Goal: Information Seeking & Learning: Learn about a topic

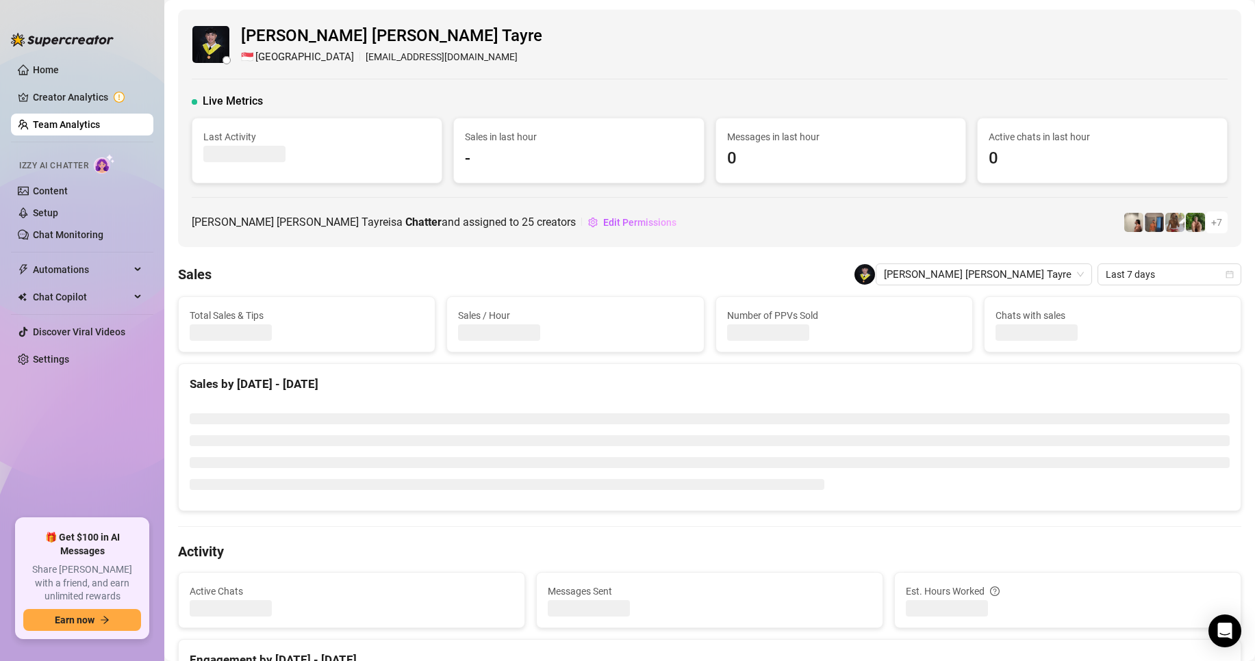
click at [76, 127] on link "Team Analytics" at bounding box center [66, 124] width 67 height 11
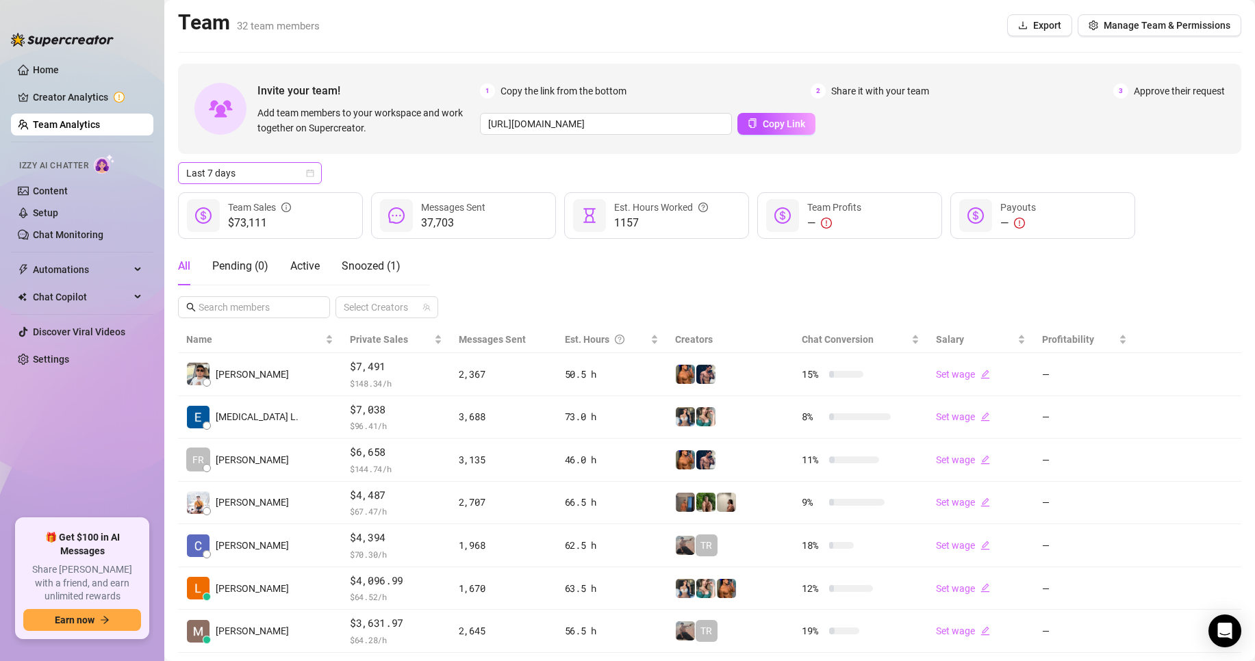
click at [252, 172] on span "Last 7 days" at bounding box center [249, 173] width 127 height 21
click at [231, 285] on div "Custom date" at bounding box center [250, 288] width 122 height 15
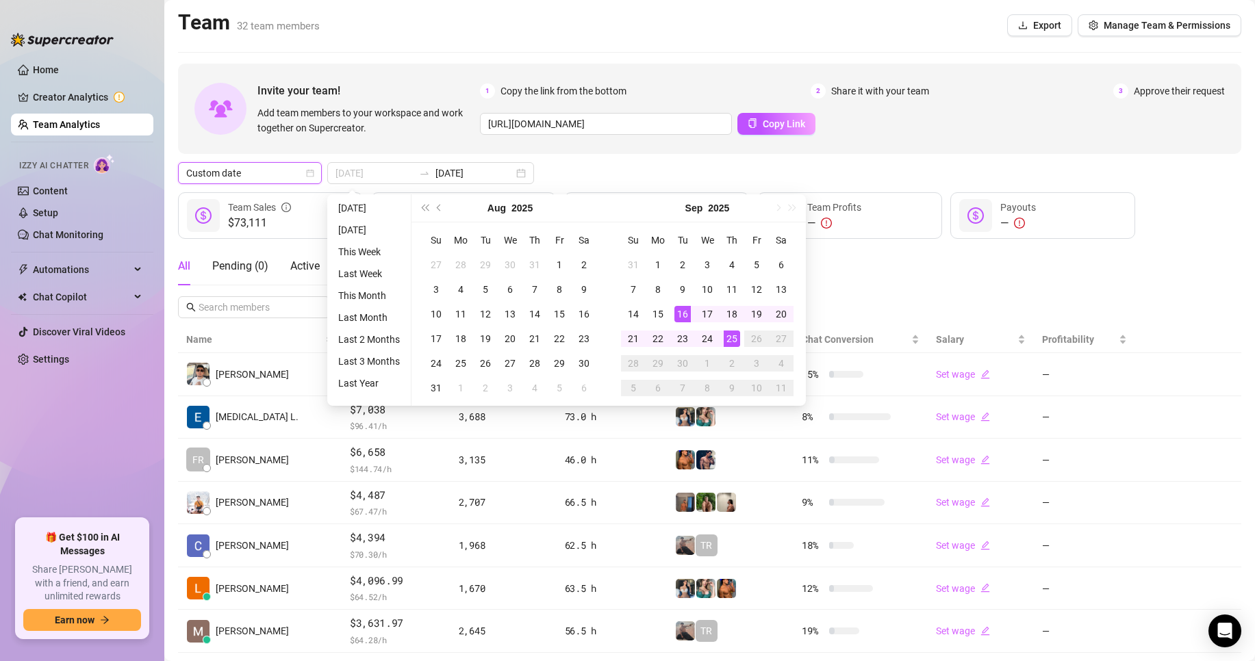
type input "[DATE]"
click at [730, 342] on div "25" at bounding box center [731, 339] width 16 height 16
click at [731, 342] on div "25" at bounding box center [731, 339] width 16 height 16
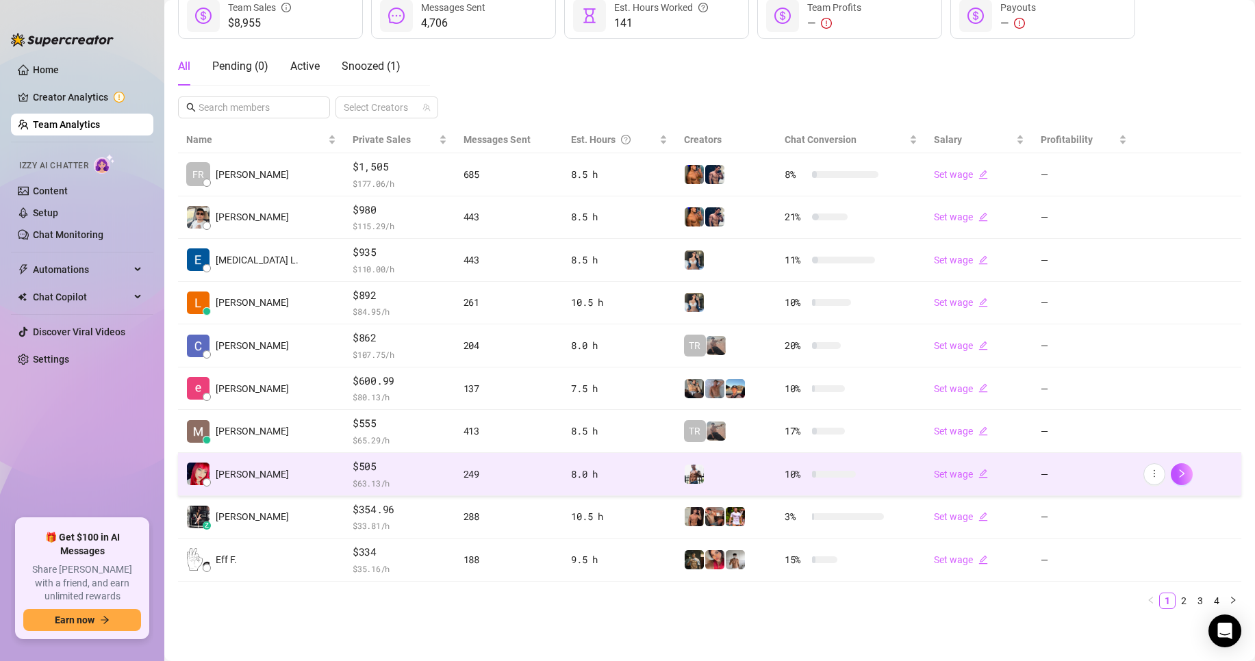
scroll to position [200, 0]
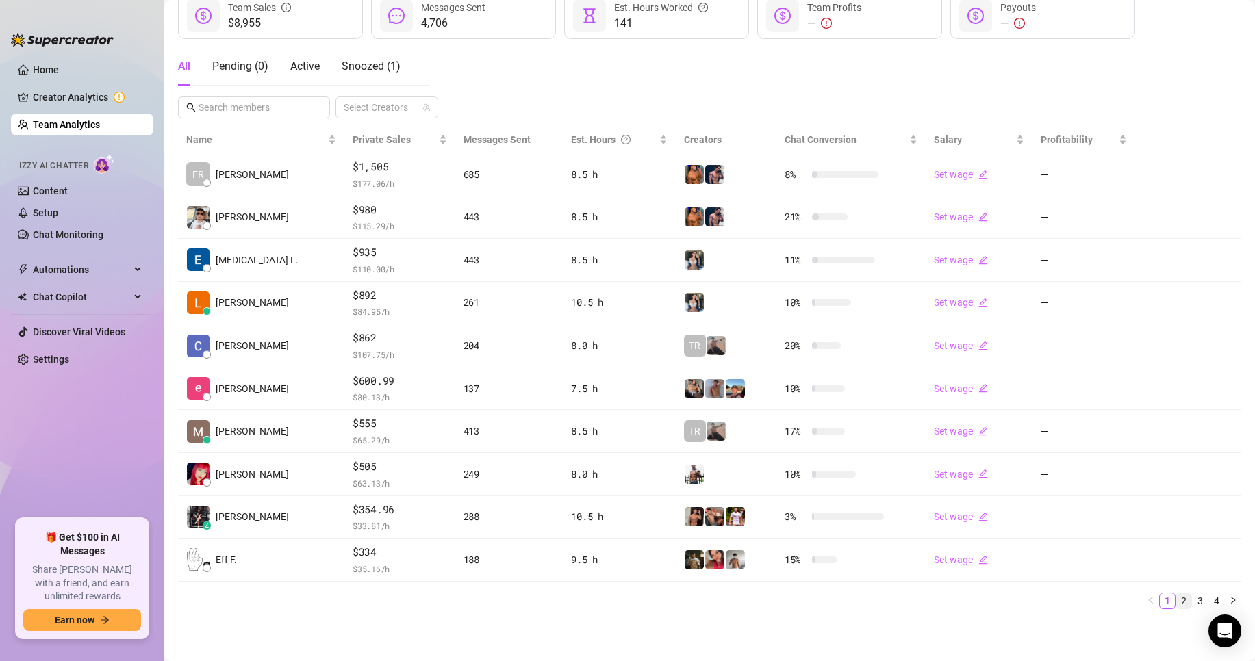
click at [1176, 600] on link "2" at bounding box center [1183, 600] width 15 height 15
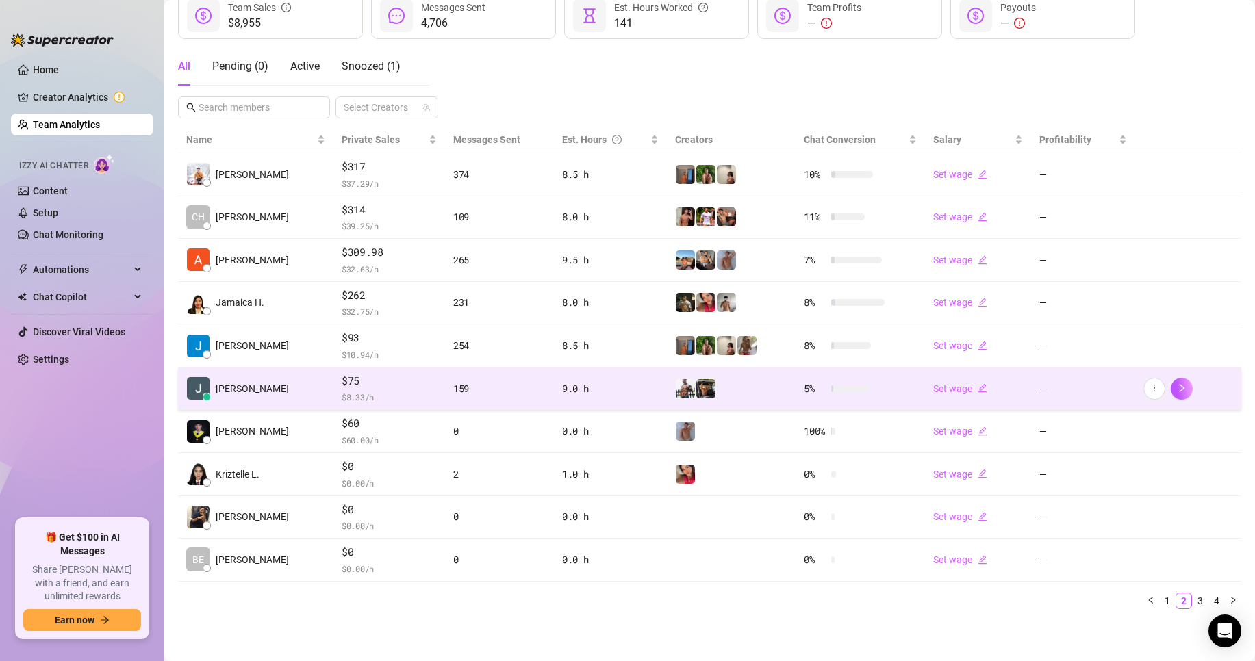
click at [303, 383] on td "[PERSON_NAME]" at bounding box center [255, 389] width 155 height 43
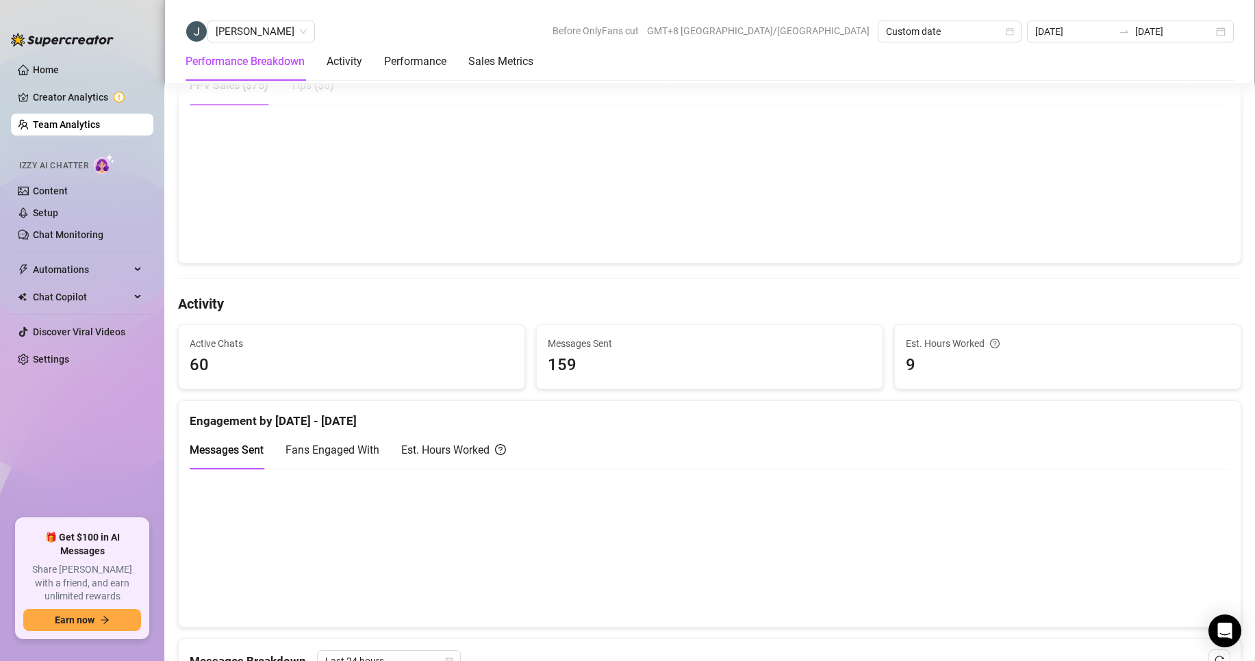
scroll to position [474, 0]
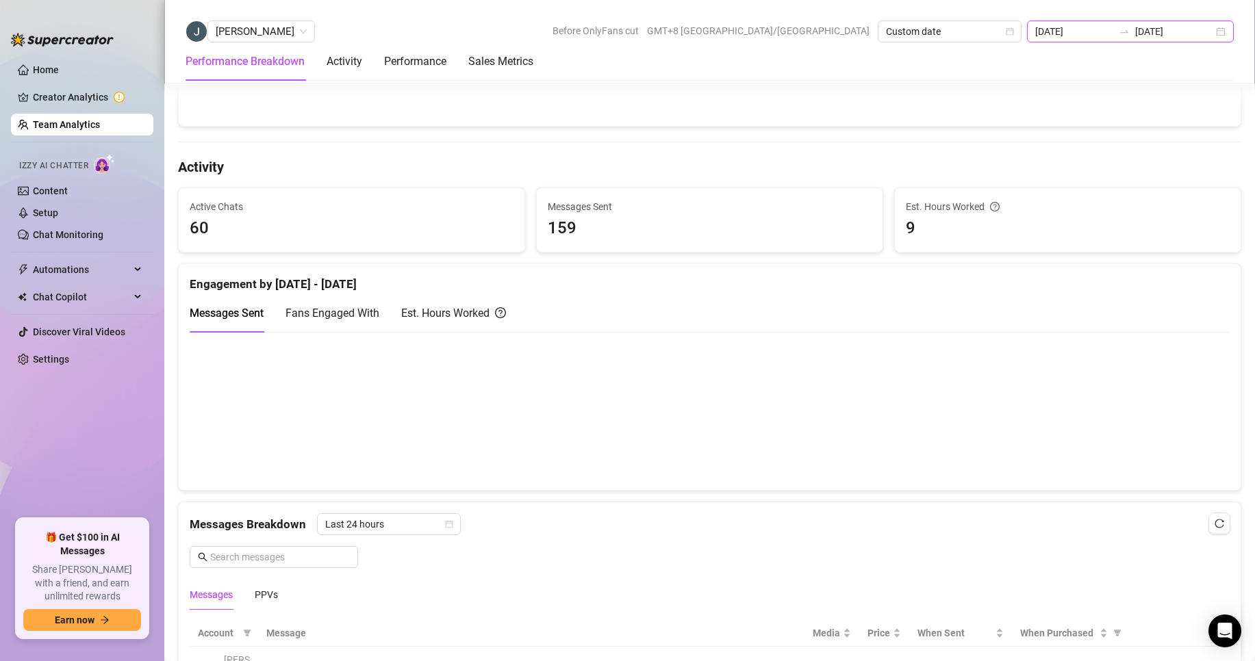
click at [1090, 34] on input "[DATE]" at bounding box center [1074, 31] width 78 height 15
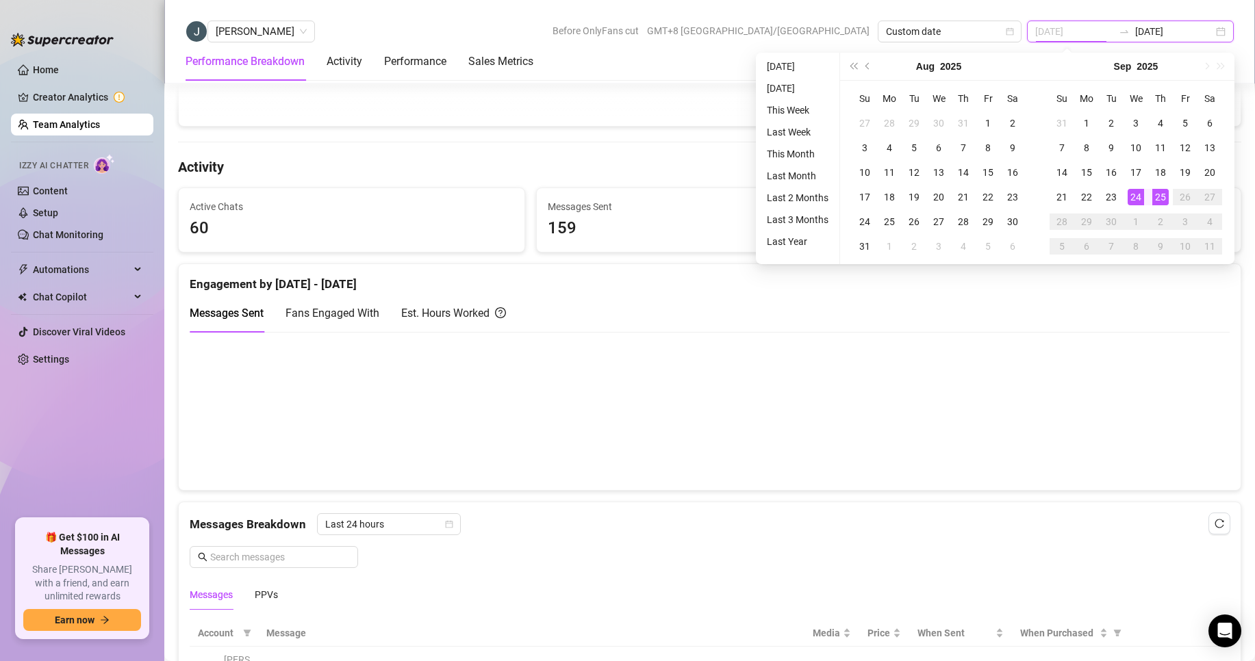
type input "[DATE]"
click at [1132, 194] on div "24" at bounding box center [1135, 197] width 16 height 16
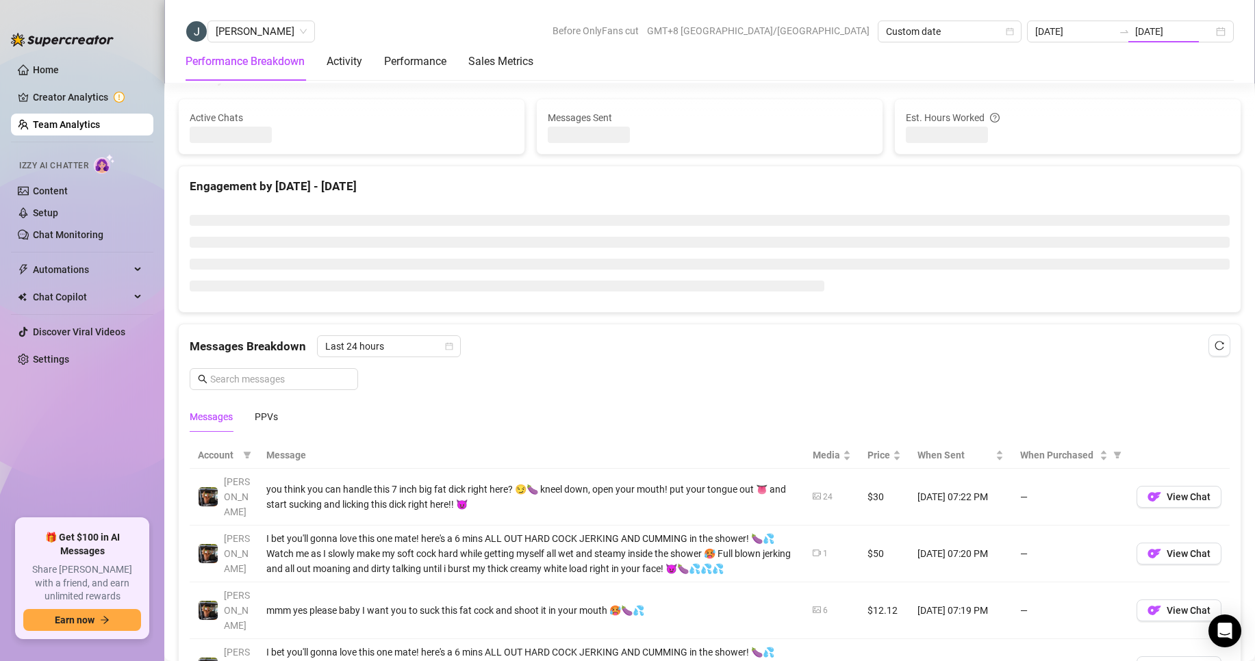
type input "[DATE]"
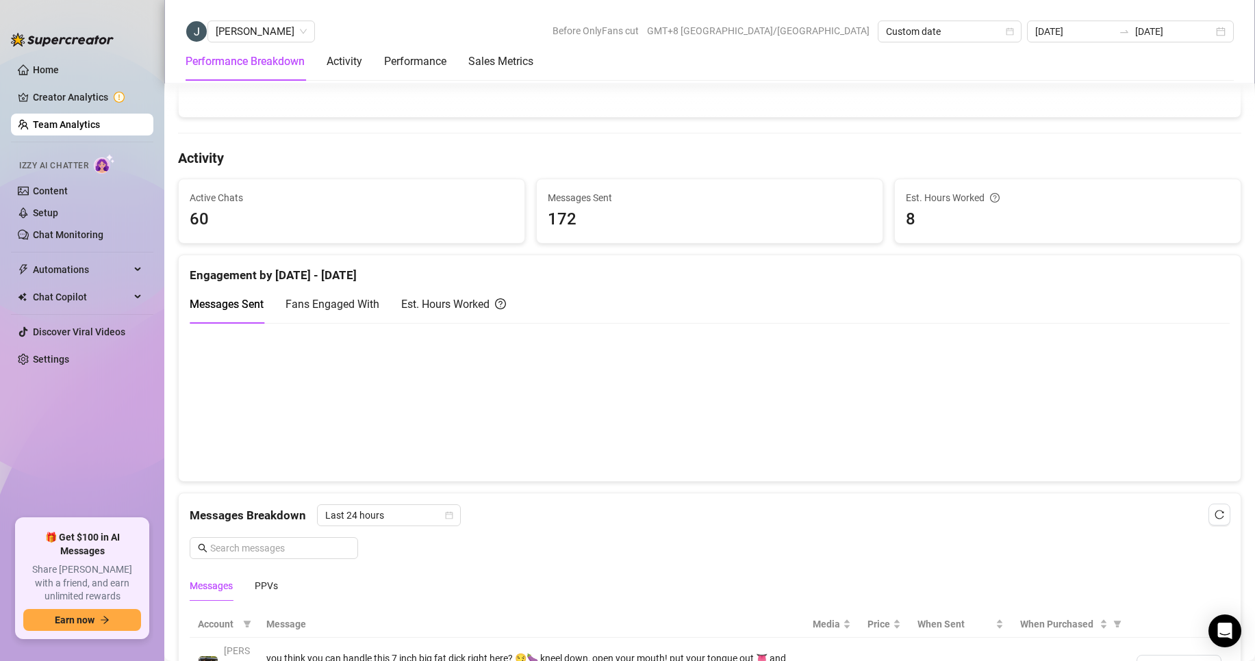
scroll to position [414, 0]
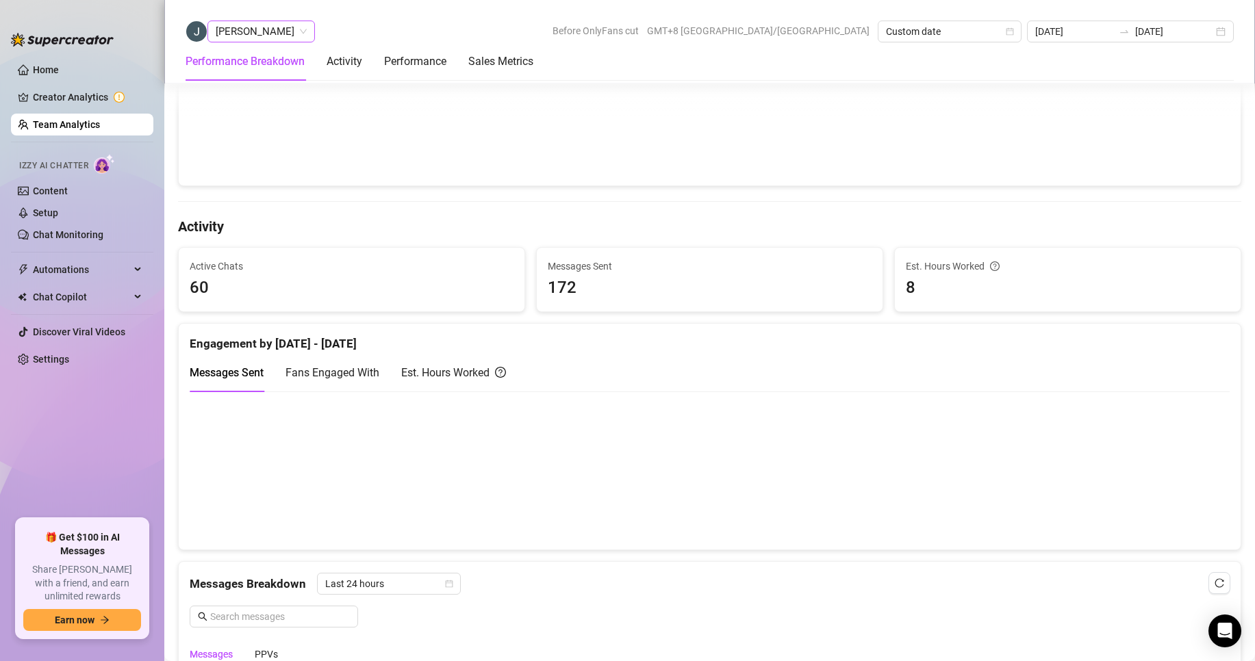
click at [266, 31] on span "[PERSON_NAME]" at bounding box center [261, 31] width 91 height 21
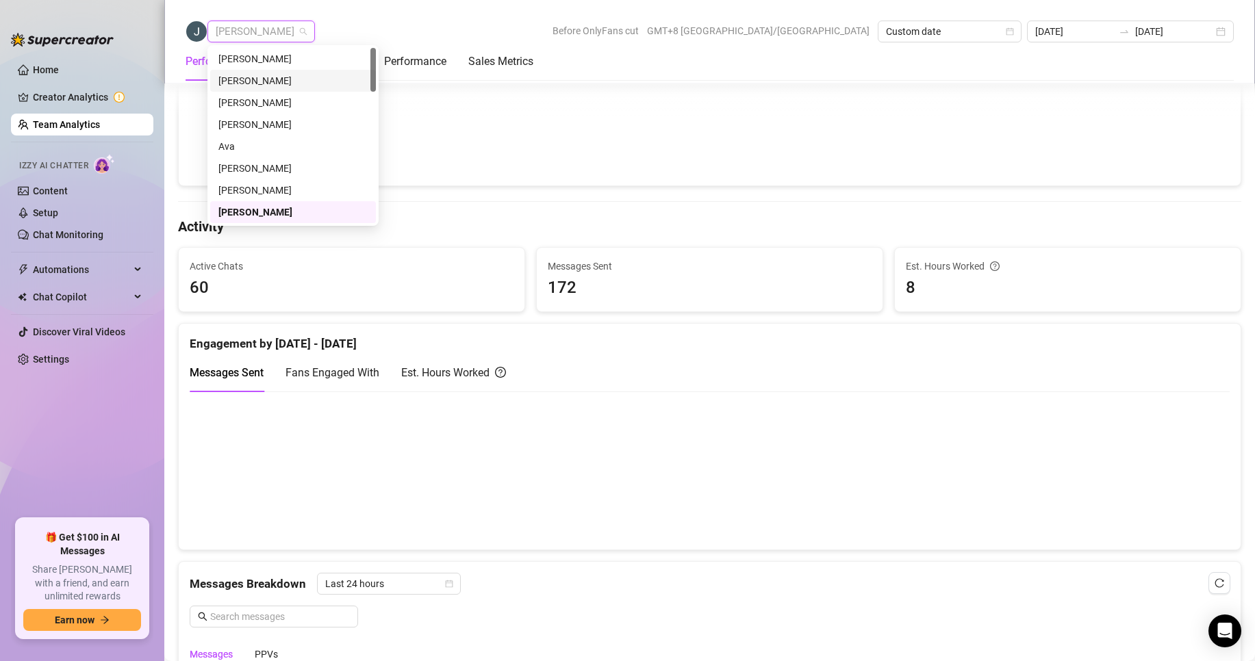
scroll to position [0, 0]
click at [253, 57] on div "[PERSON_NAME]" at bounding box center [292, 58] width 149 height 15
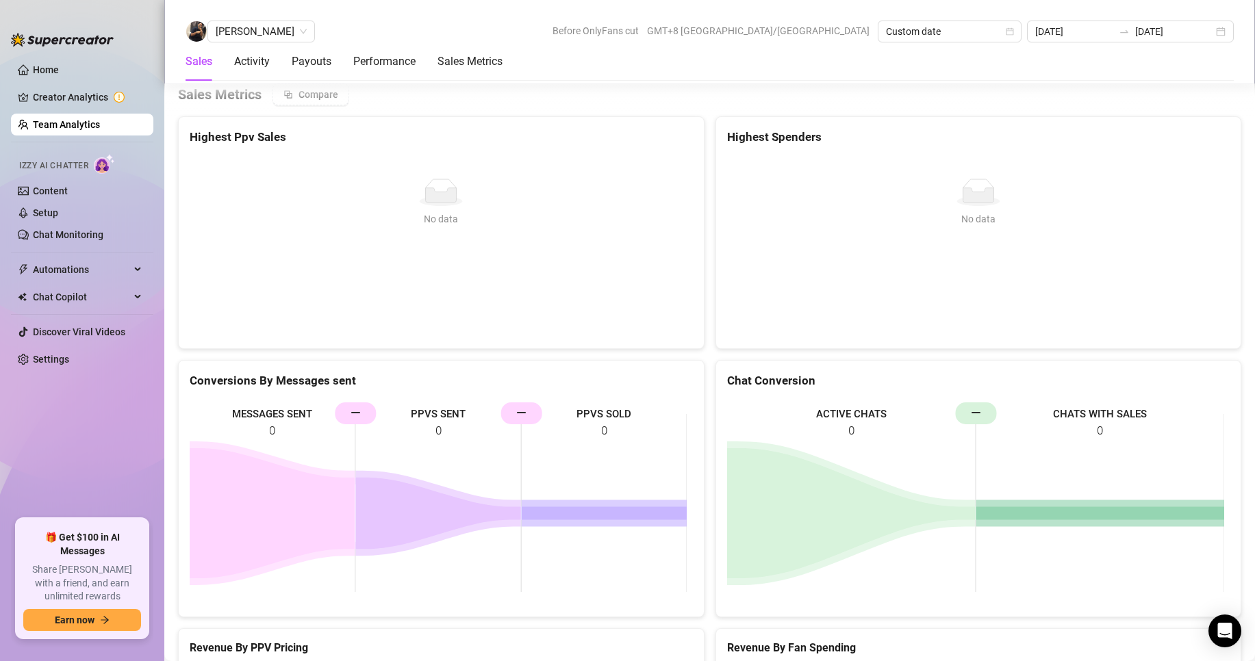
scroll to position [1835, 0]
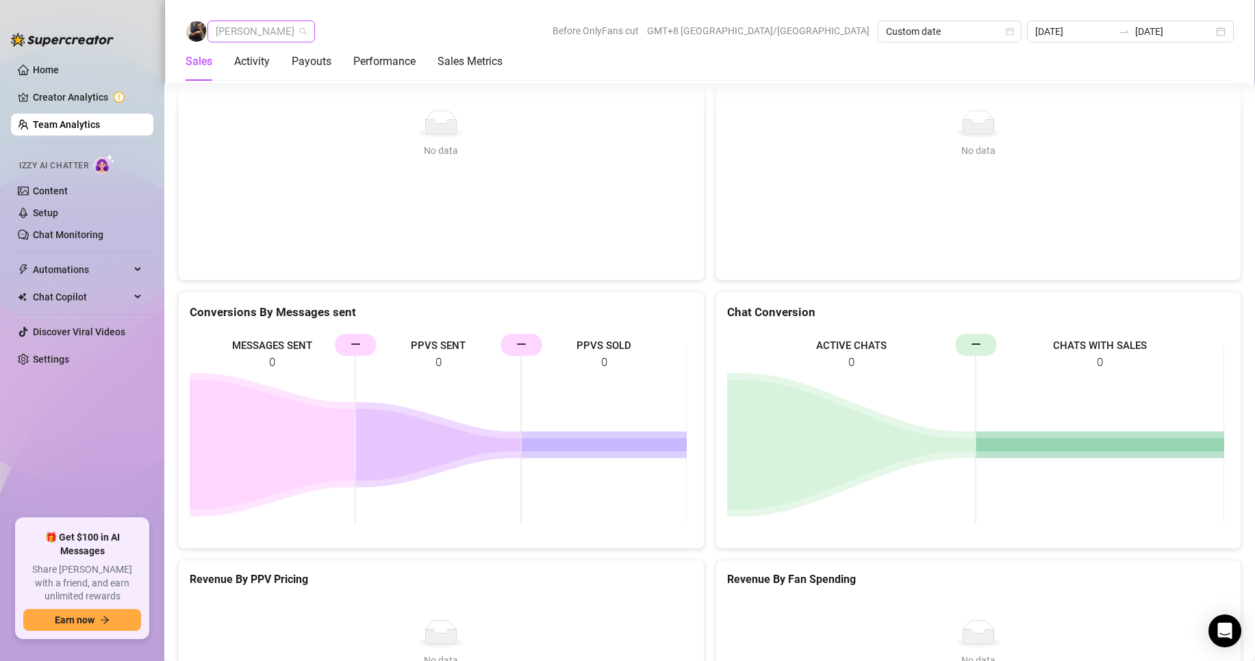
click at [235, 36] on span "[PERSON_NAME]" at bounding box center [261, 31] width 91 height 21
click at [239, 25] on span "[PERSON_NAME]" at bounding box center [261, 31] width 91 height 21
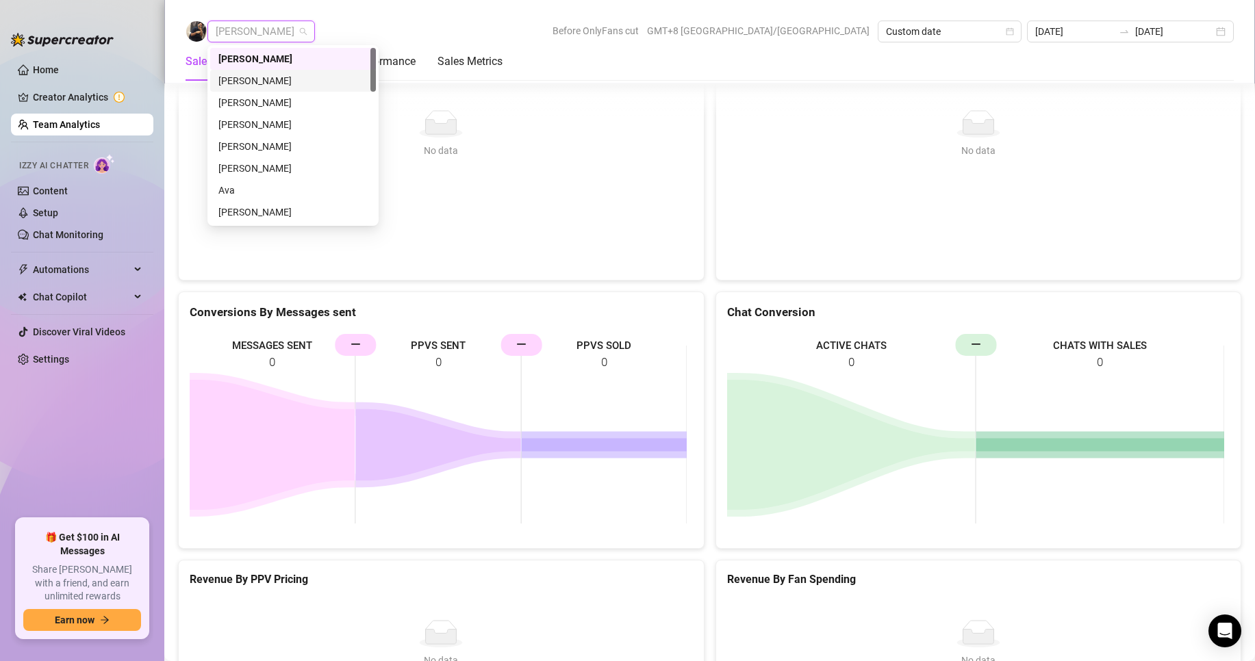
drag, startPoint x: 248, startPoint y: 79, endPoint x: 259, endPoint y: 85, distance: 12.0
click at [248, 79] on div "[PERSON_NAME]" at bounding box center [292, 80] width 149 height 15
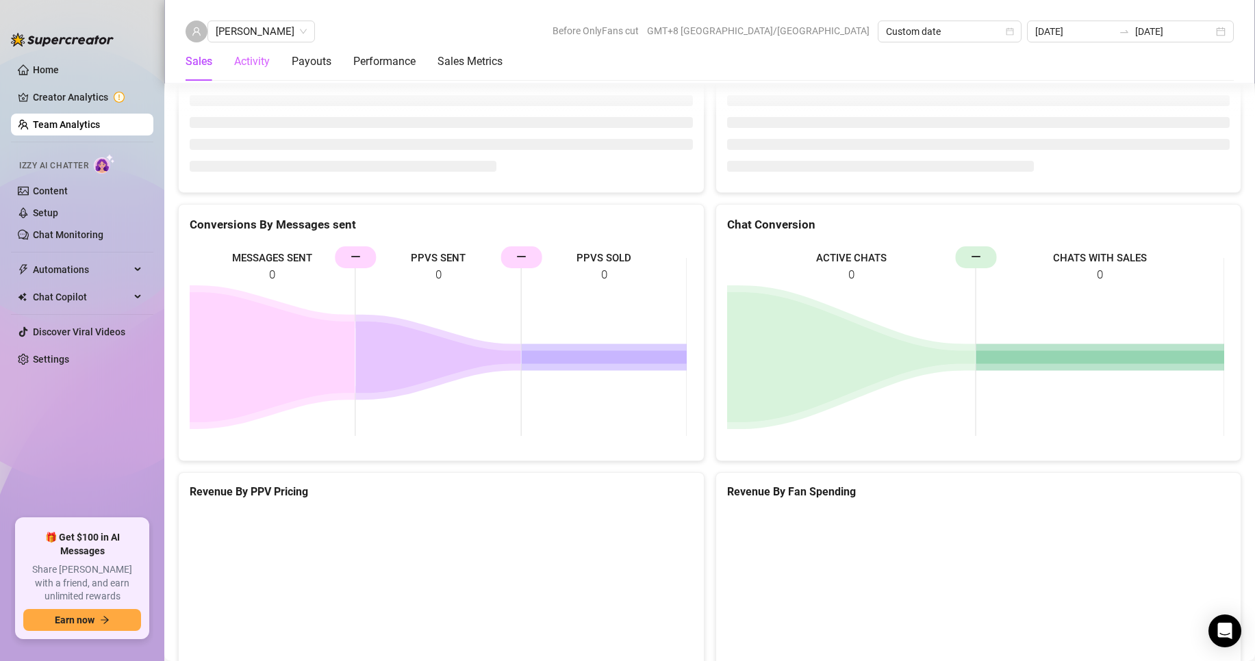
click at [243, 47] on div "Activity" at bounding box center [252, 61] width 36 height 38
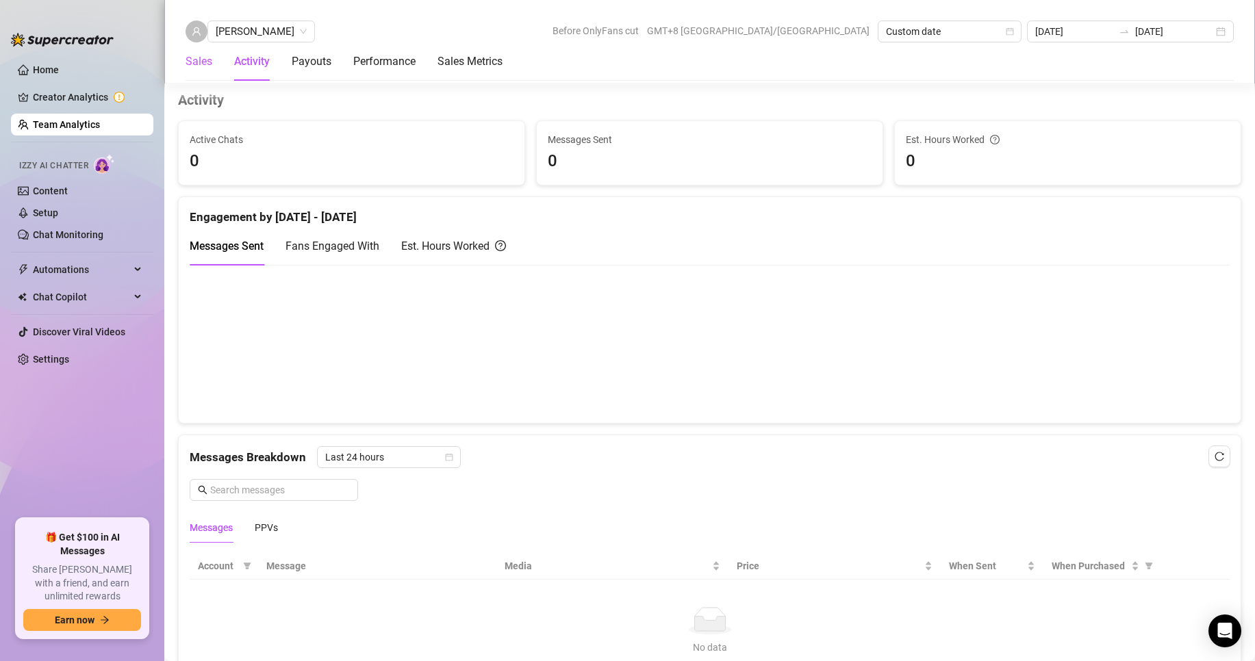
click at [197, 61] on div "Sales" at bounding box center [198, 61] width 27 height 16
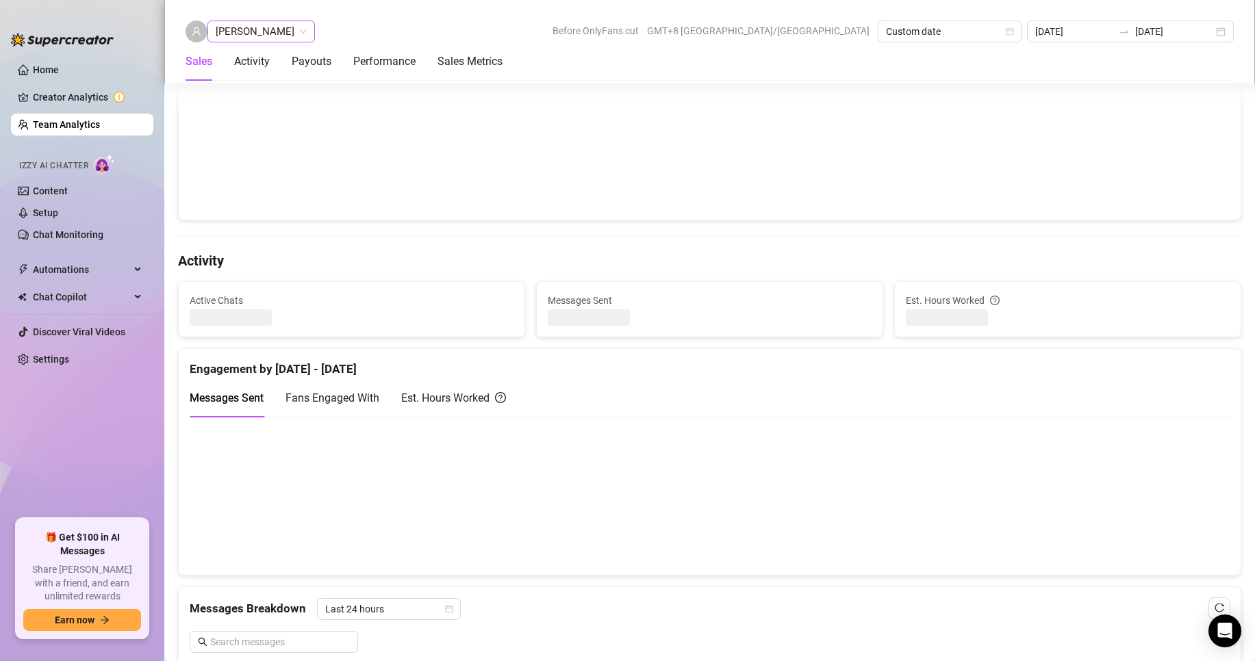
click at [238, 27] on span "[PERSON_NAME]" at bounding box center [261, 31] width 91 height 21
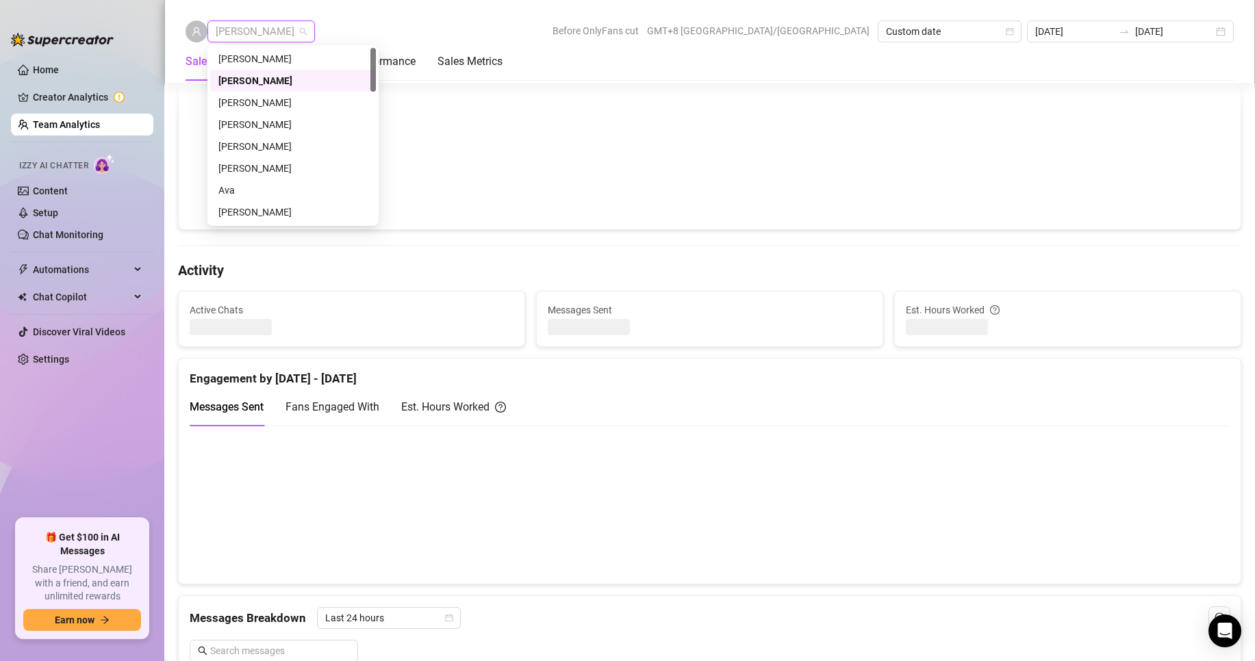
scroll to position [380, 0]
click at [255, 100] on div "[PERSON_NAME]" at bounding box center [292, 102] width 149 height 15
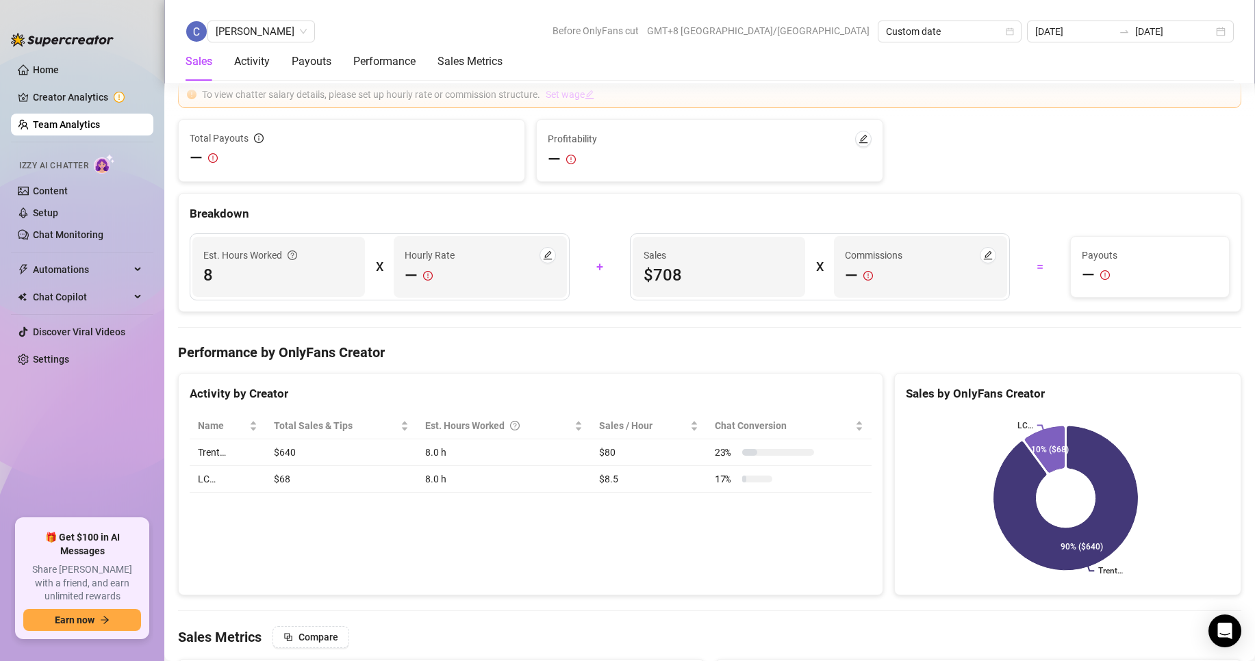
scroll to position [1938, 0]
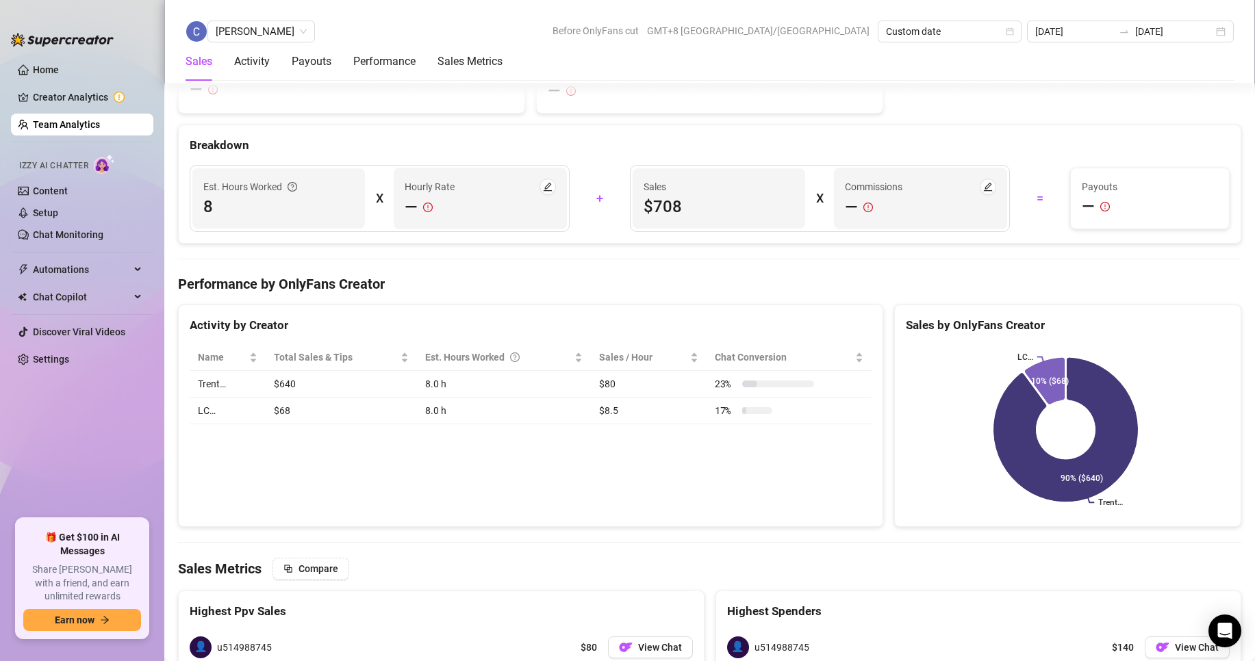
click at [277, 25] on span "[PERSON_NAME]" at bounding box center [261, 31] width 91 height 21
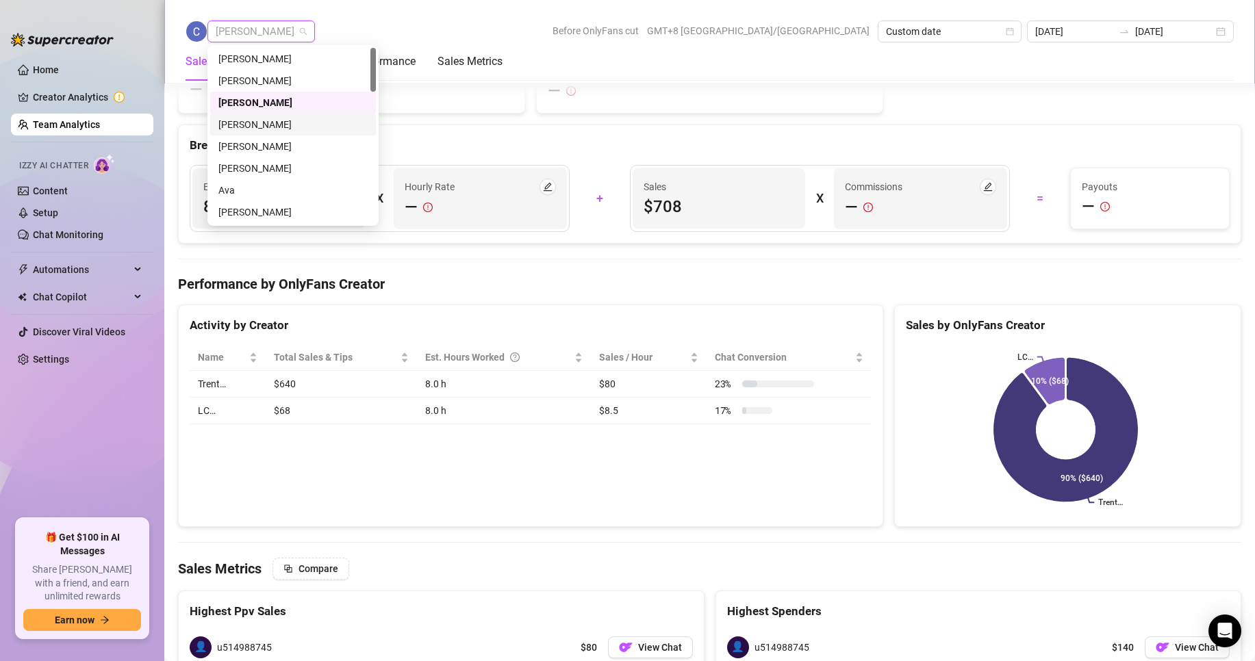
click at [248, 125] on div "[PERSON_NAME]" at bounding box center [292, 124] width 149 height 15
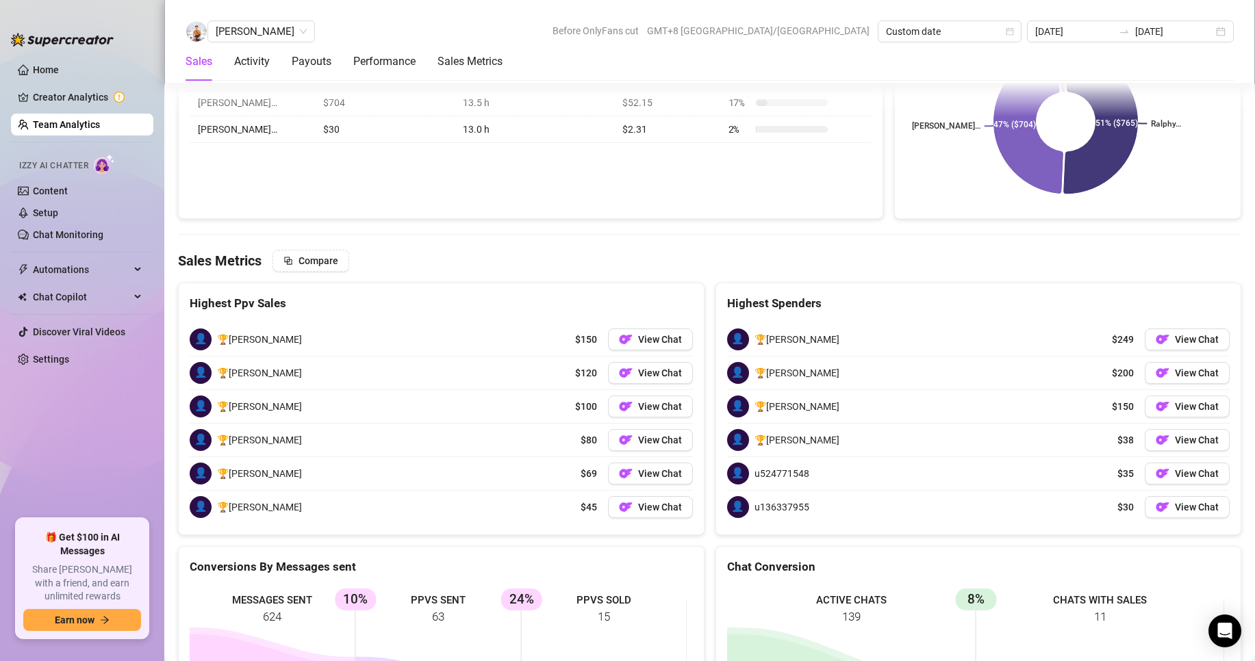
scroll to position [2157, 0]
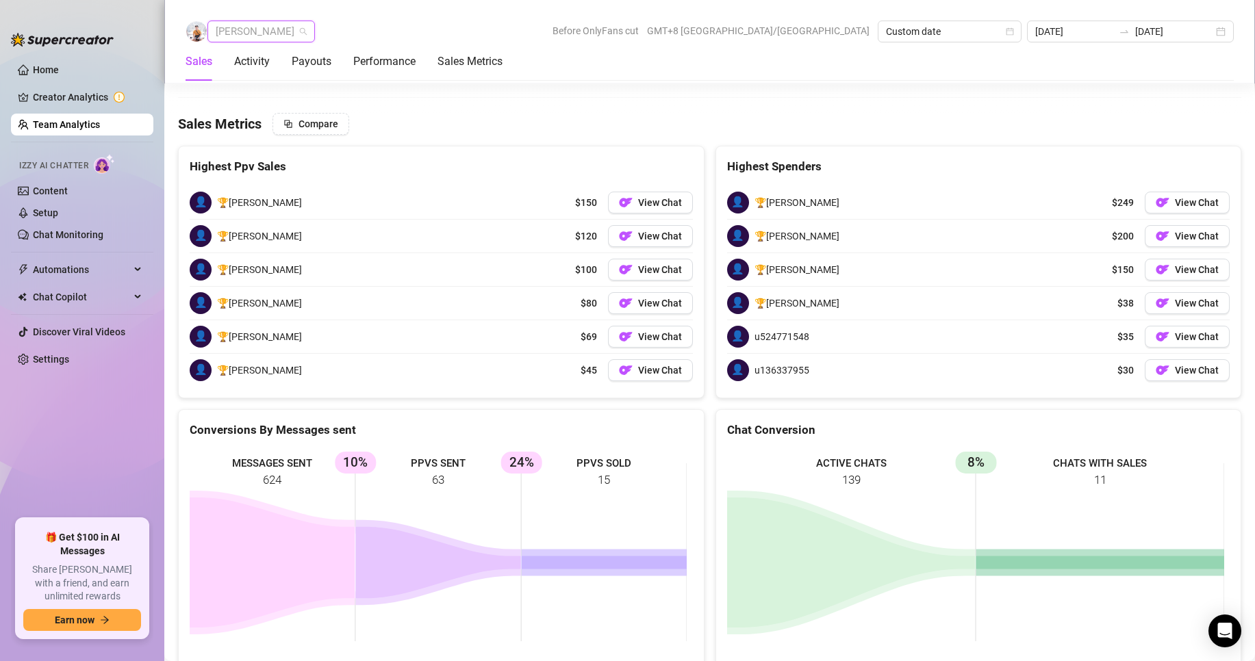
click at [256, 30] on span "[PERSON_NAME]" at bounding box center [261, 31] width 91 height 21
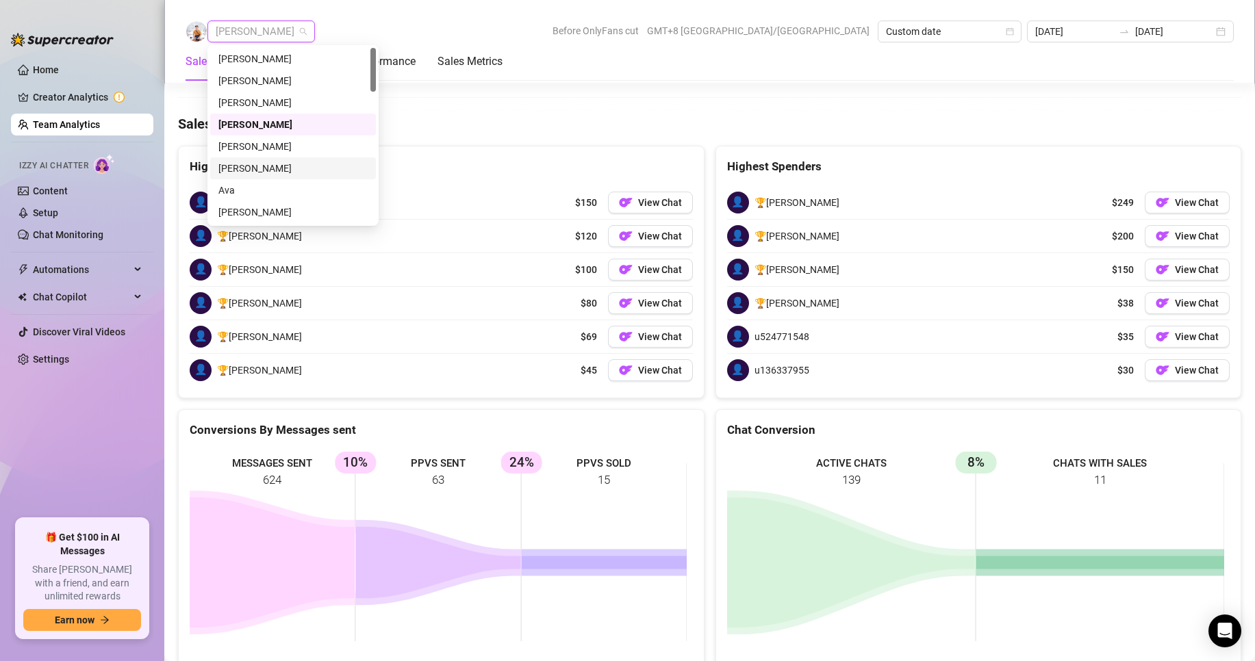
click at [255, 164] on div "[PERSON_NAME]" at bounding box center [292, 168] width 149 height 15
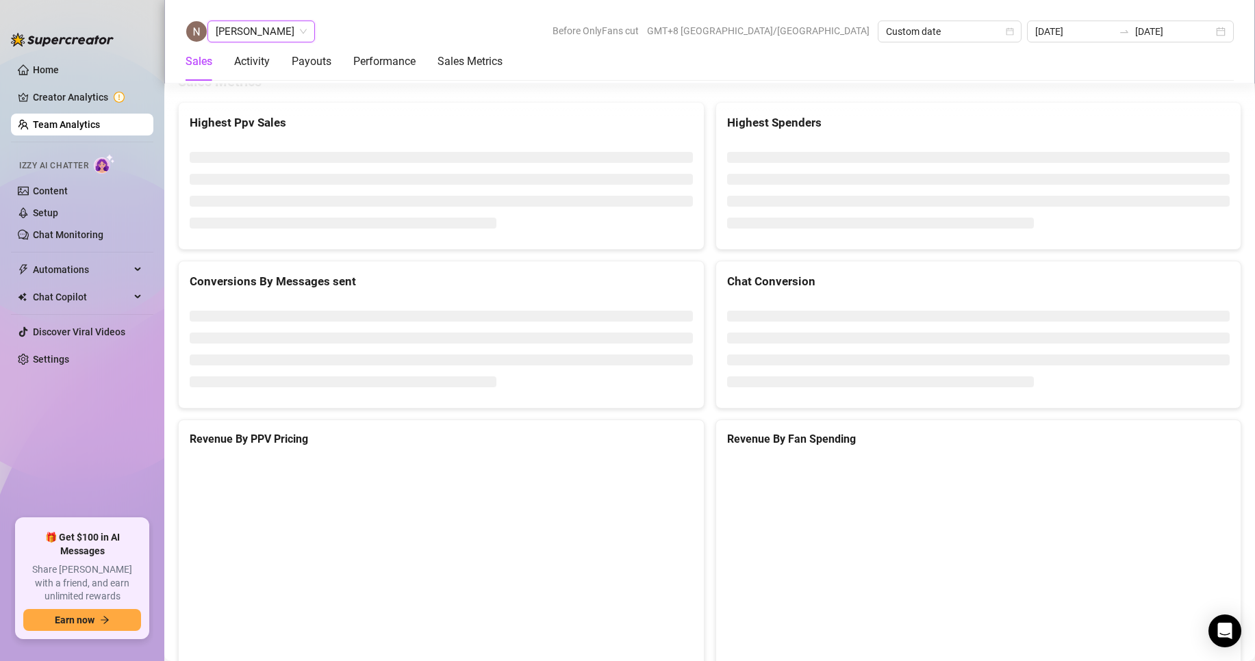
click at [259, 25] on span "[PERSON_NAME]" at bounding box center [261, 31] width 91 height 21
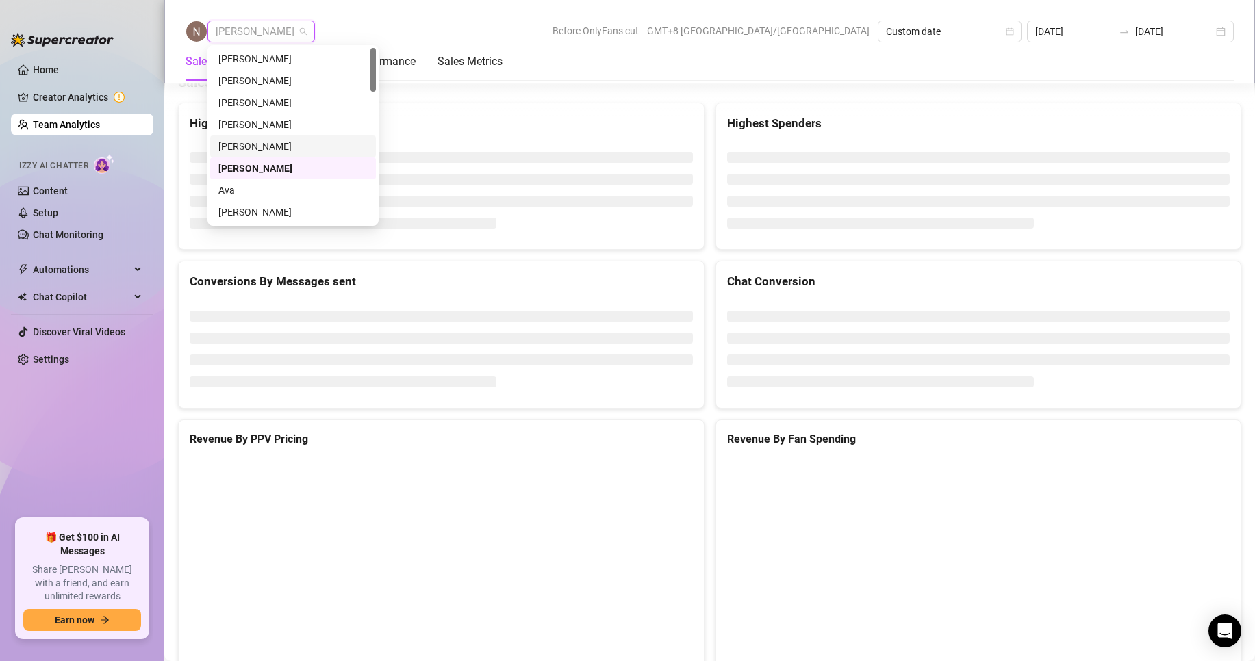
scroll to position [68, 0]
click at [244, 146] on div "[PERSON_NAME]" at bounding box center [292, 143] width 149 height 15
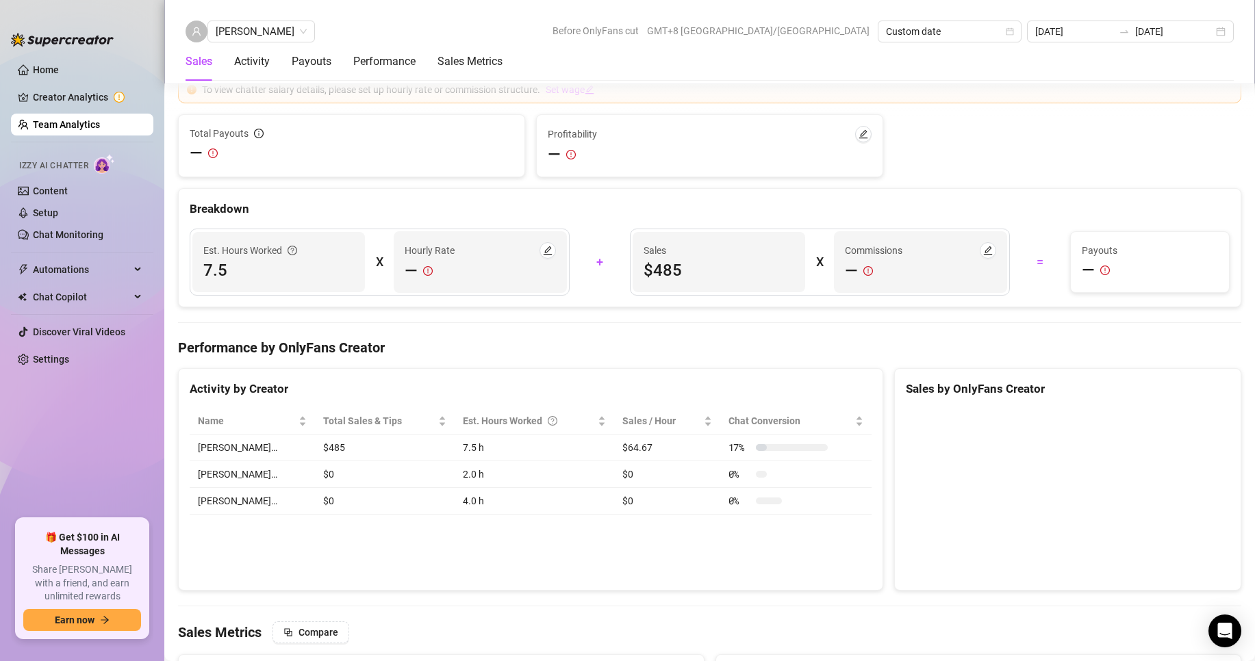
scroll to position [2122, 0]
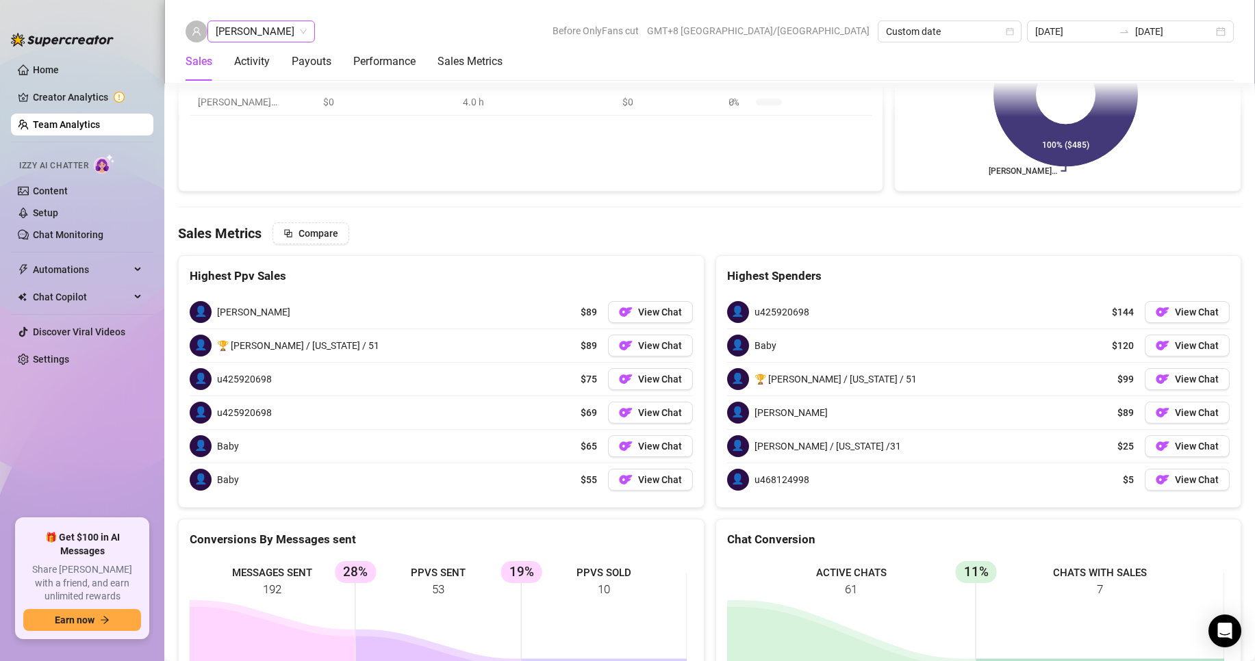
click at [251, 27] on span "[PERSON_NAME]" at bounding box center [261, 31] width 91 height 21
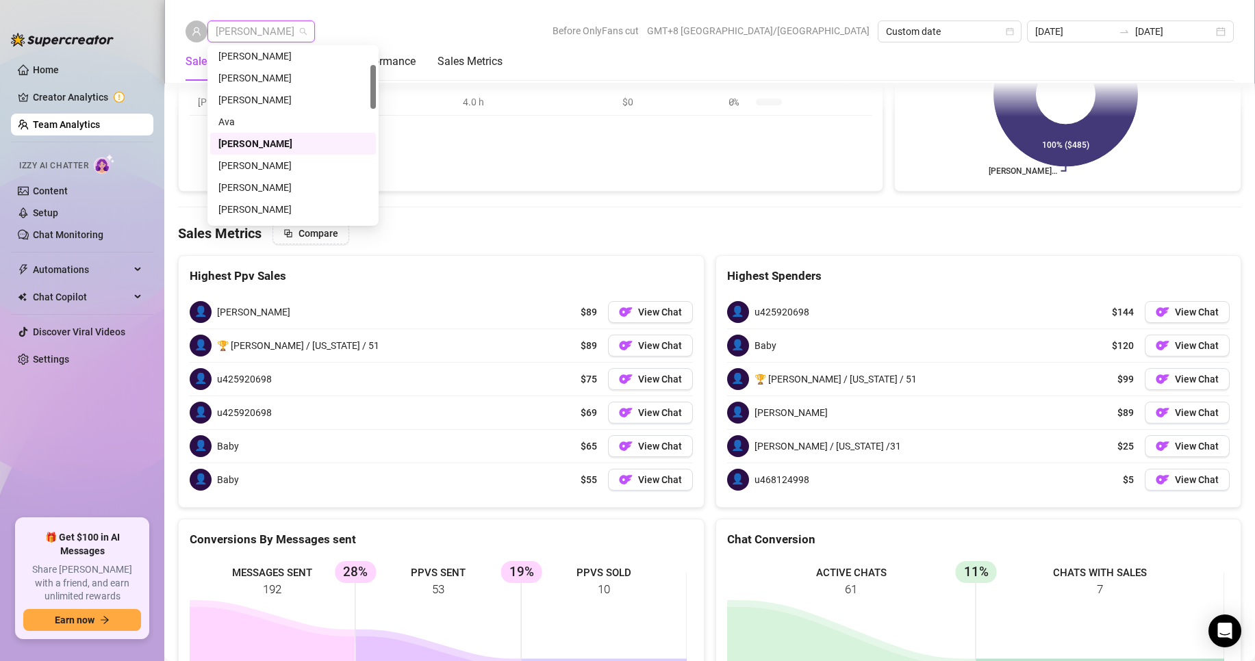
scroll to position [137, 0]
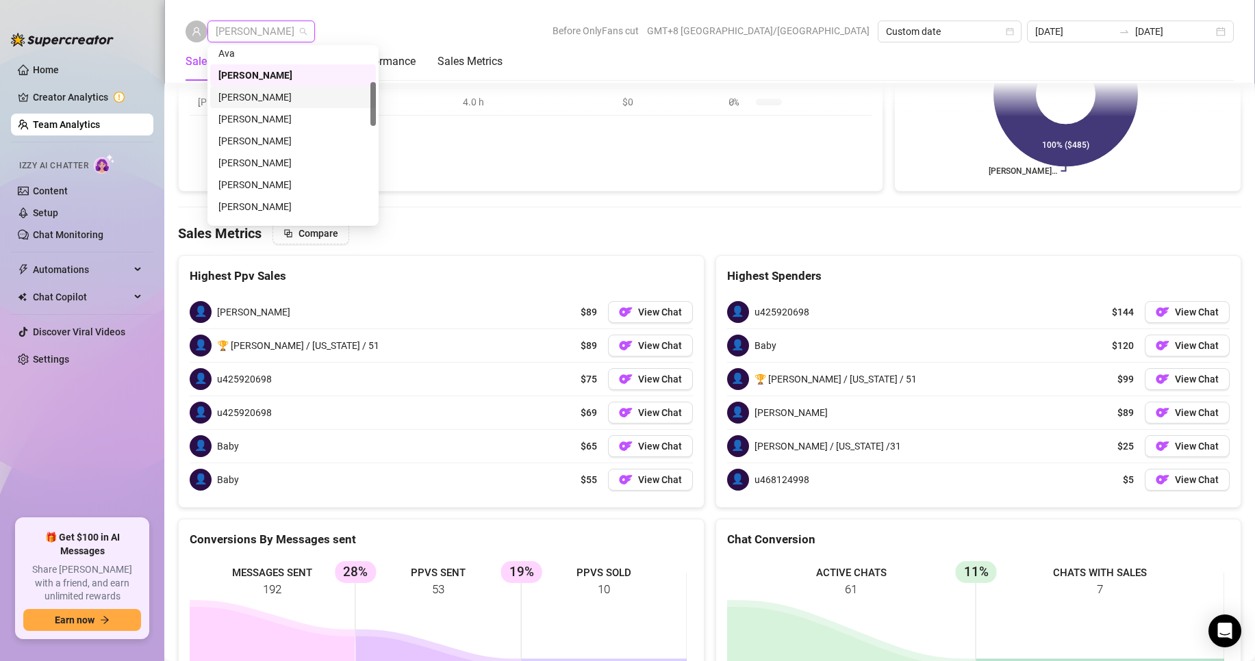
click at [243, 93] on div "[PERSON_NAME]" at bounding box center [292, 97] width 149 height 15
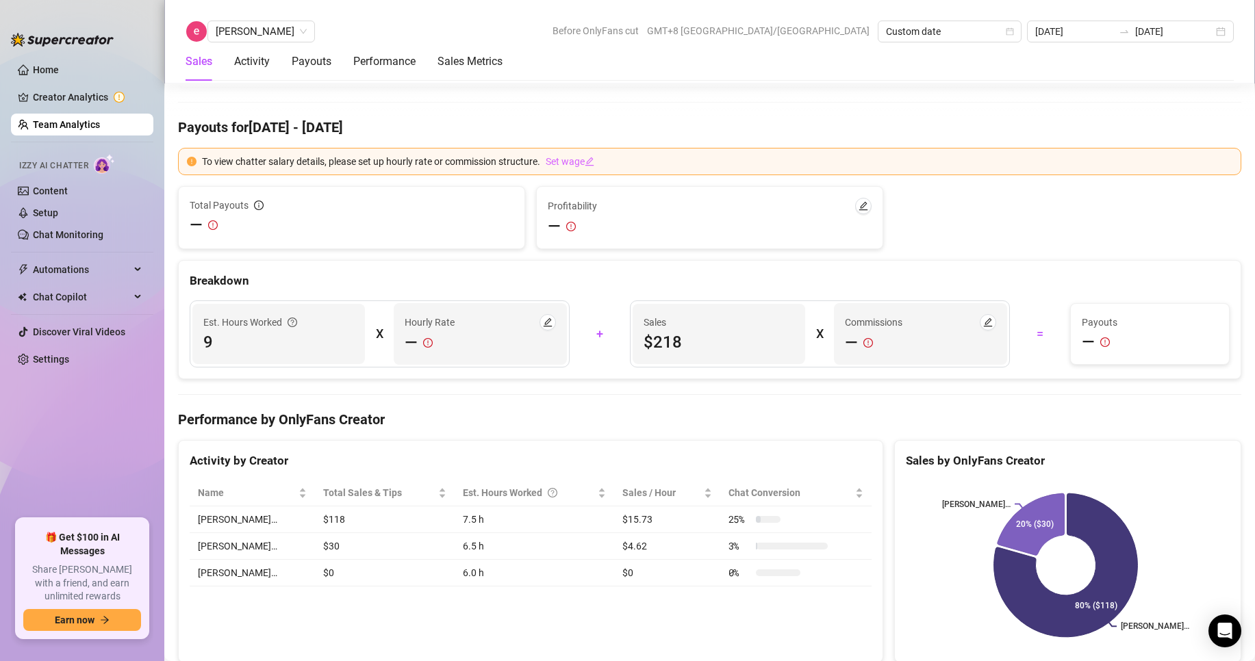
scroll to position [2122, 0]
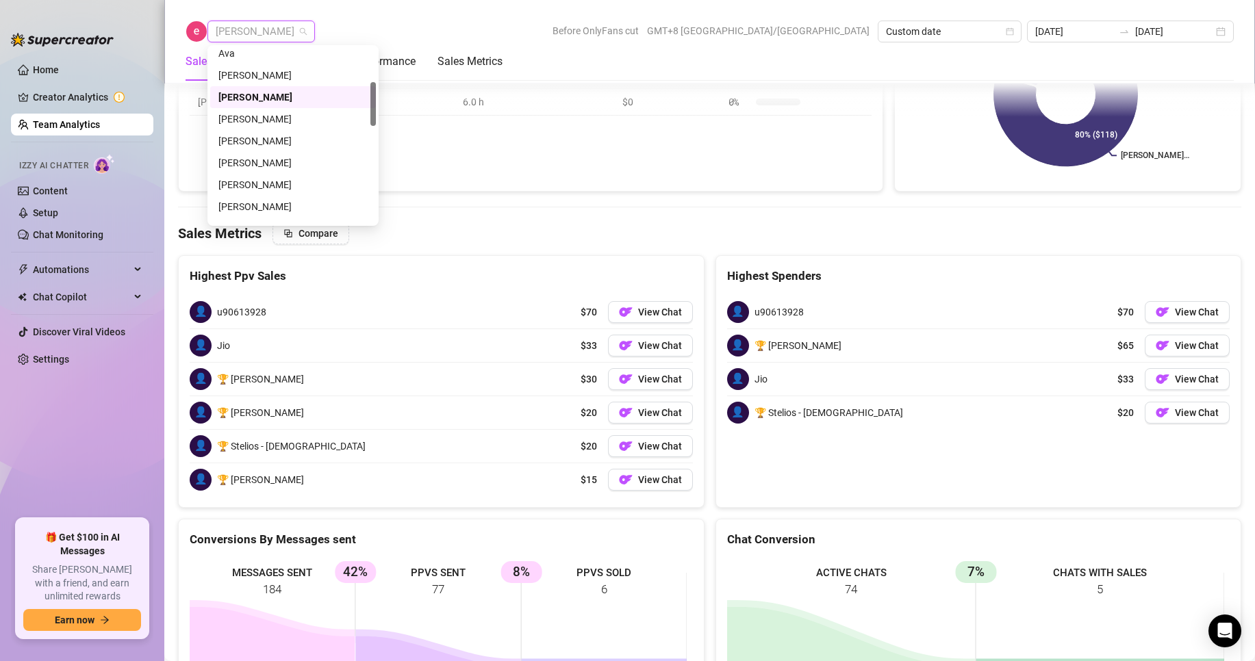
click at [240, 23] on span "[PERSON_NAME]" at bounding box center [261, 31] width 91 height 21
click at [249, 118] on div "[PERSON_NAME]" at bounding box center [292, 119] width 149 height 15
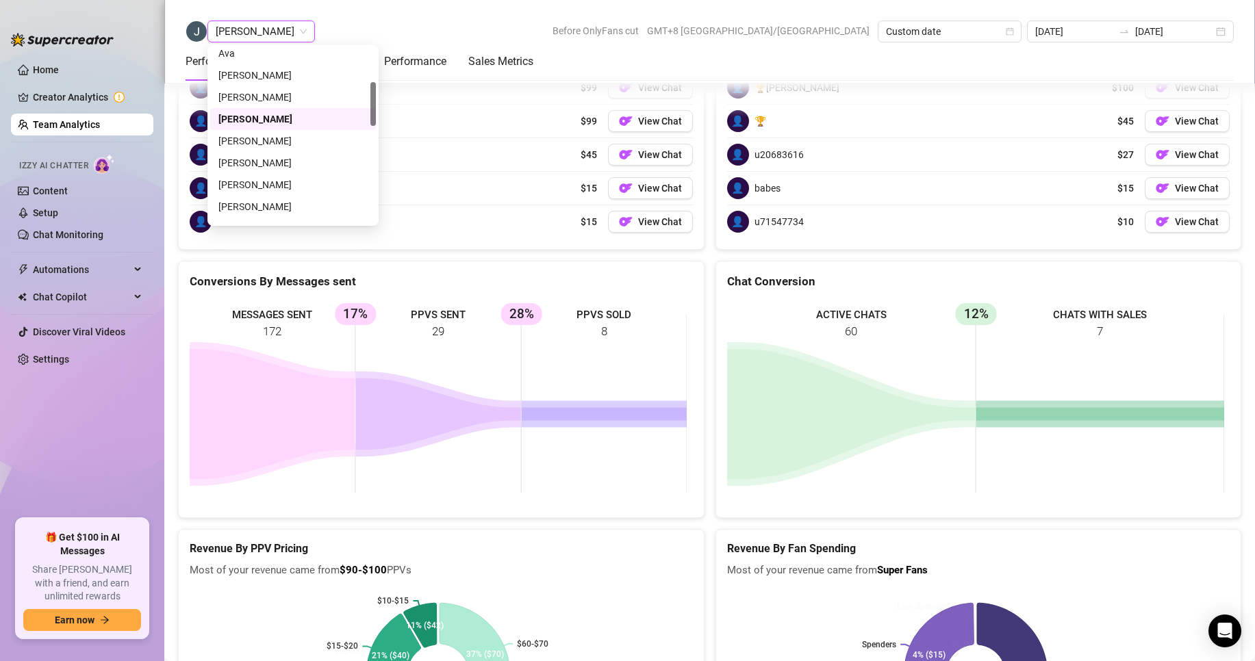
scroll to position [1910, 0]
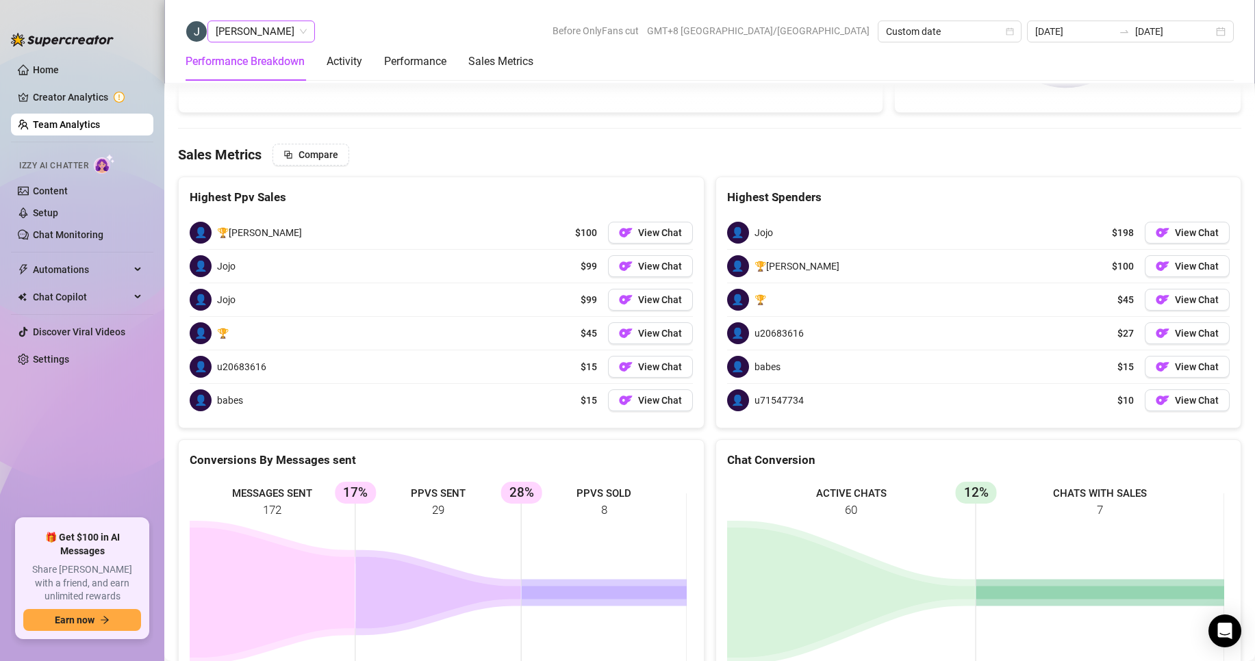
click at [243, 33] on span "[PERSON_NAME]" at bounding box center [261, 31] width 91 height 21
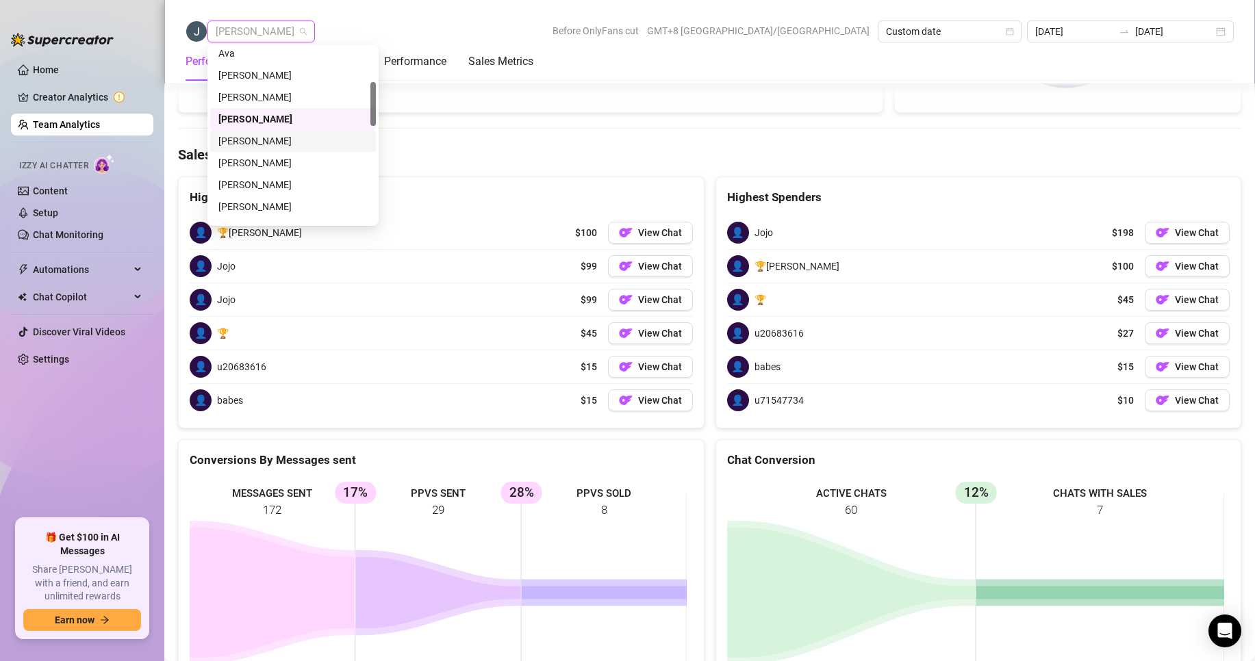
click at [240, 143] on div "[PERSON_NAME]" at bounding box center [292, 140] width 149 height 15
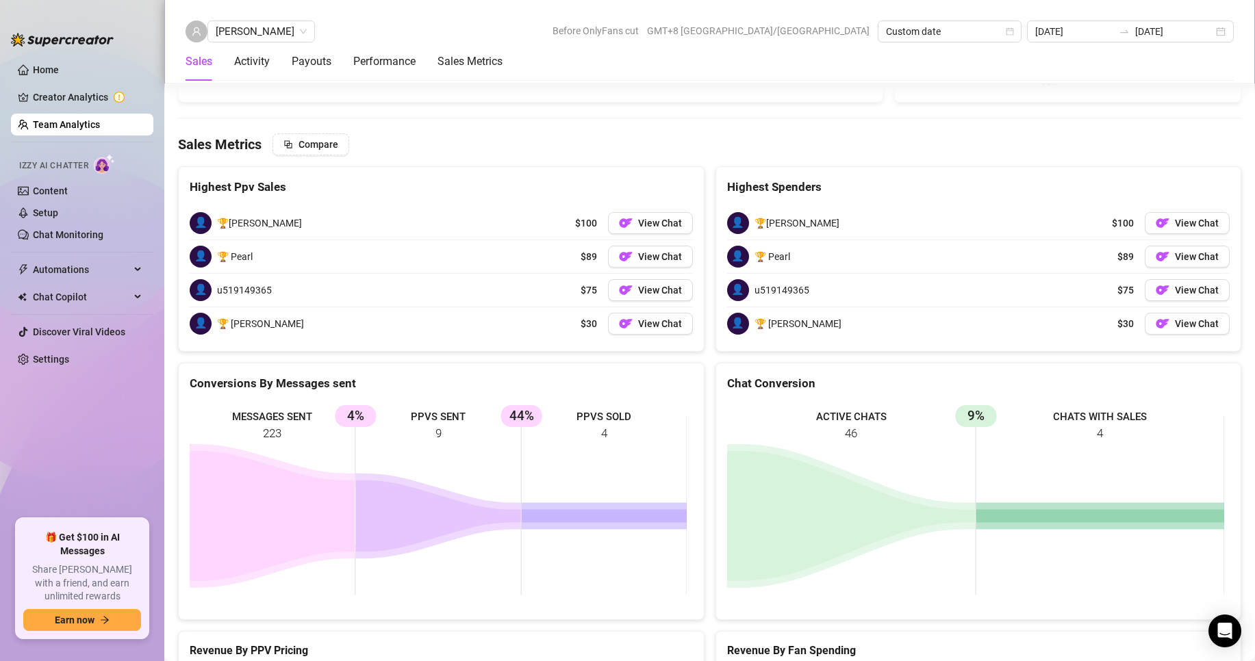
scroll to position [2083, 0]
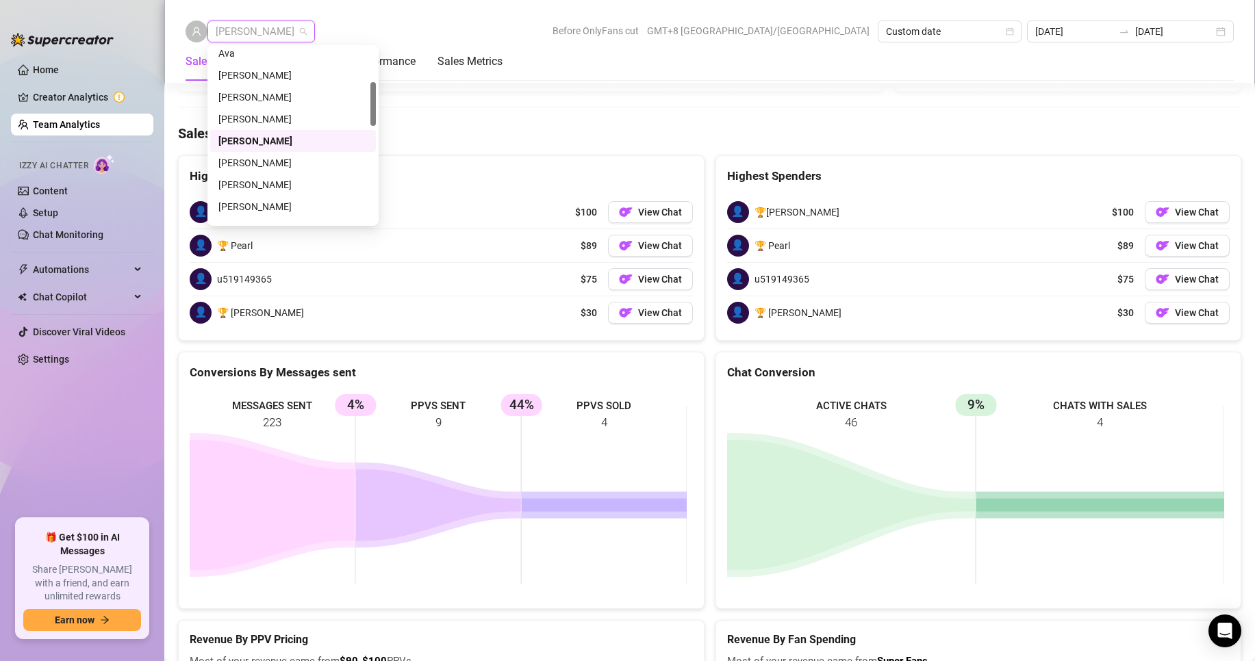
click at [247, 29] on span "[PERSON_NAME]" at bounding box center [261, 31] width 91 height 21
click at [243, 139] on div "[PERSON_NAME]" at bounding box center [292, 138] width 149 height 15
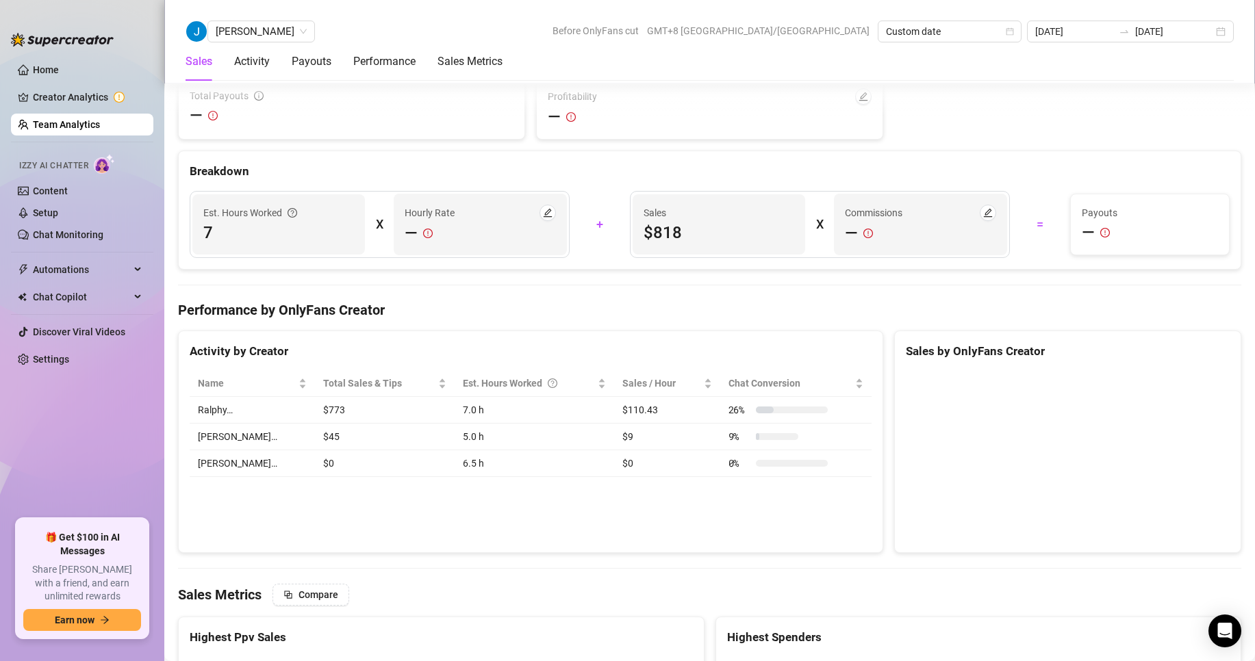
scroll to position [2157, 0]
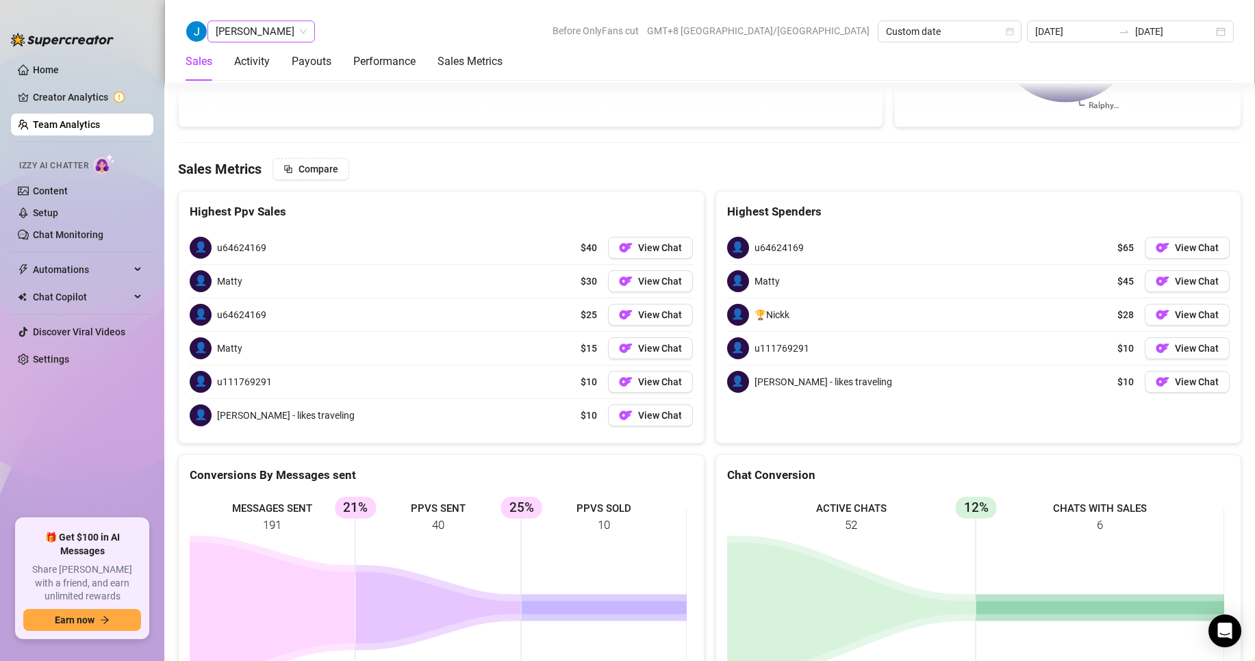
click at [242, 31] on span "[PERSON_NAME]" at bounding box center [261, 31] width 91 height 21
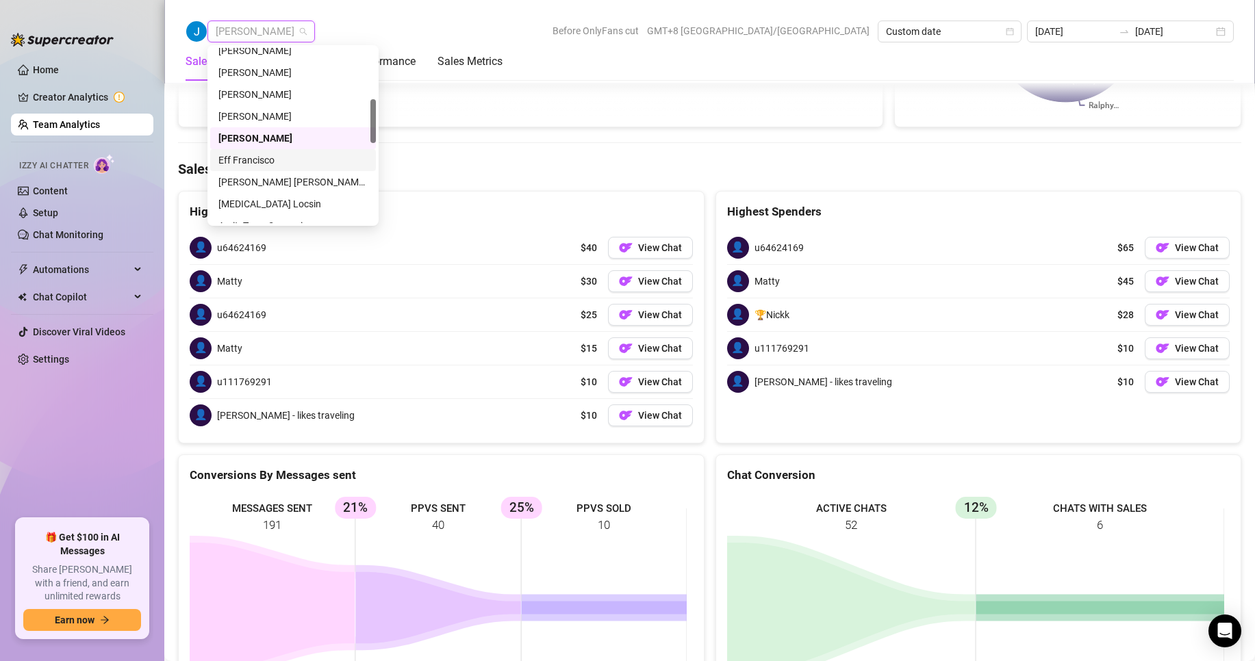
click at [246, 163] on div "Eff Francisco" at bounding box center [292, 160] width 149 height 15
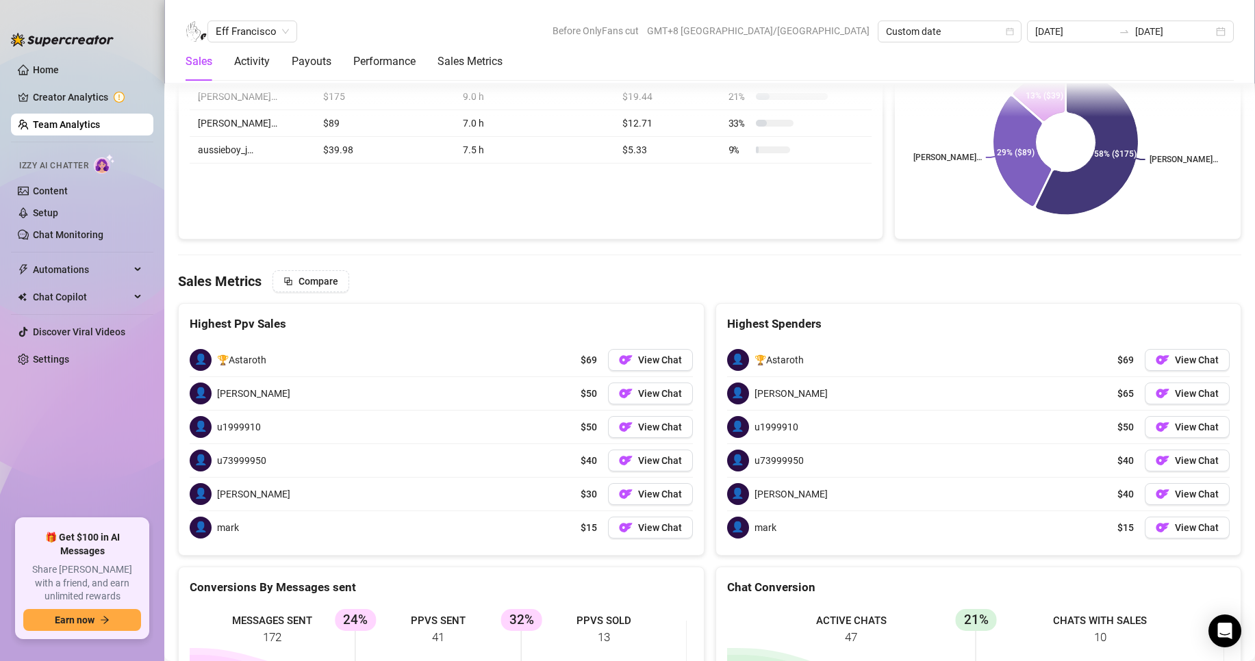
scroll to position [2144, 0]
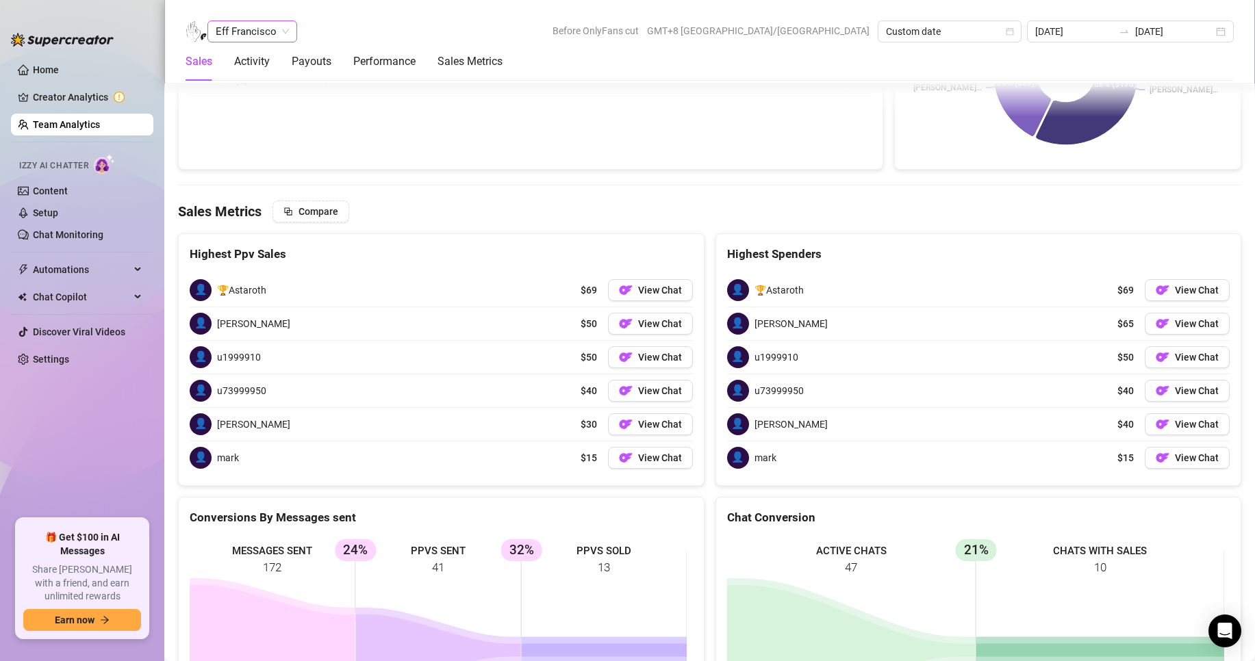
click at [245, 29] on span "Eff Francisco" at bounding box center [252, 31] width 73 height 21
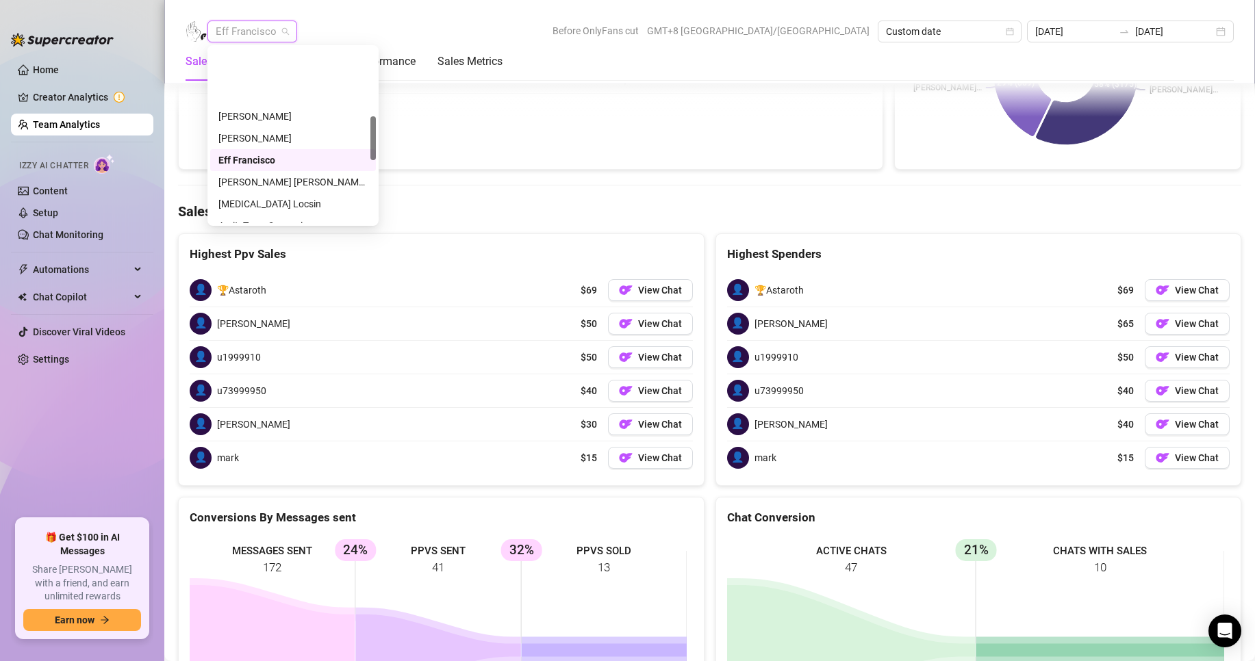
scroll to position [274, 0]
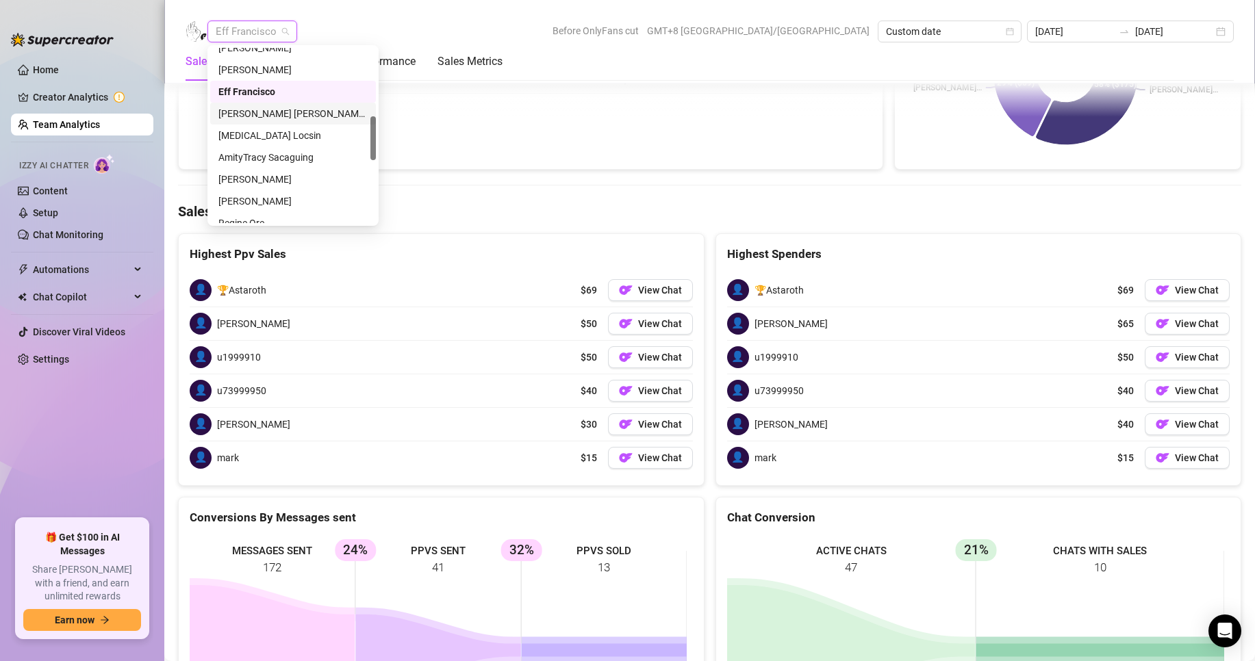
click at [249, 110] on div "[PERSON_NAME] [PERSON_NAME] Tarcena" at bounding box center [292, 113] width 149 height 15
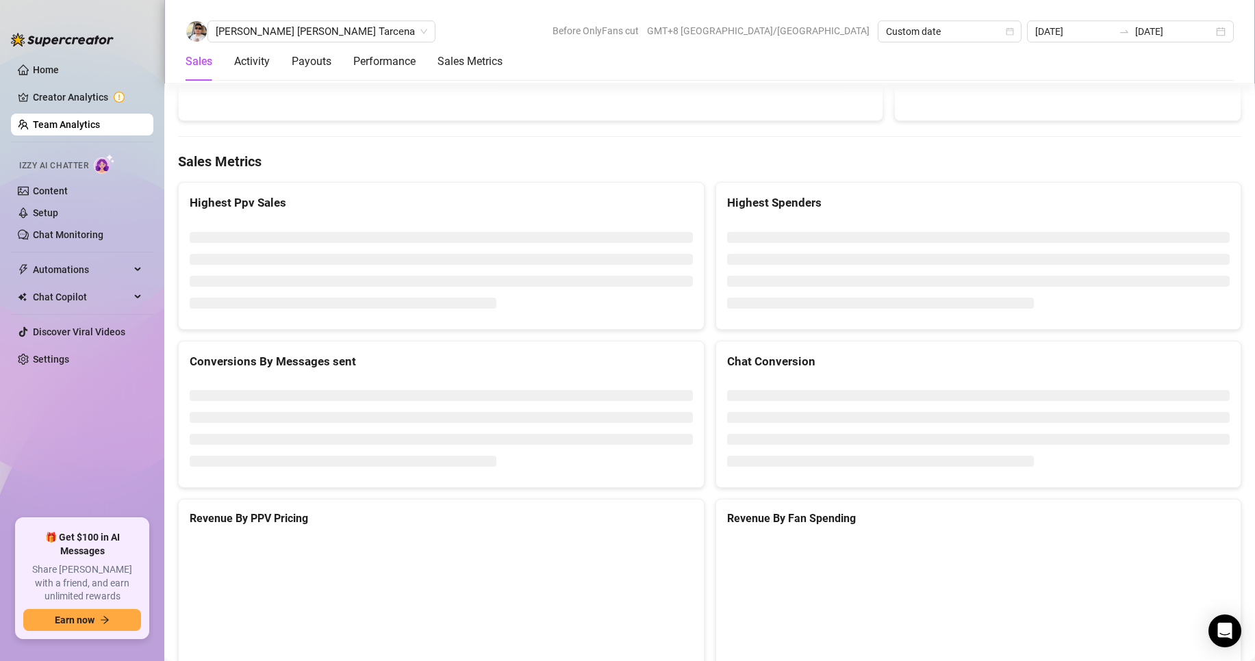
scroll to position [2075, 0]
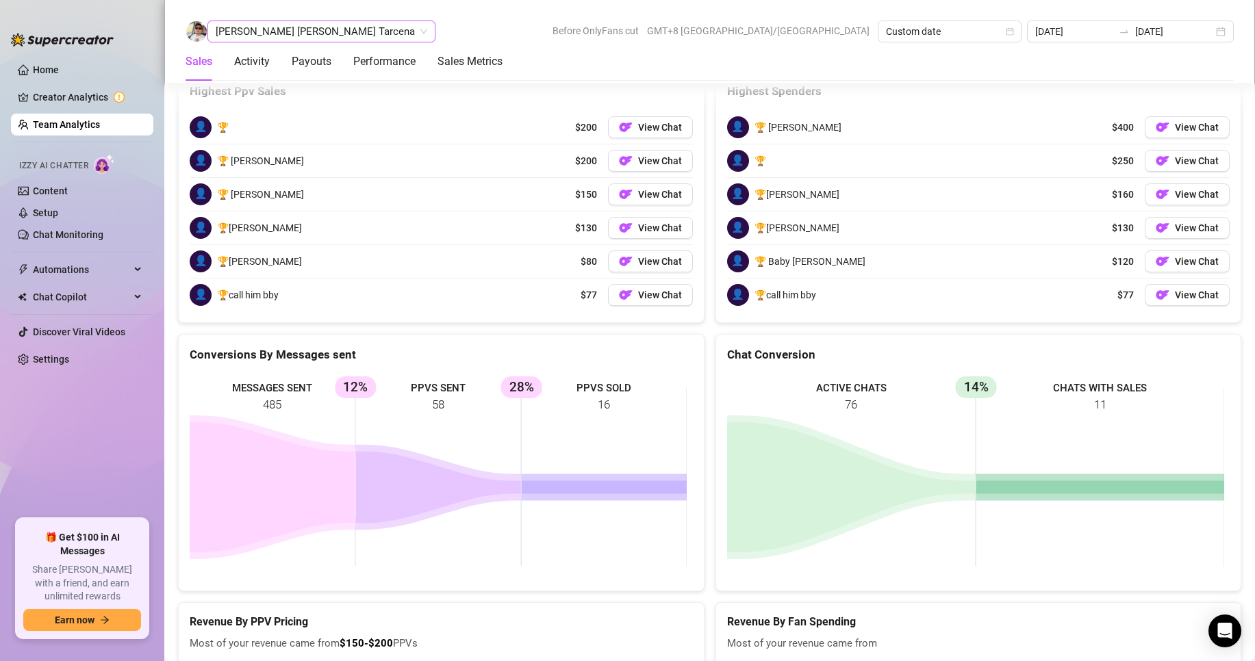
click at [255, 32] on span "[PERSON_NAME] [PERSON_NAME] Tarcena" at bounding box center [321, 31] width 211 height 21
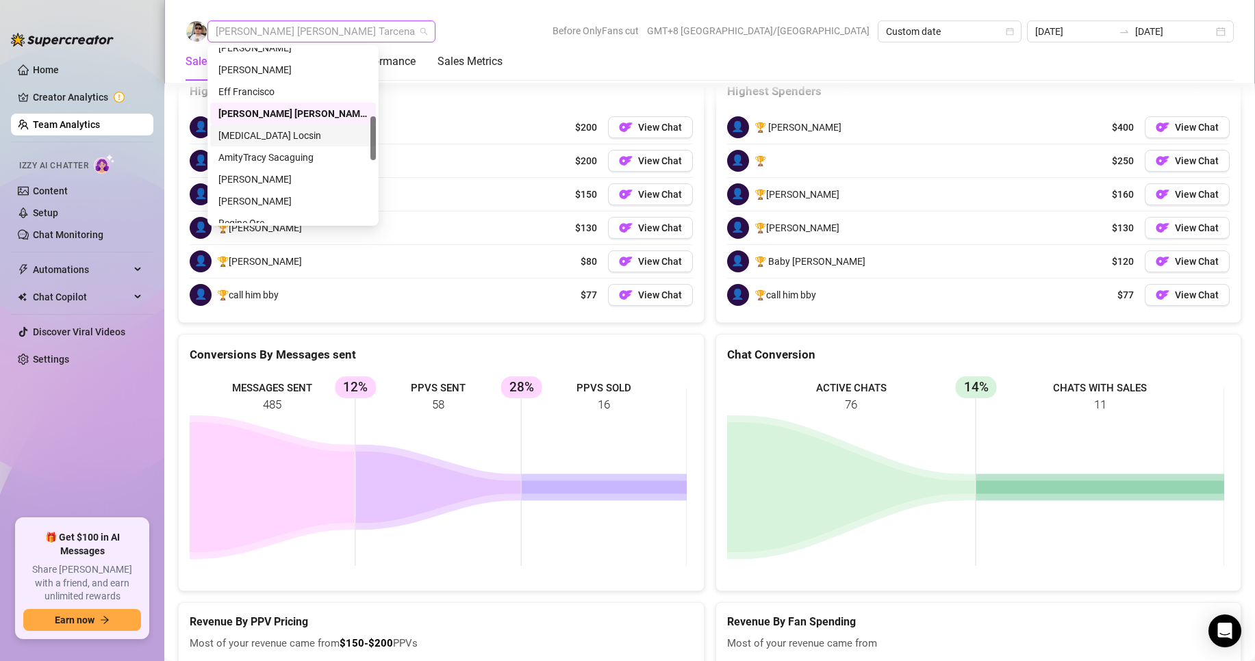
click at [249, 138] on div "[MEDICAL_DATA] Locsin" at bounding box center [292, 135] width 149 height 15
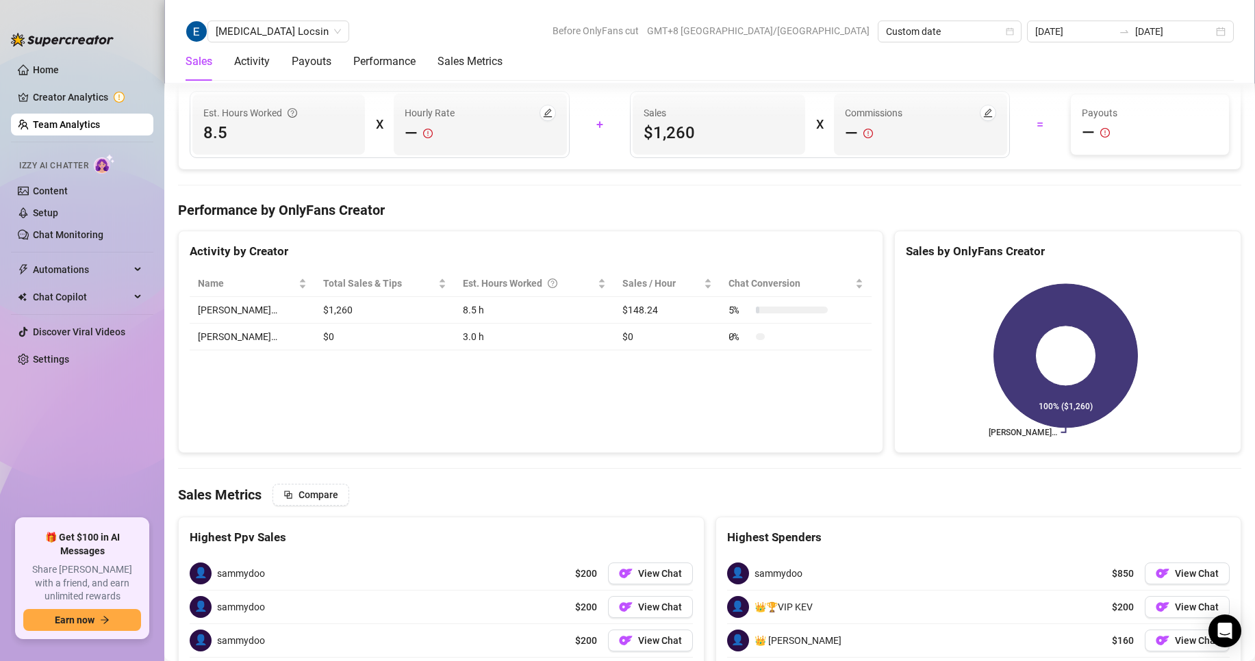
scroll to position [2098, 0]
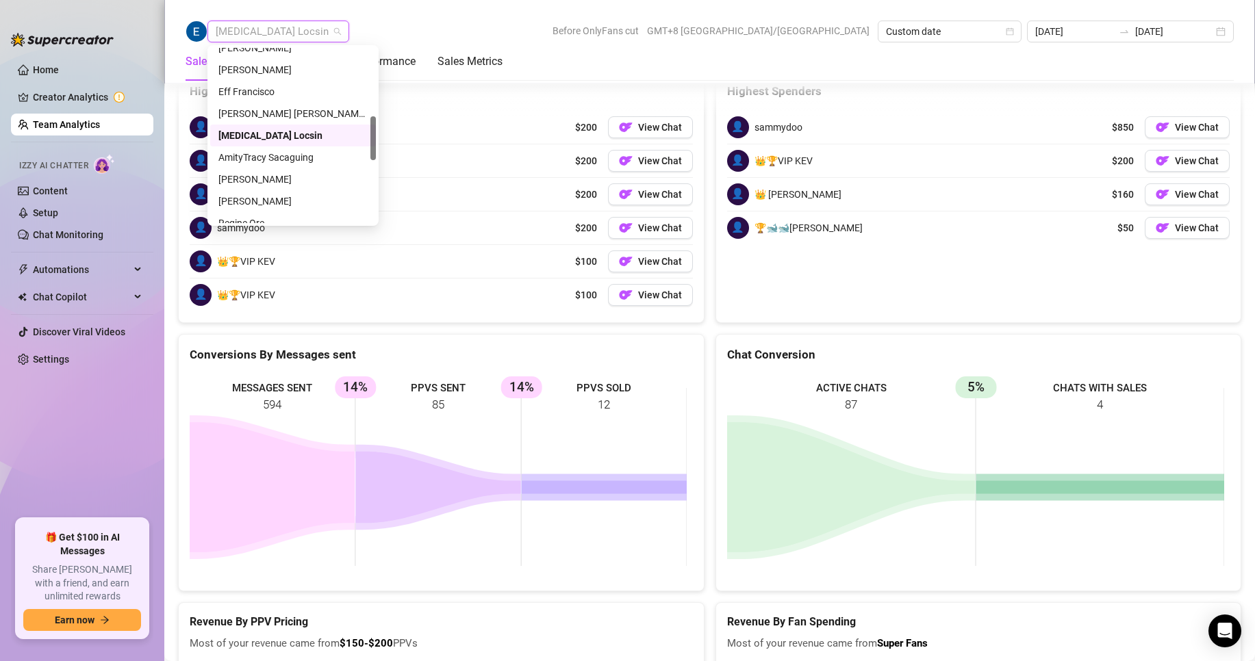
click at [235, 26] on span "[MEDICAL_DATA] Locsin" at bounding box center [278, 31] width 125 height 21
click at [270, 153] on div "AmityTracy Sacaguing" at bounding box center [292, 157] width 149 height 15
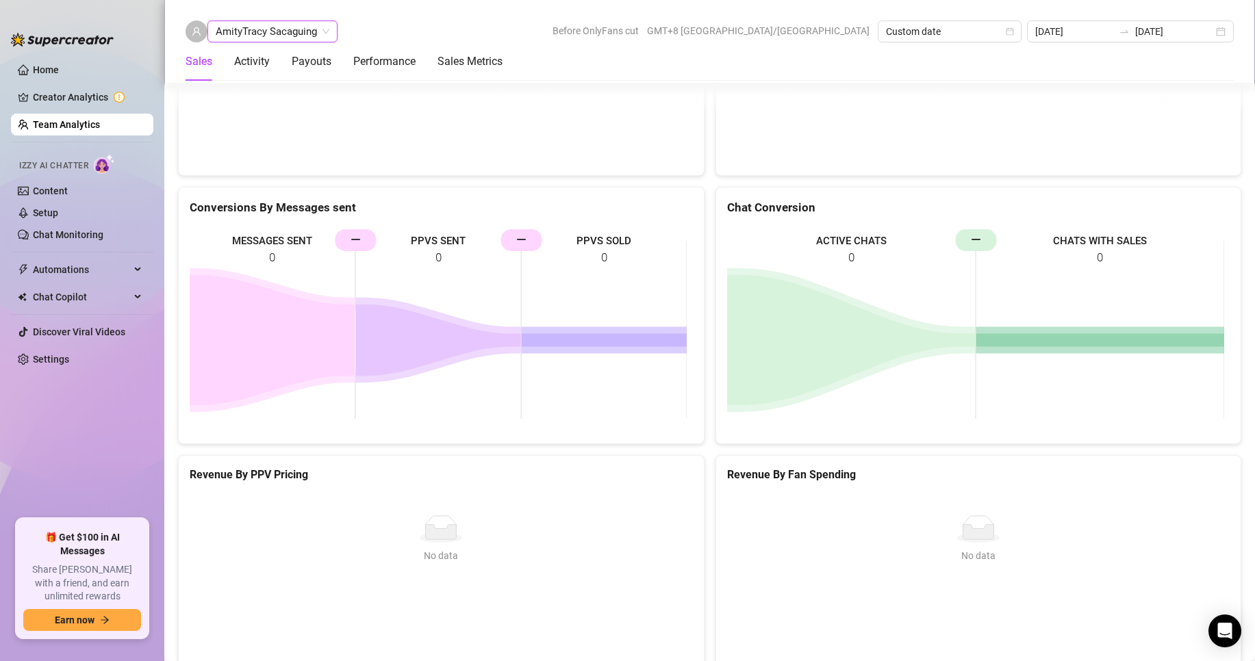
scroll to position [1871, 0]
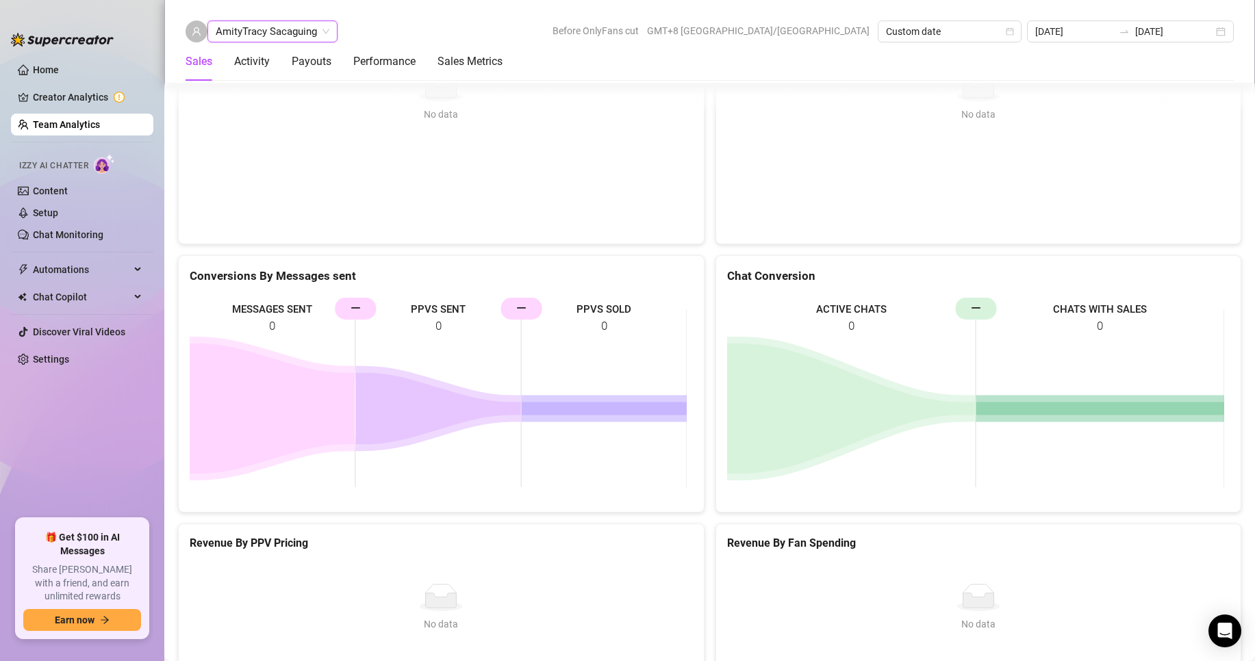
click at [283, 19] on div "AmityTracy Sacaguing AmityTracy Sacaguing Before OnlyFans cut GMT+8 [GEOGRAPHIC…" at bounding box center [709, 42] width 1090 height 84
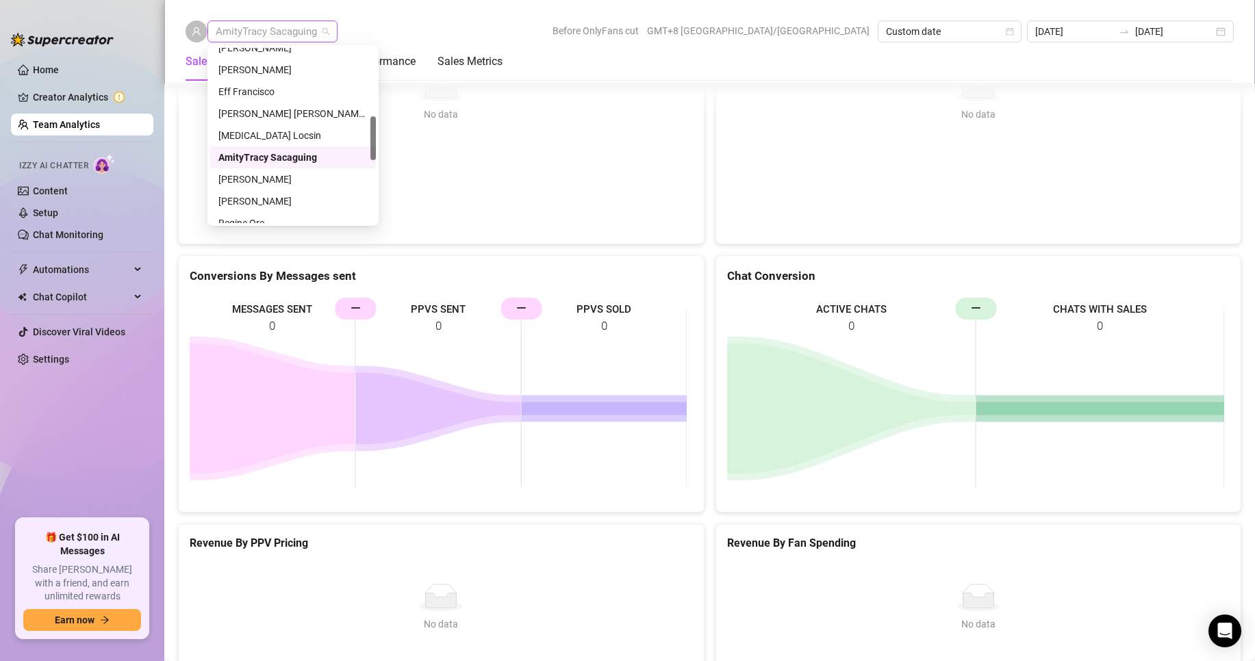
click at [289, 24] on span "AmityTracy Sacaguing" at bounding box center [273, 31] width 114 height 21
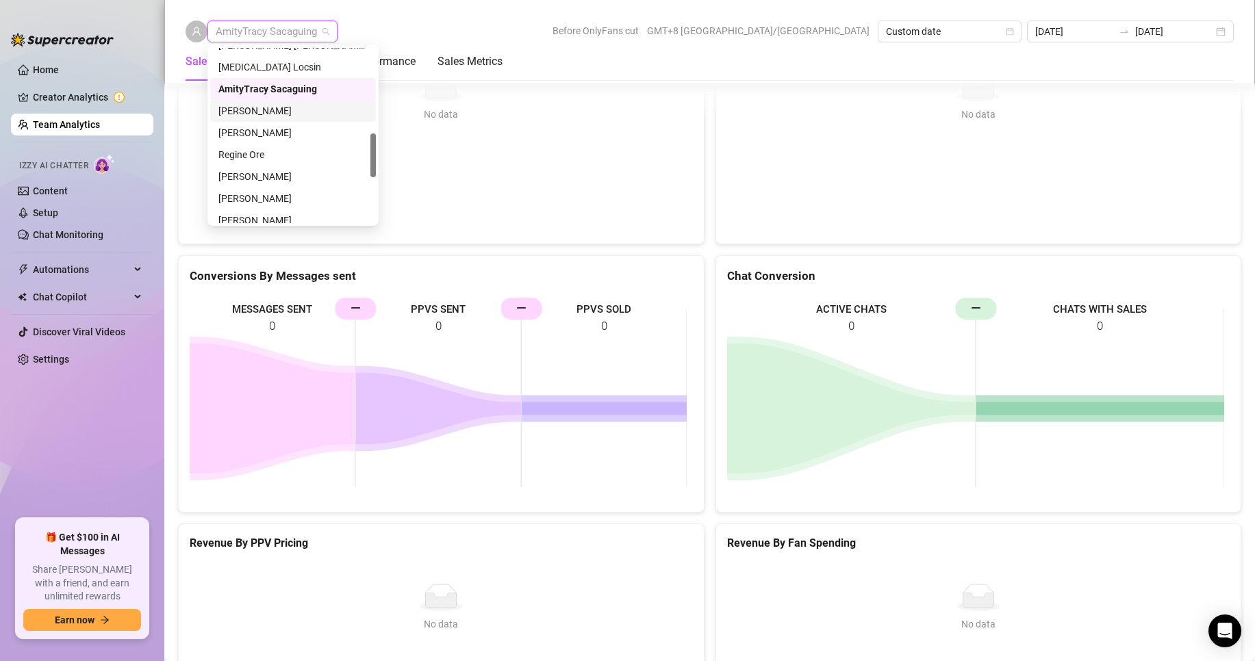
click at [265, 103] on div "[PERSON_NAME]" at bounding box center [292, 110] width 149 height 15
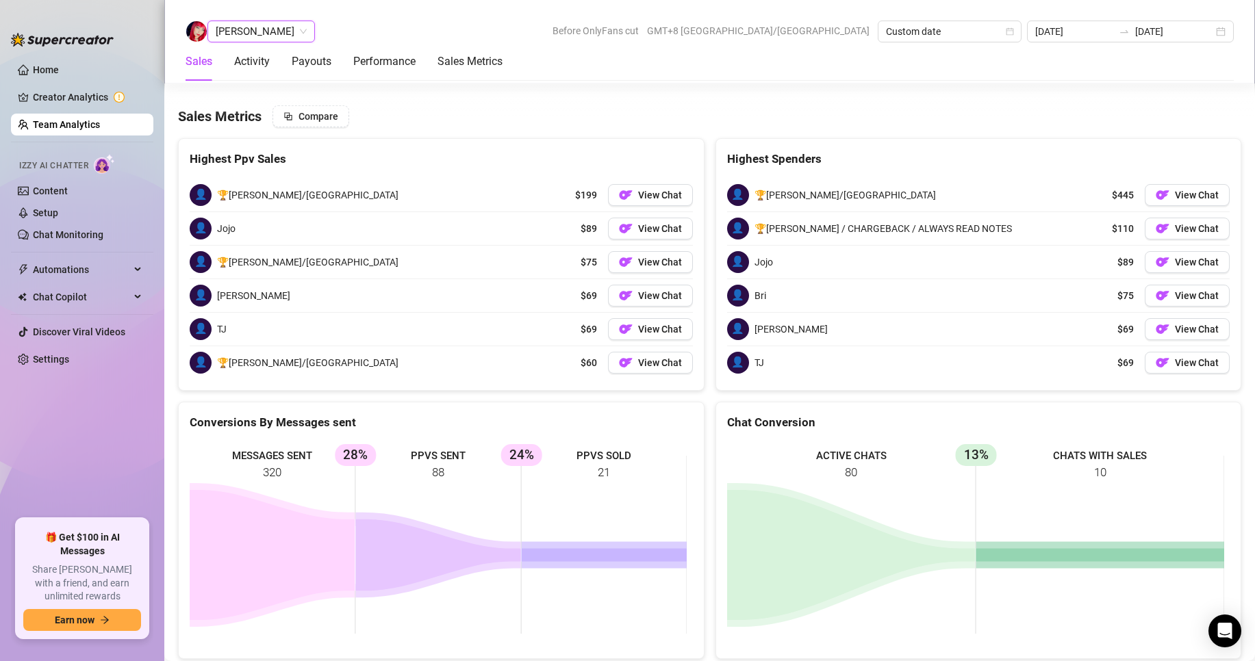
scroll to position [2215, 0]
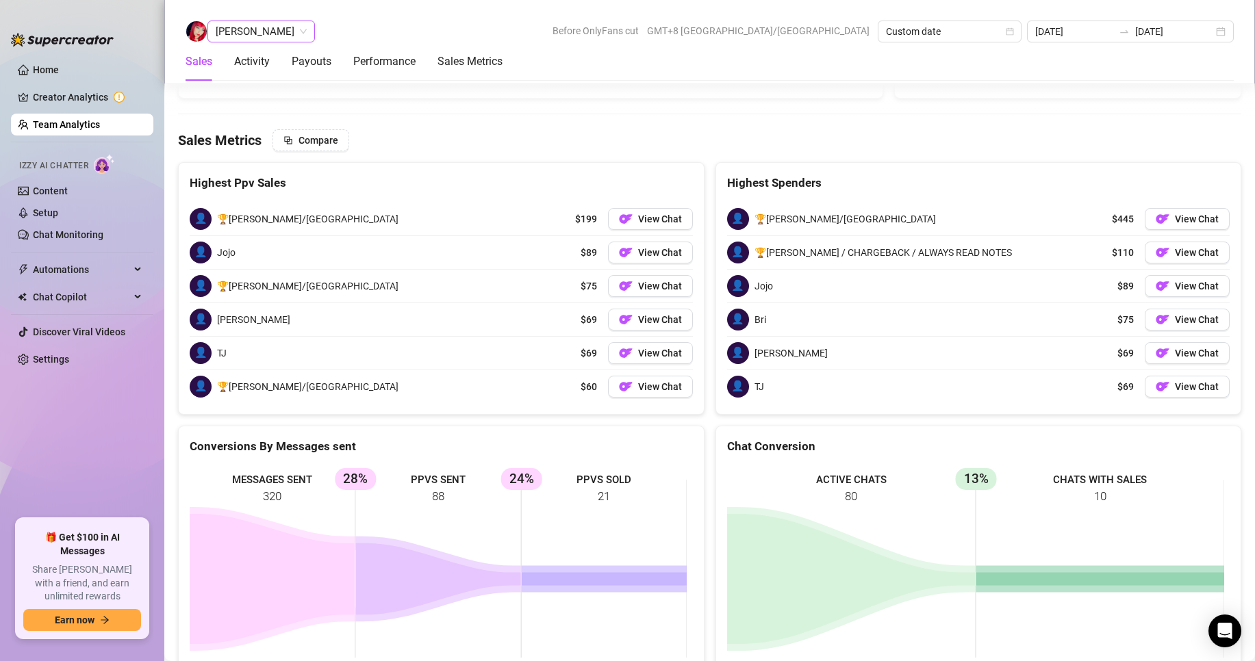
click at [231, 29] on span "[PERSON_NAME]" at bounding box center [261, 31] width 91 height 21
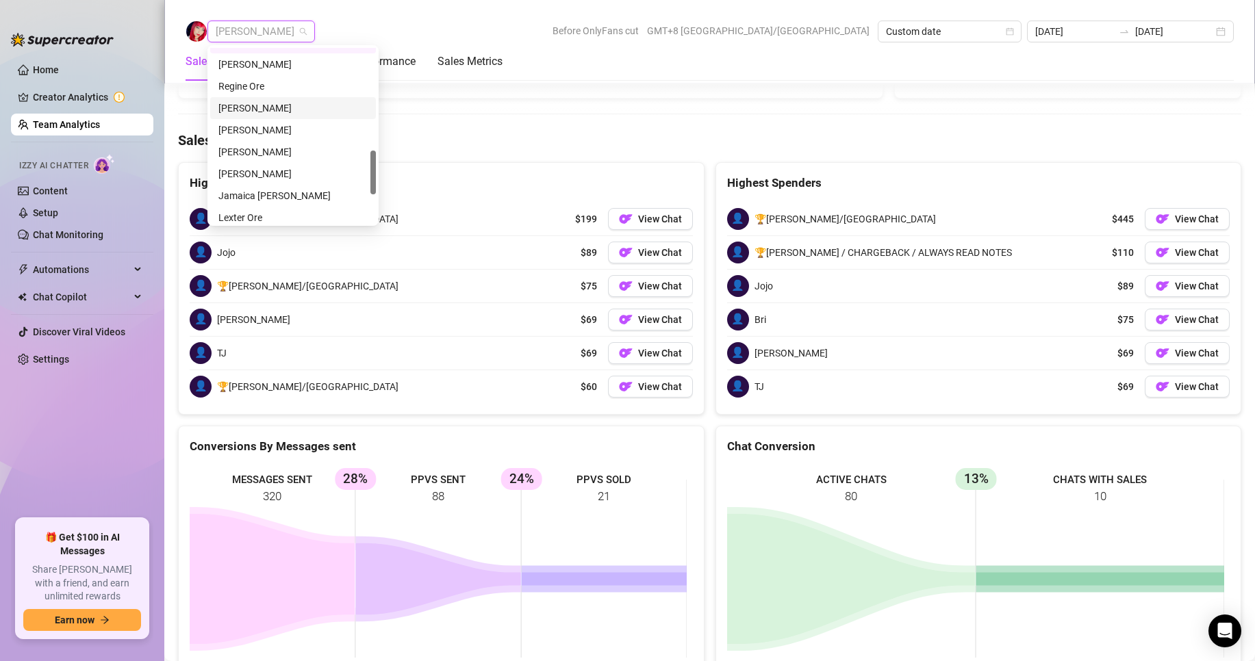
scroll to position [342, 0]
click at [248, 149] on div "Regine Ore" at bounding box center [292, 154] width 149 height 15
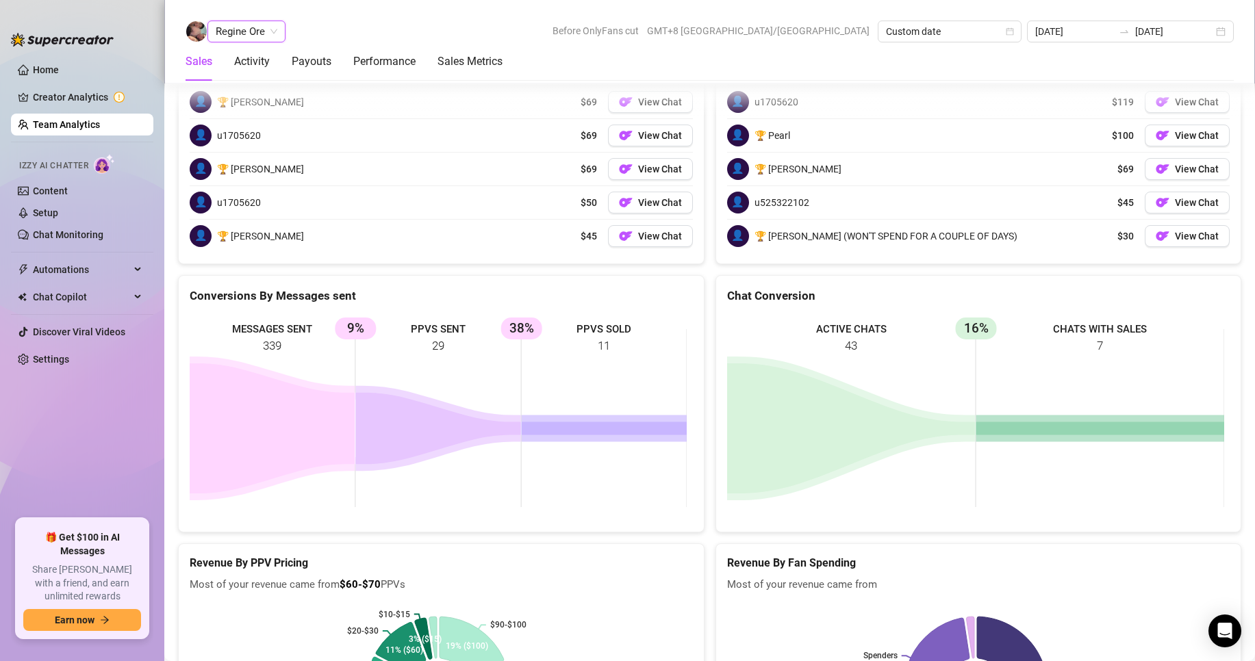
scroll to position [1863, 0]
click at [237, 31] on span "Regine Ore" at bounding box center [247, 31] width 62 height 21
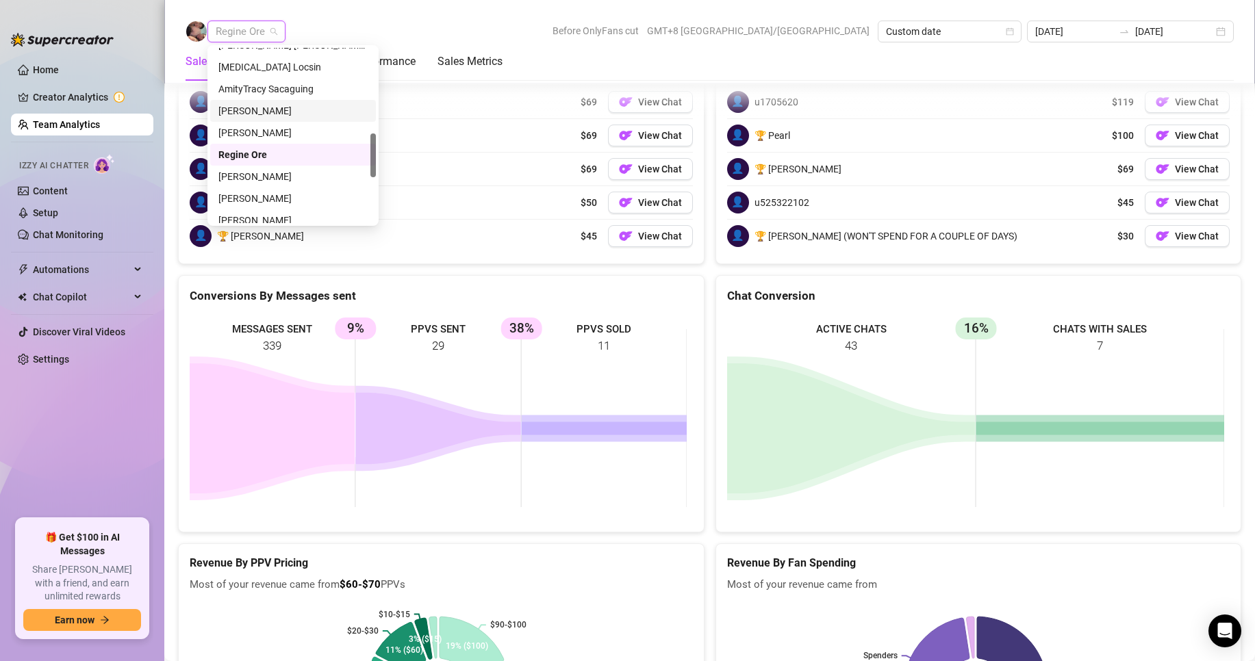
scroll to position [411, 0]
click at [247, 105] on div "[PERSON_NAME]" at bounding box center [292, 108] width 149 height 15
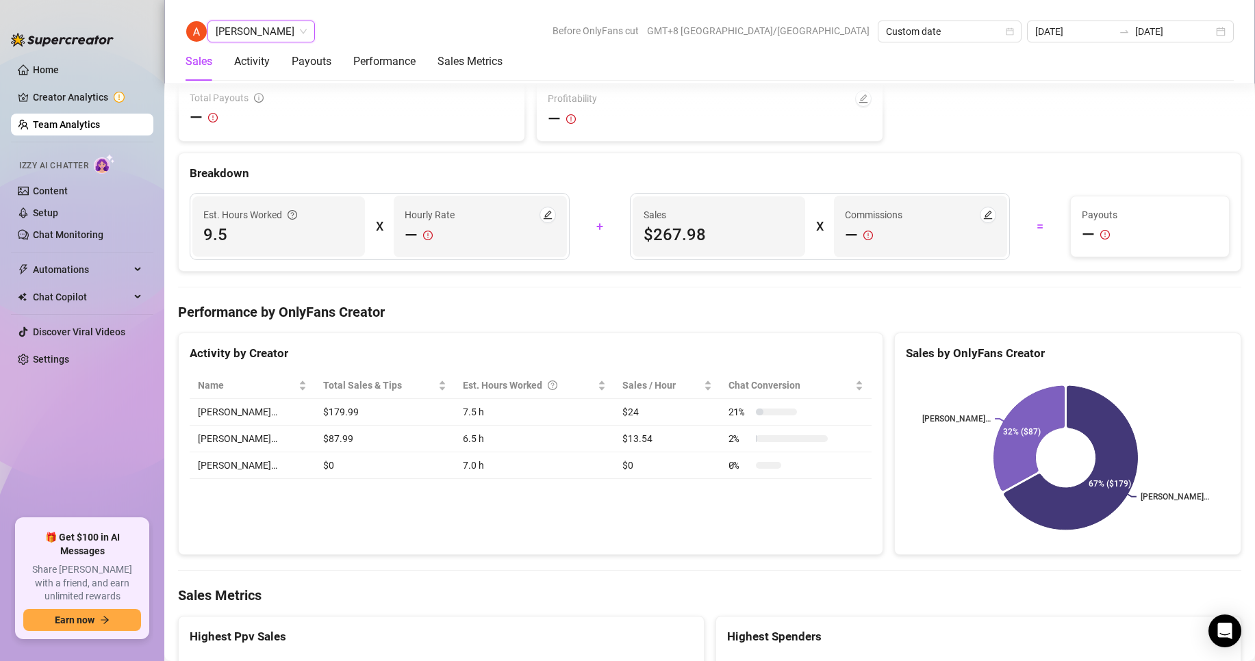
scroll to position [2158, 0]
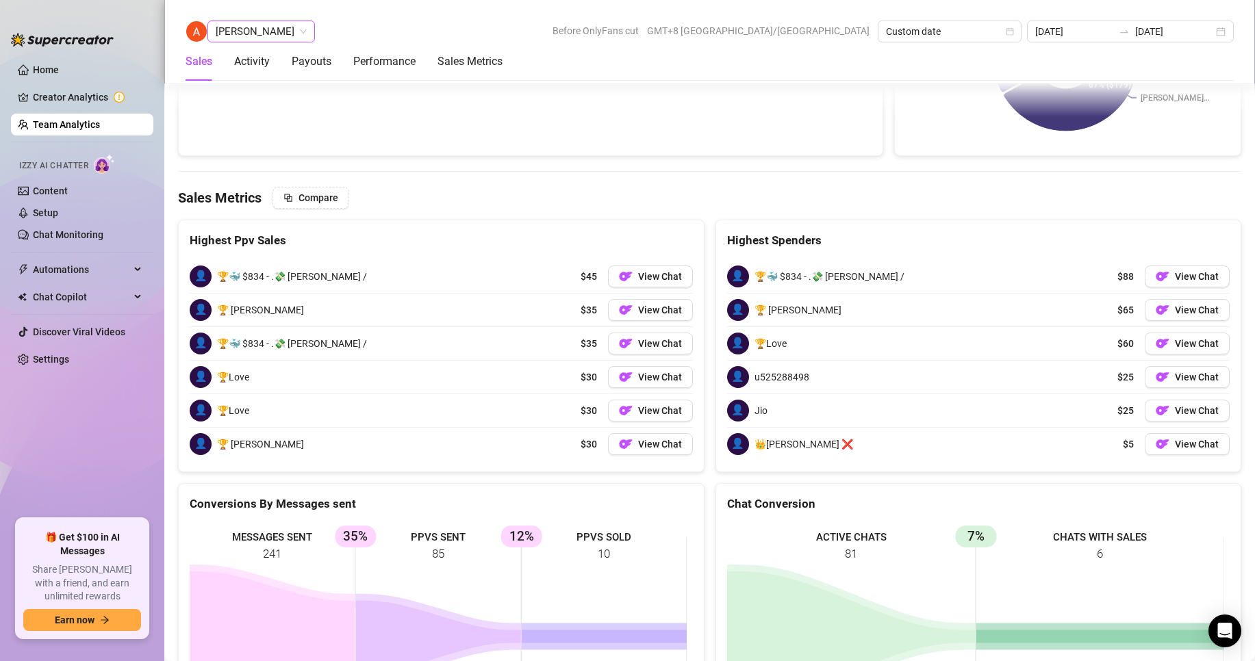
click at [240, 31] on span "[PERSON_NAME]" at bounding box center [261, 31] width 91 height 21
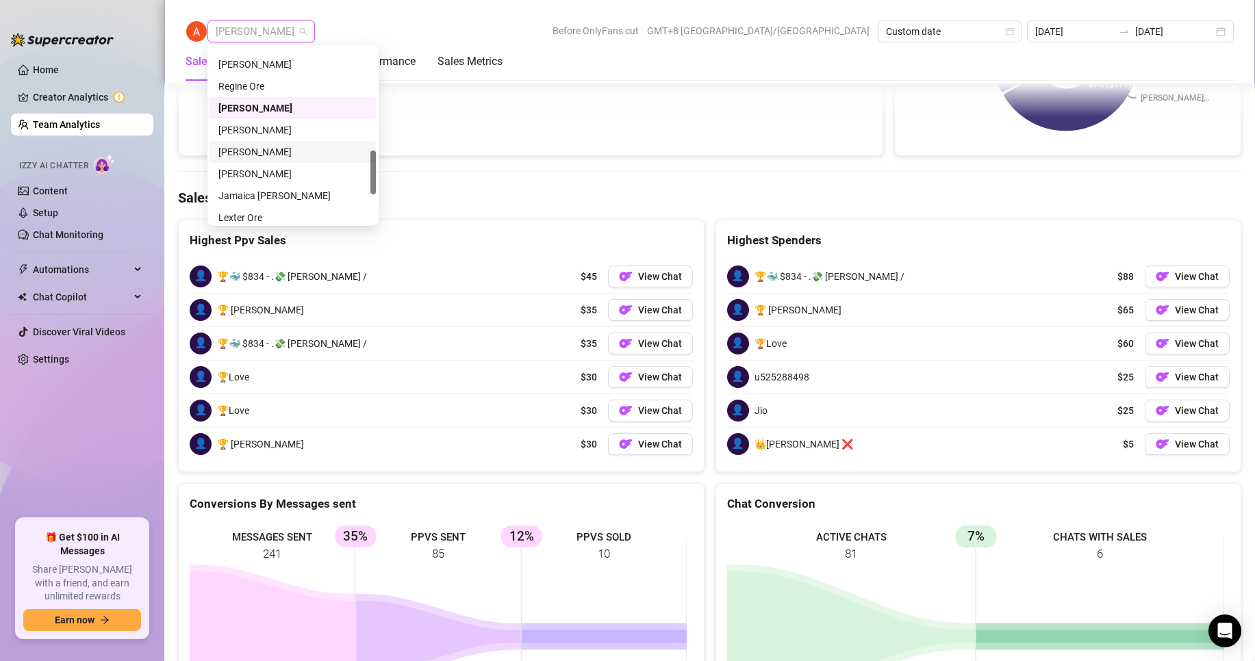
scroll to position [479, 0]
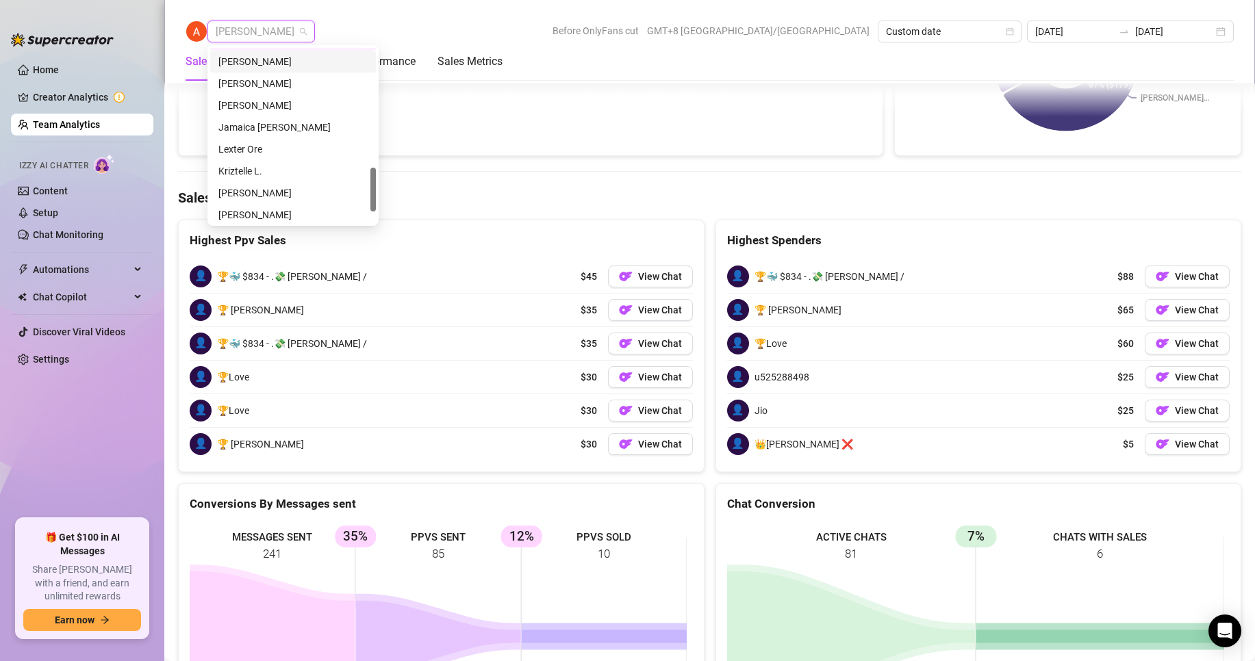
click at [250, 60] on div "[PERSON_NAME]" at bounding box center [292, 61] width 149 height 15
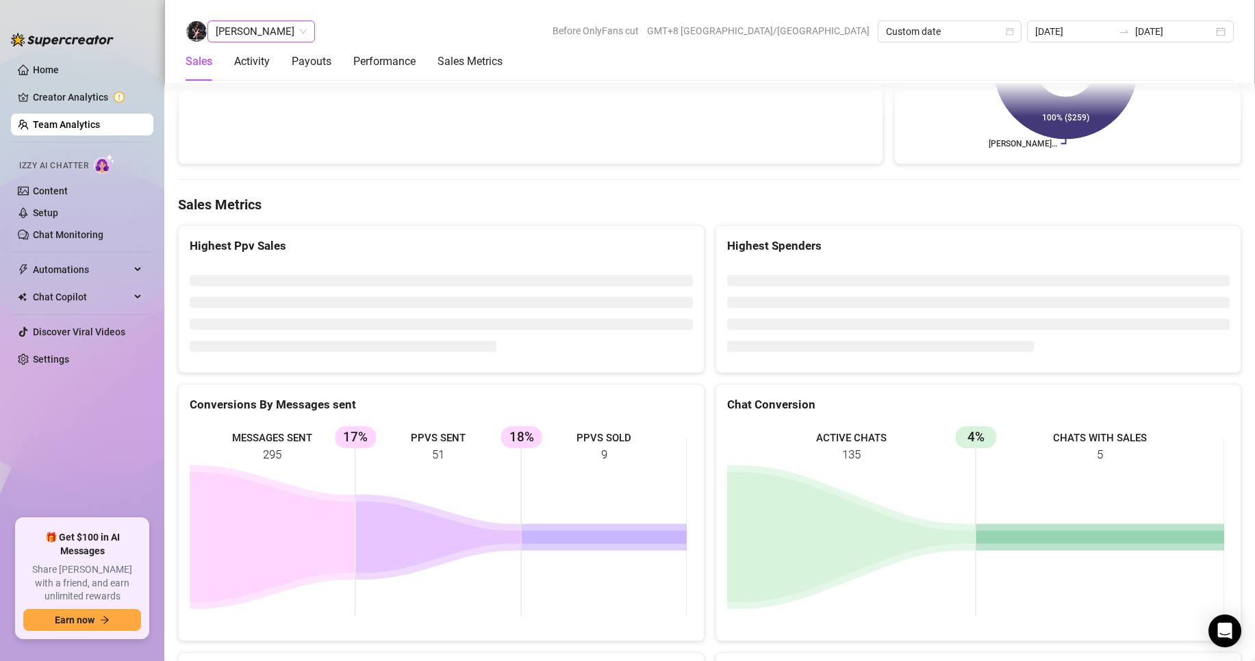
scroll to position [2174, 0]
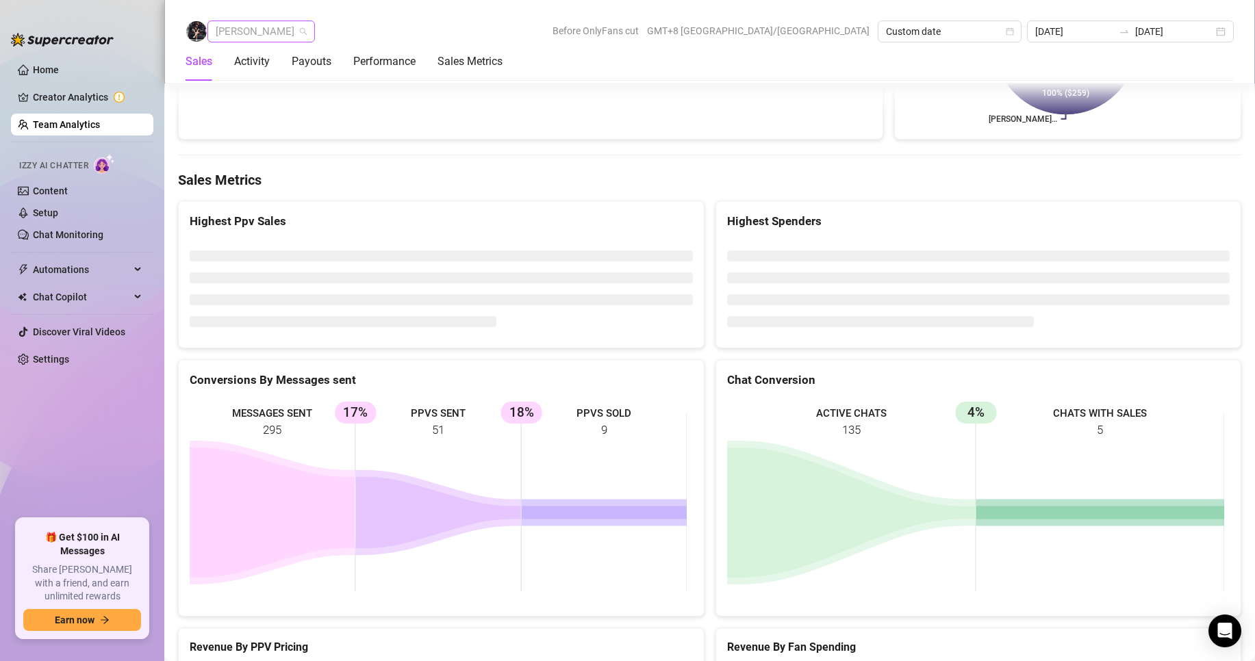
click at [233, 25] on span "[PERSON_NAME]" at bounding box center [261, 31] width 91 height 21
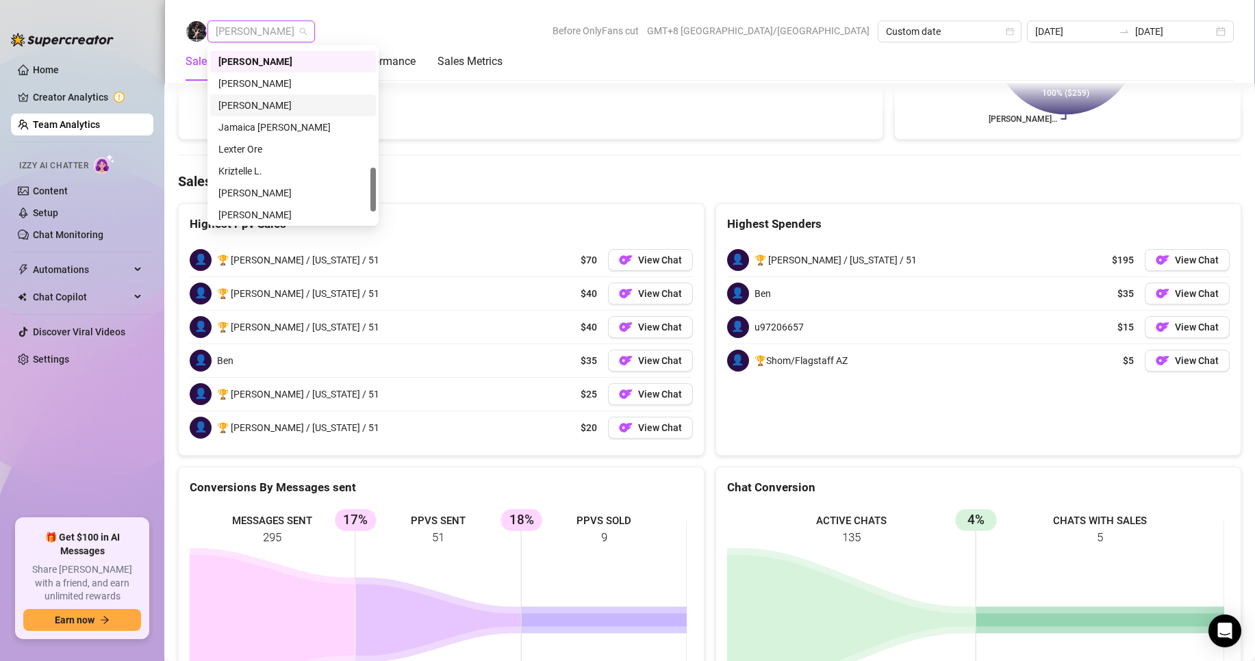
click at [248, 104] on div "[PERSON_NAME]" at bounding box center [292, 105] width 149 height 15
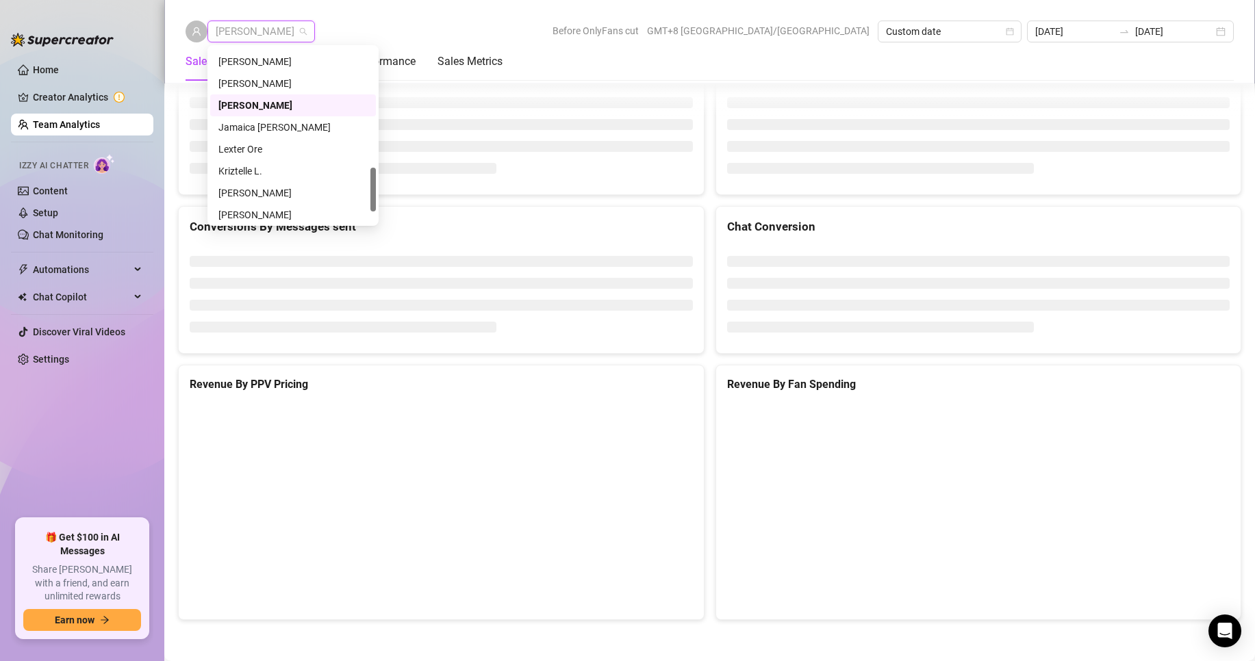
click at [260, 29] on span "[PERSON_NAME]" at bounding box center [261, 31] width 91 height 21
click at [246, 122] on div "Jamaica [PERSON_NAME]" at bounding box center [292, 127] width 149 height 15
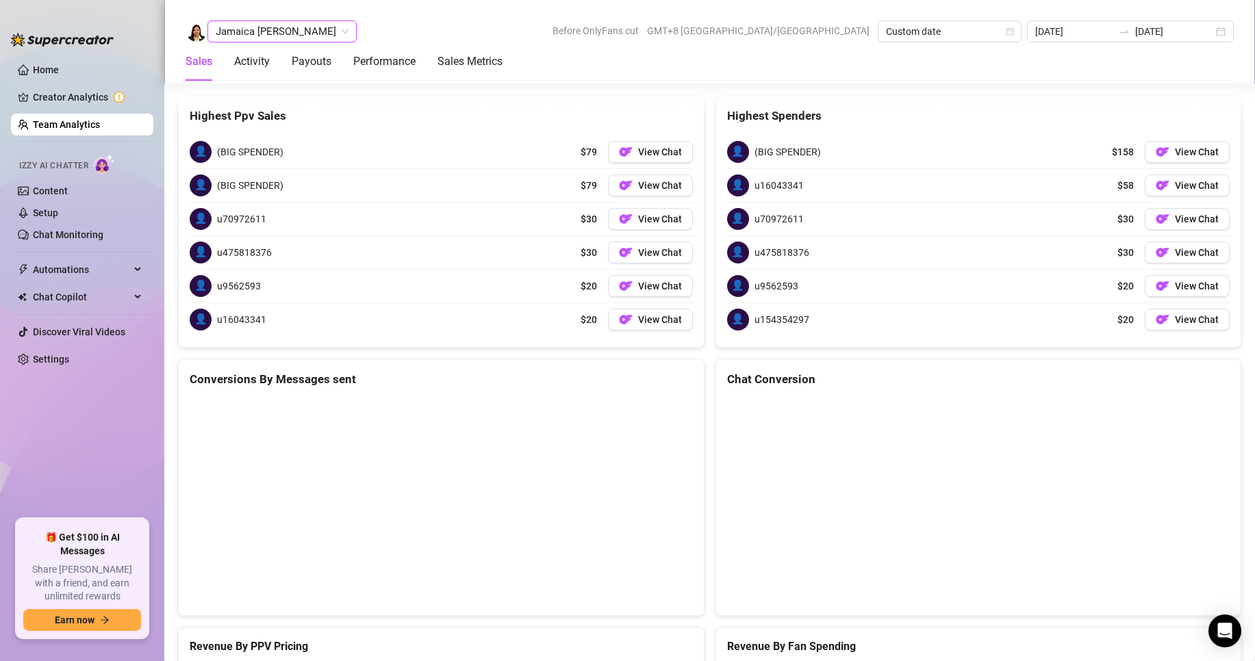
scroll to position [2283, 0]
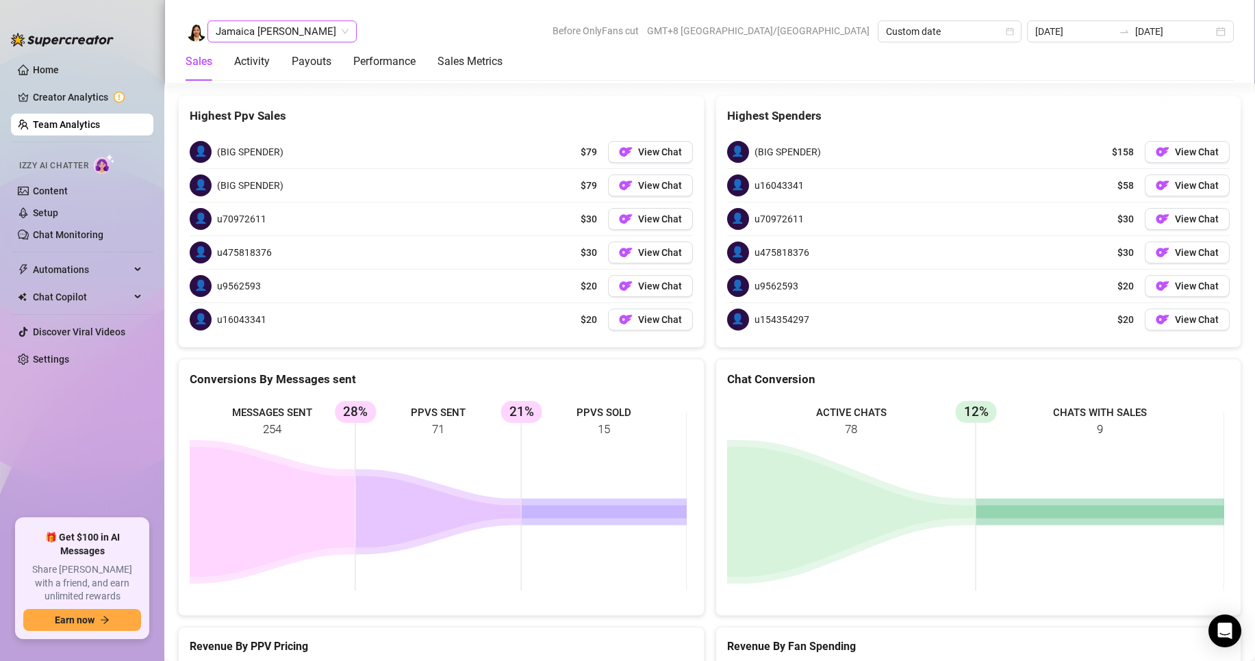
click at [244, 22] on span "Jamaica [PERSON_NAME]" at bounding box center [282, 31] width 133 height 21
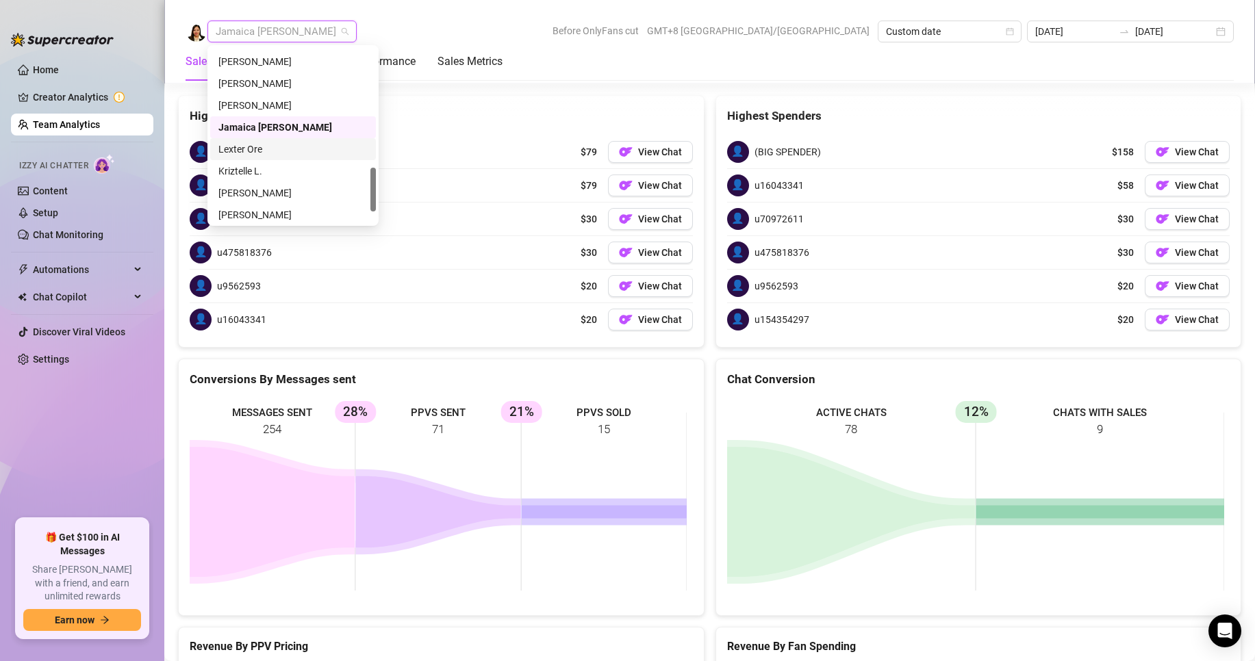
click at [242, 144] on div "Lexter Ore" at bounding box center [292, 149] width 149 height 15
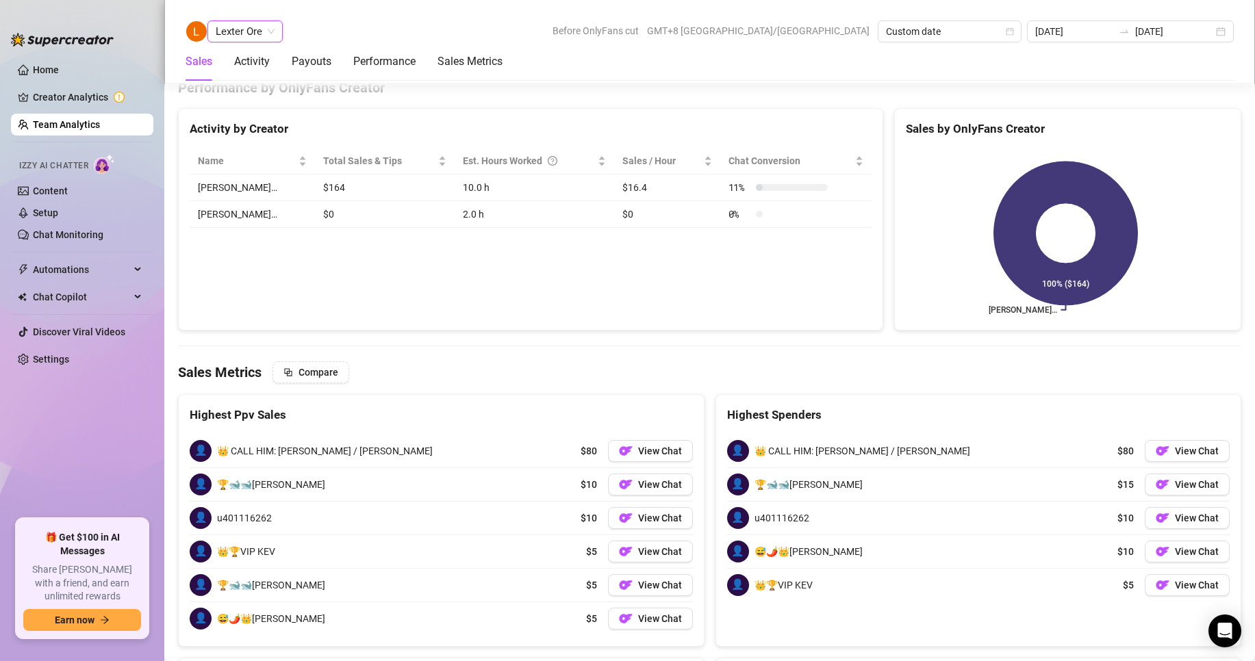
scroll to position [2133, 0]
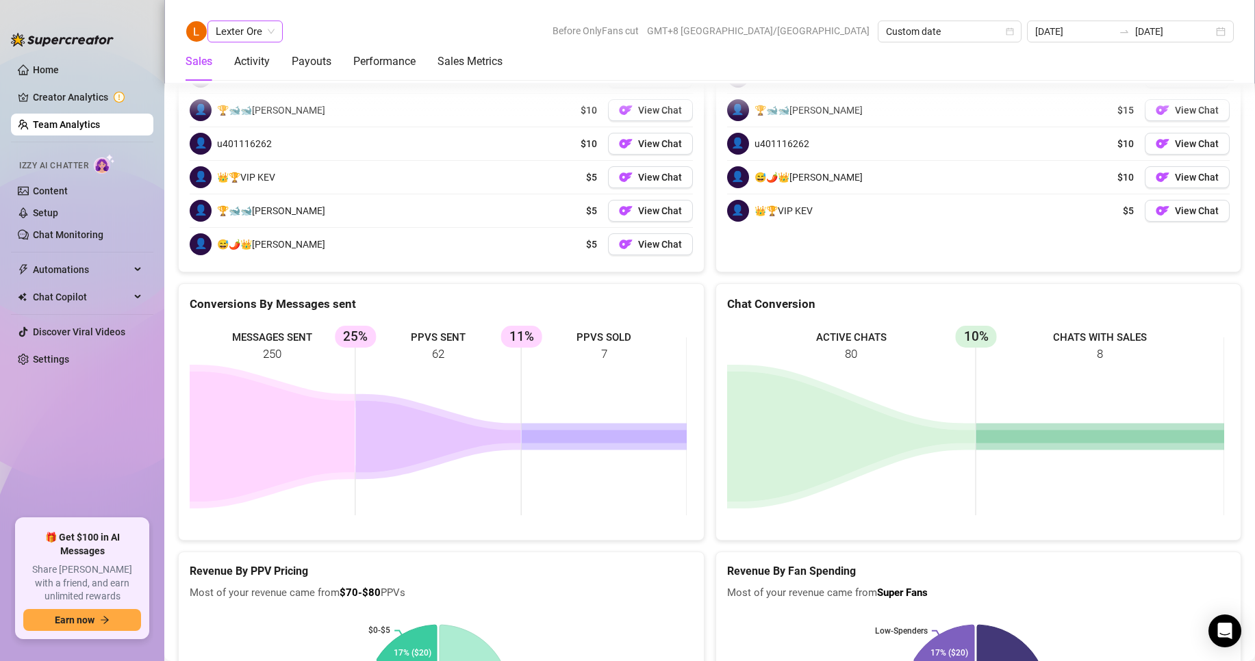
click at [246, 25] on span "Lexter Ore" at bounding box center [245, 31] width 59 height 21
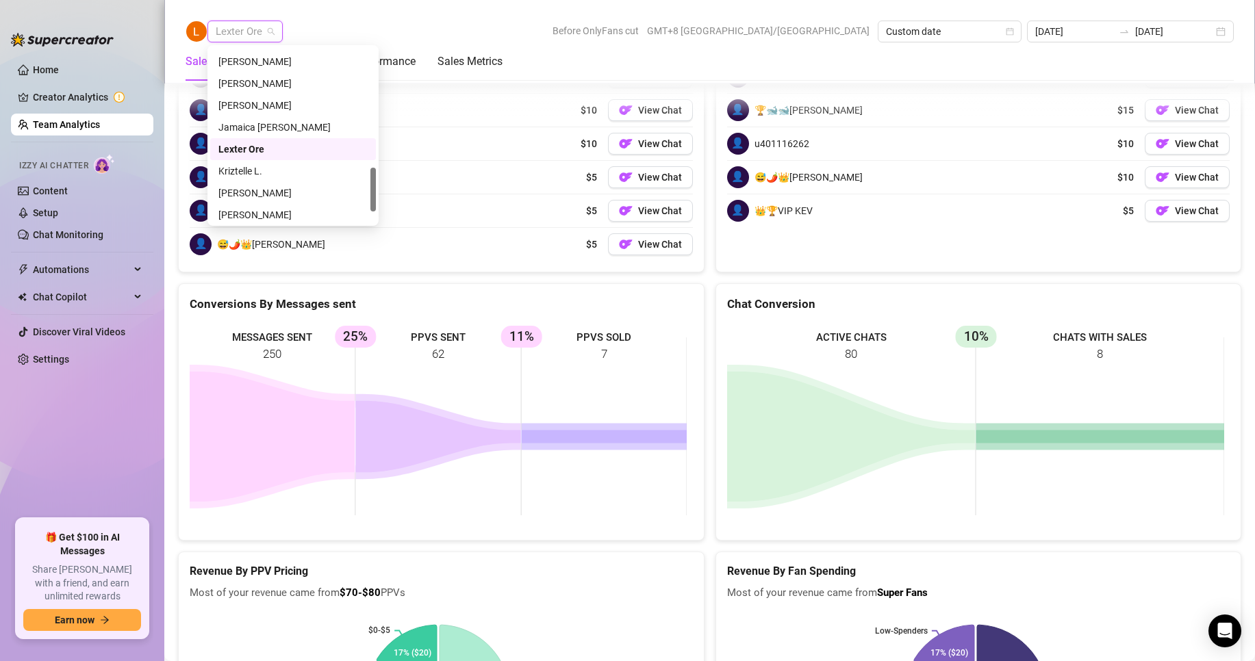
scroll to position [526, 0]
click at [240, 117] on div "Kriztelle L." at bounding box center [292, 124] width 149 height 15
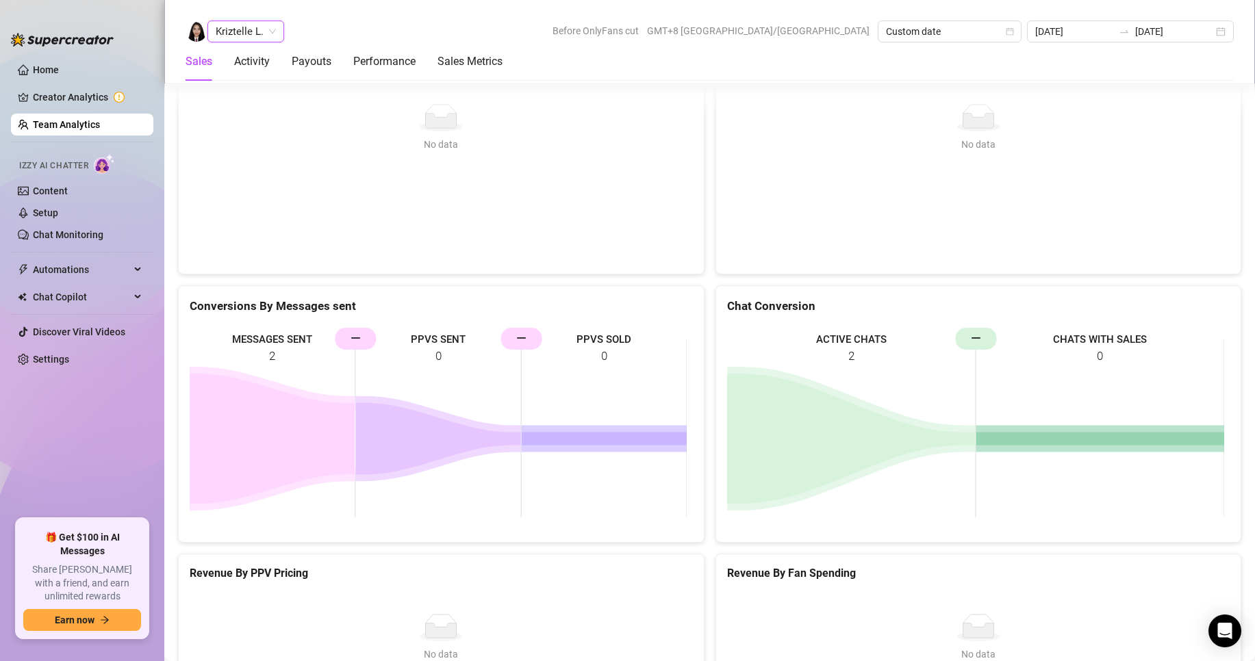
scroll to position [1851, 0]
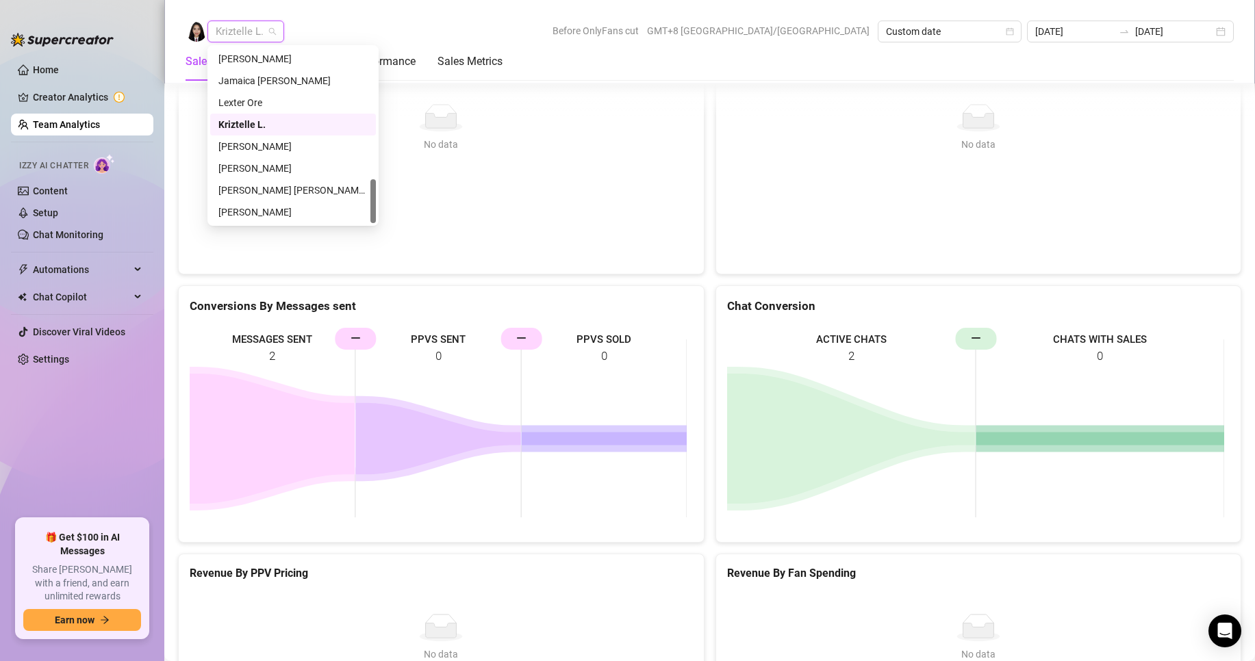
click at [246, 28] on span "Kriztelle L." at bounding box center [246, 31] width 60 height 21
click at [243, 142] on div "[PERSON_NAME]" at bounding box center [292, 146] width 149 height 15
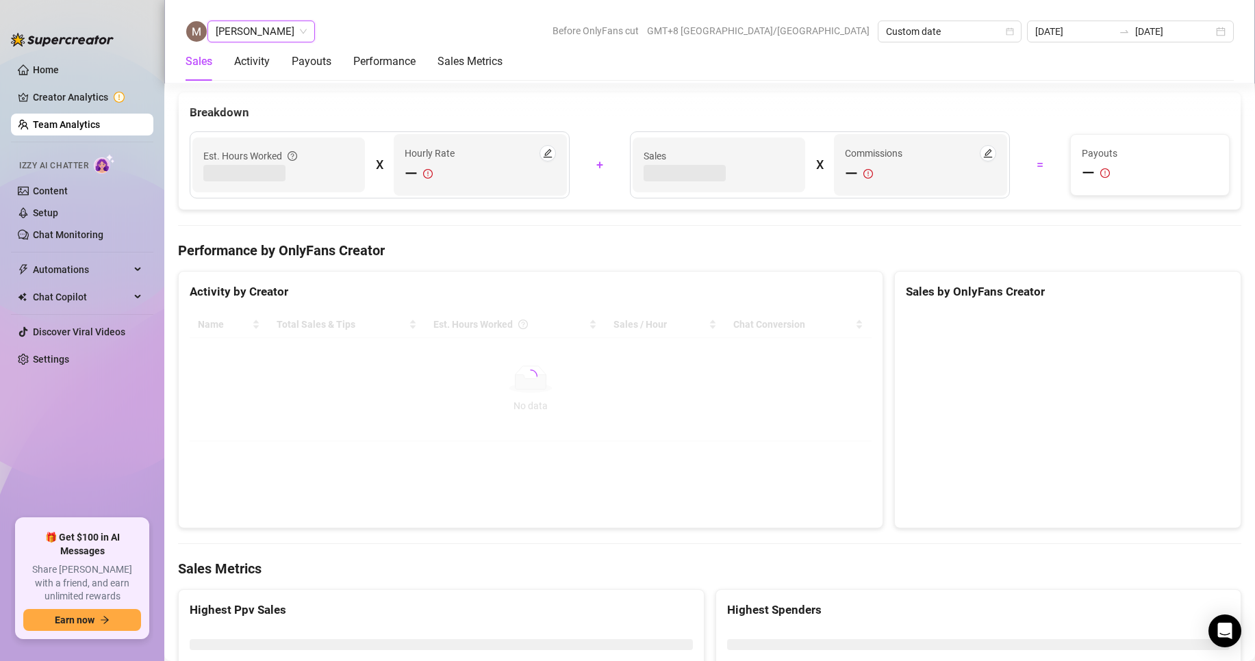
scroll to position [2133, 0]
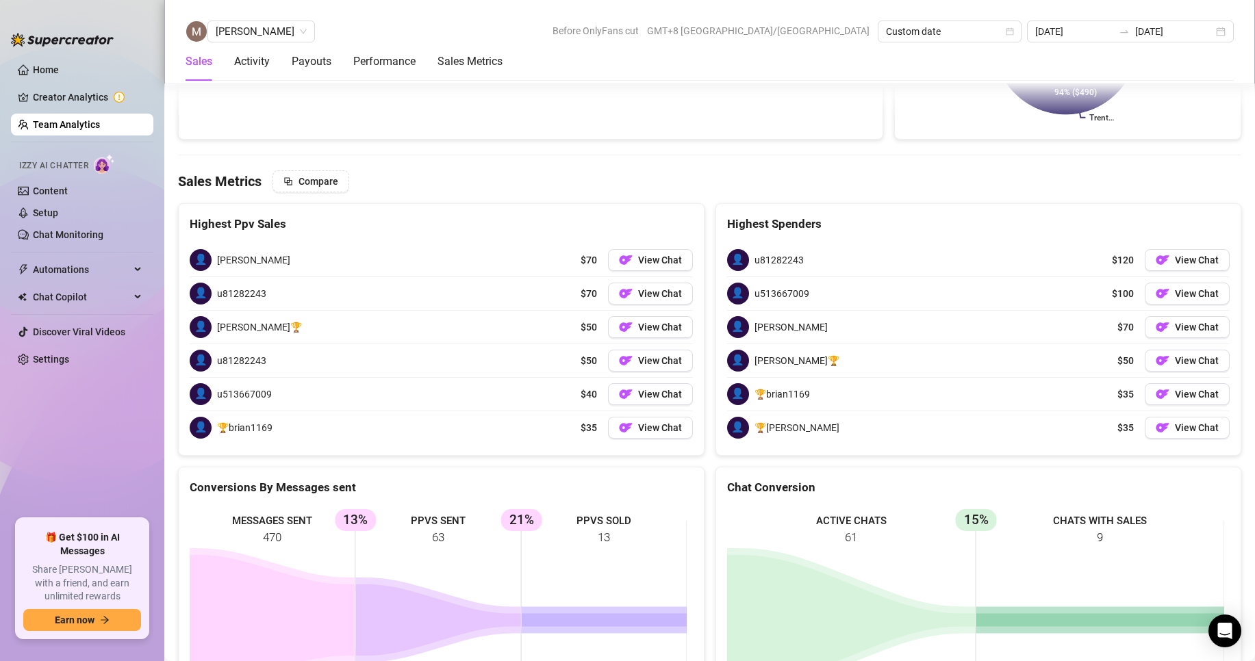
click at [242, 18] on div "[PERSON_NAME] Before OnlyFans cut GMT+8 [GEOGRAPHIC_DATA]/[GEOGRAPHIC_DATA] Cus…" at bounding box center [709, 42] width 1090 height 84
click at [244, 34] on span "[PERSON_NAME]" at bounding box center [261, 31] width 91 height 21
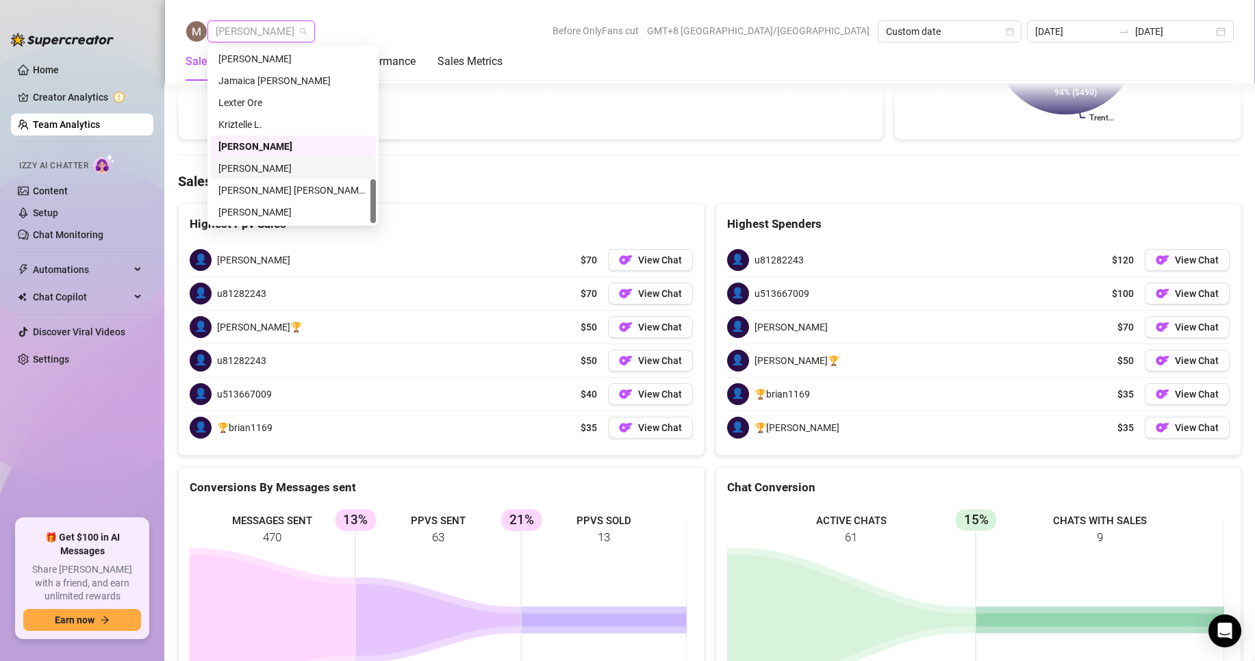
click at [245, 164] on div "[PERSON_NAME]" at bounding box center [292, 168] width 149 height 15
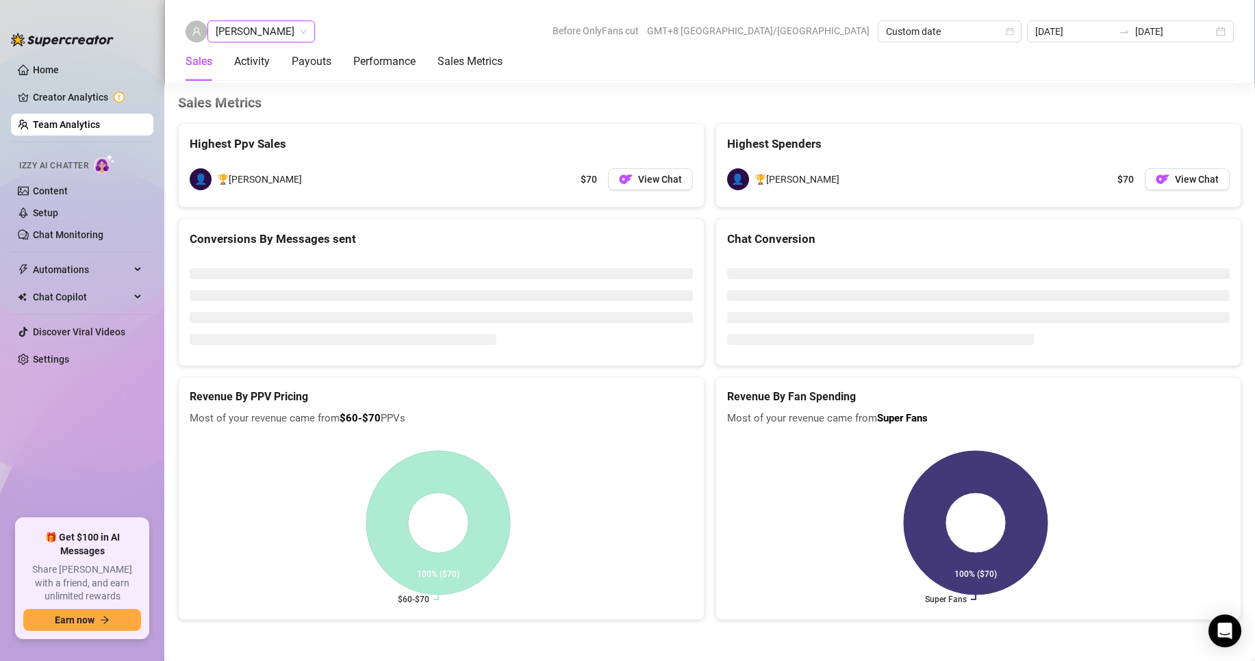
scroll to position [1869, 0]
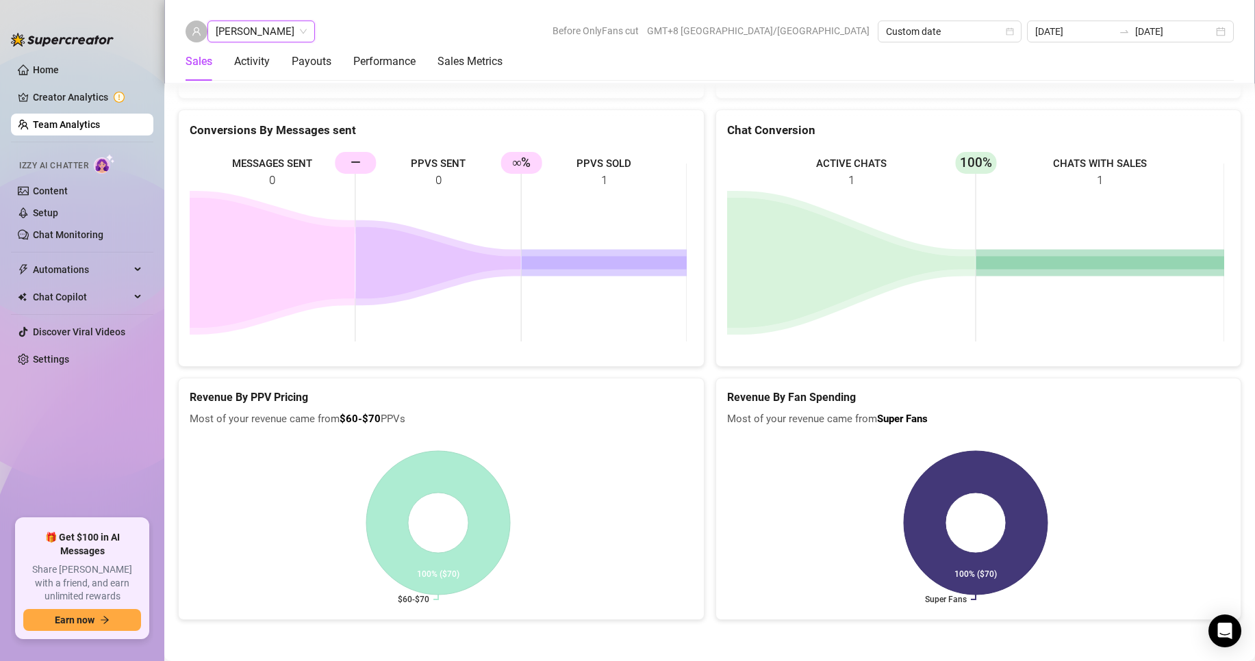
click at [340, 31] on div "[PERSON_NAME] Ty Before OnlyFans cut GMT+8 [GEOGRAPHIC_DATA]/[GEOGRAPHIC_DATA] …" at bounding box center [709, 32] width 1048 height 22
click at [245, 33] on span "[PERSON_NAME]" at bounding box center [261, 31] width 91 height 21
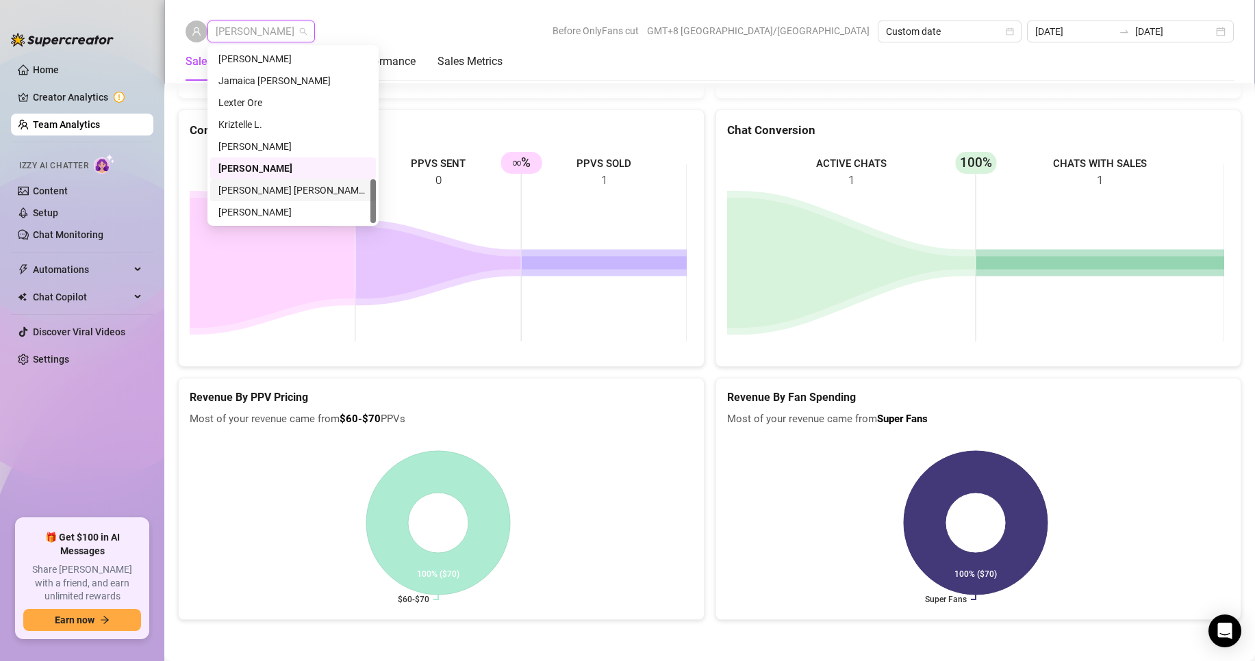
click at [262, 192] on div "[PERSON_NAME] [PERSON_NAME] Tayre" at bounding box center [292, 190] width 149 height 15
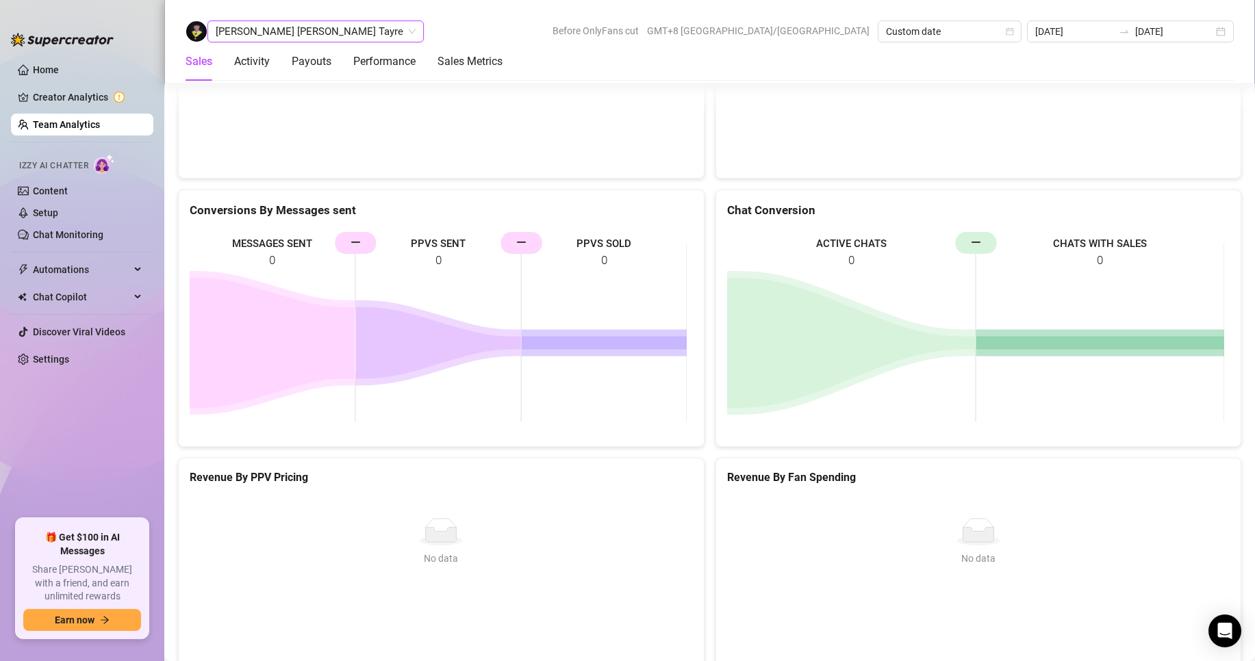
scroll to position [1868, 0]
